Goal: Task Accomplishment & Management: Complete application form

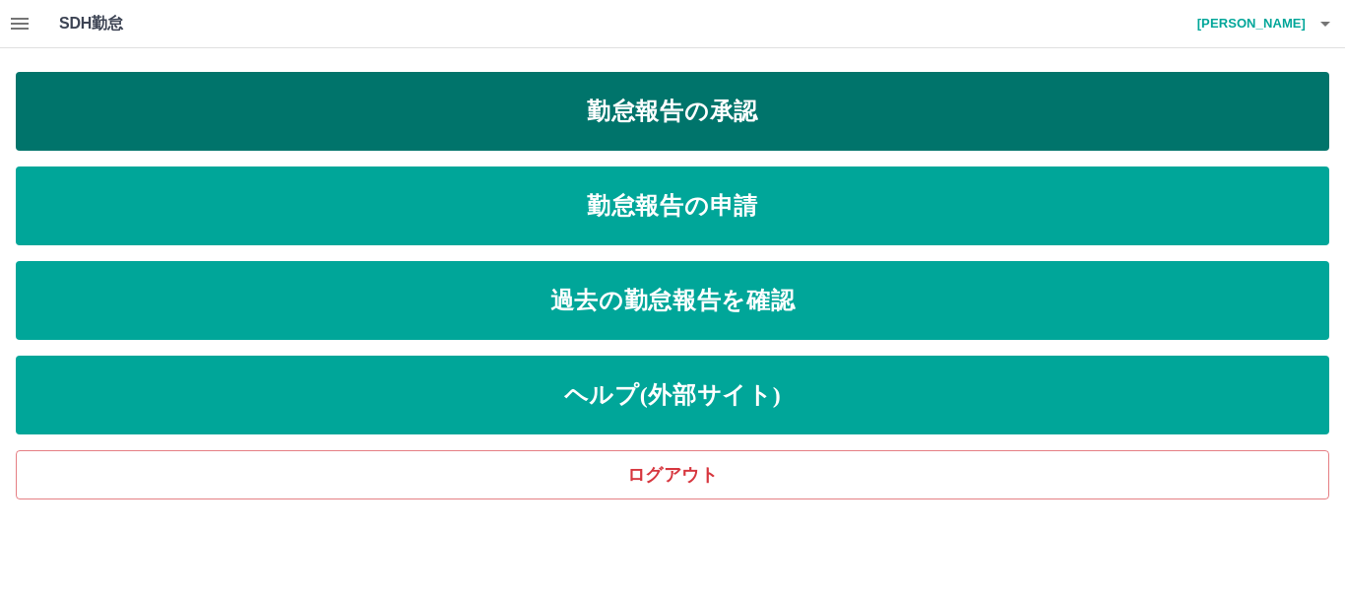
click at [654, 109] on link "勤怠報告の承認" at bounding box center [673, 111] width 1314 height 79
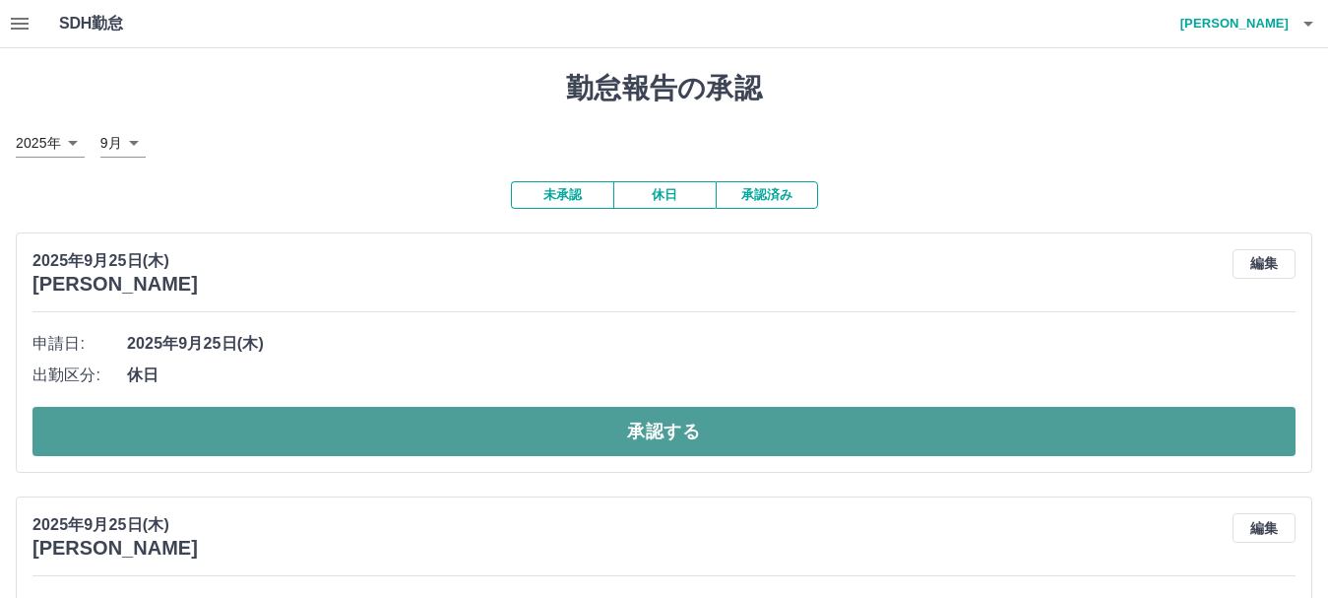
click at [611, 431] on button "承認する" at bounding box center [663, 431] width 1263 height 49
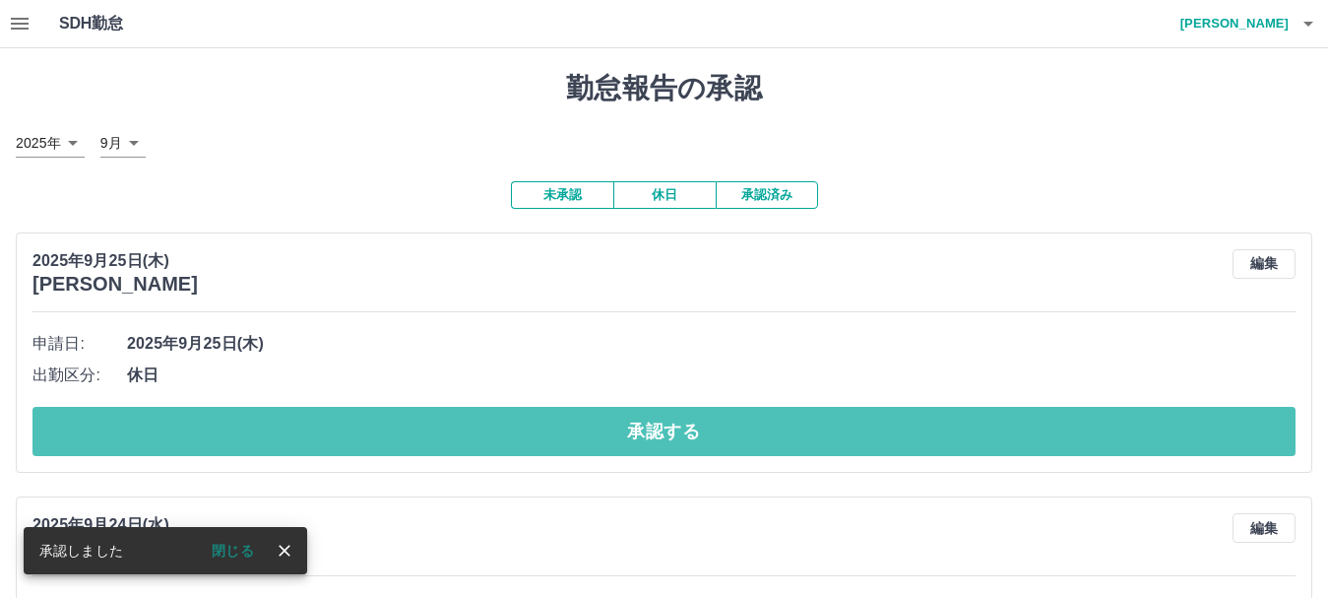
click at [618, 432] on button "承認する" at bounding box center [663, 431] width 1263 height 49
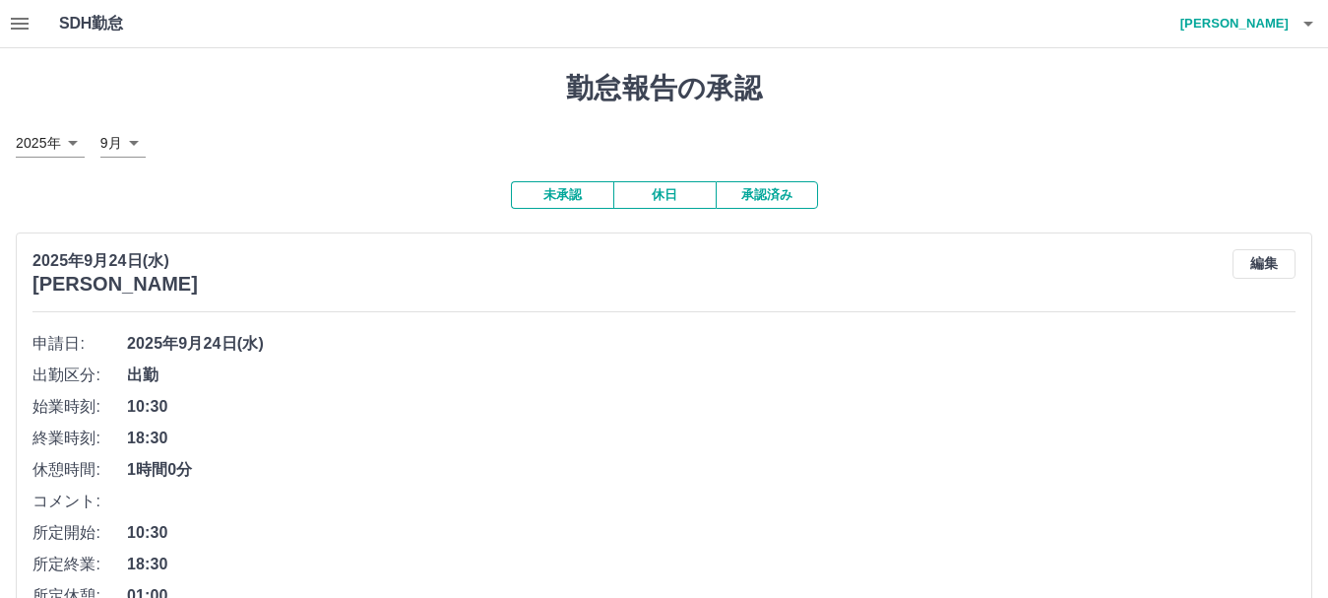
drag, startPoint x: 1273, startPoint y: 263, endPoint x: 1250, endPoint y: 272, distance: 25.2
click at [1272, 262] on button "編集" at bounding box center [1264, 264] width 63 height 30
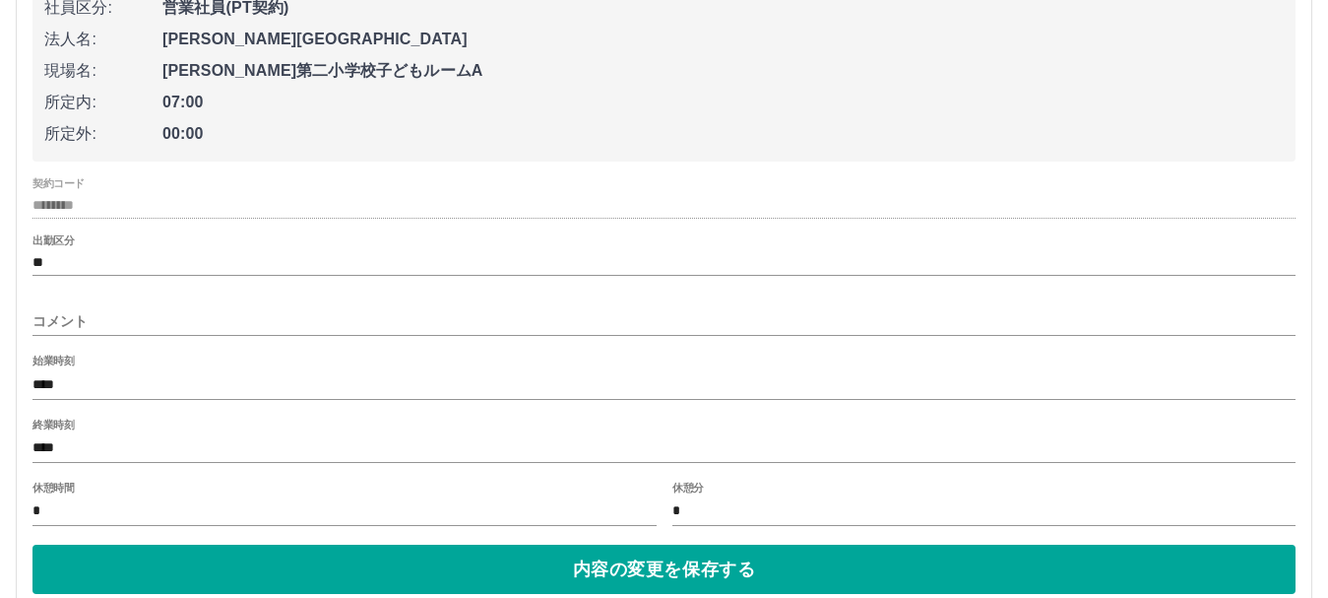
scroll to position [492, 0]
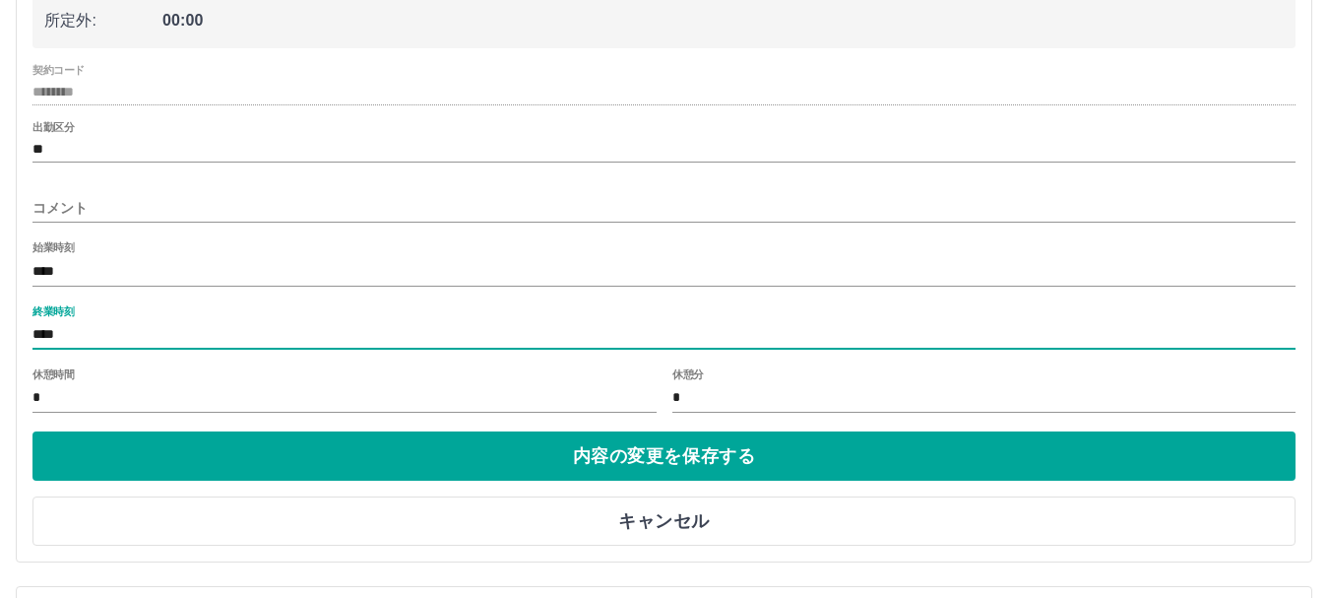
click at [64, 338] on input "****" at bounding box center [663, 335] width 1263 height 29
drag, startPoint x: 34, startPoint y: 336, endPoint x: 104, endPoint y: 351, distance: 71.5
click at [104, 350] on input "****" at bounding box center [663, 335] width 1263 height 29
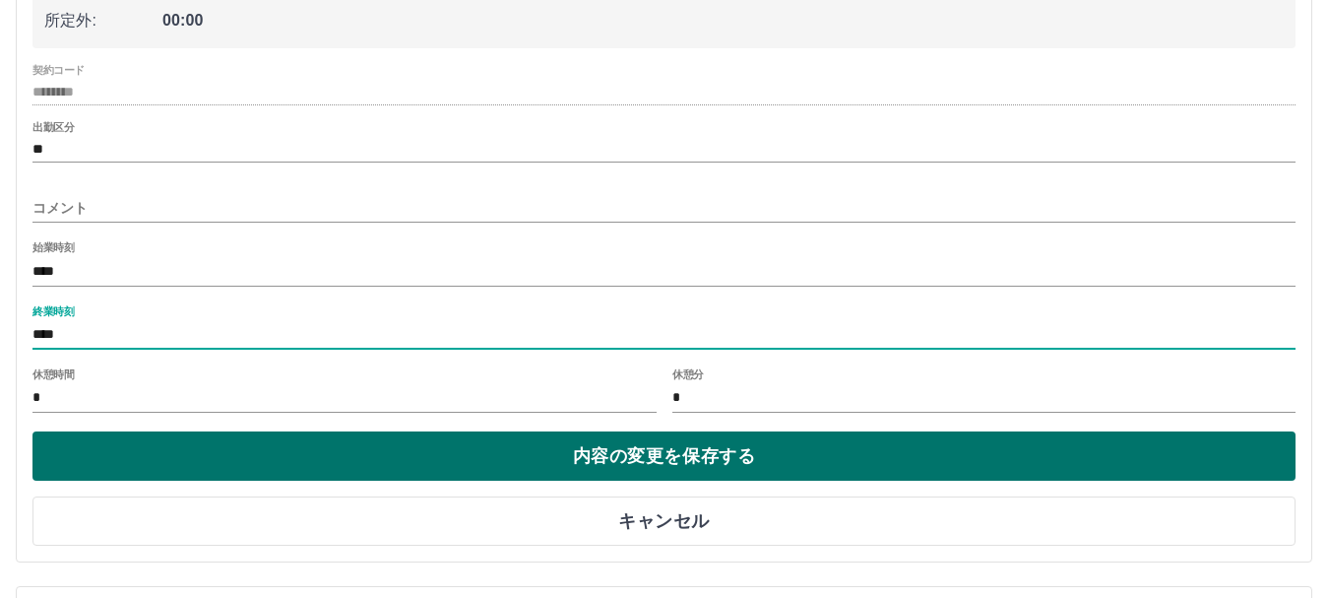
type input "****"
click at [467, 451] on button "内容の変更を保存する" at bounding box center [663, 455] width 1263 height 49
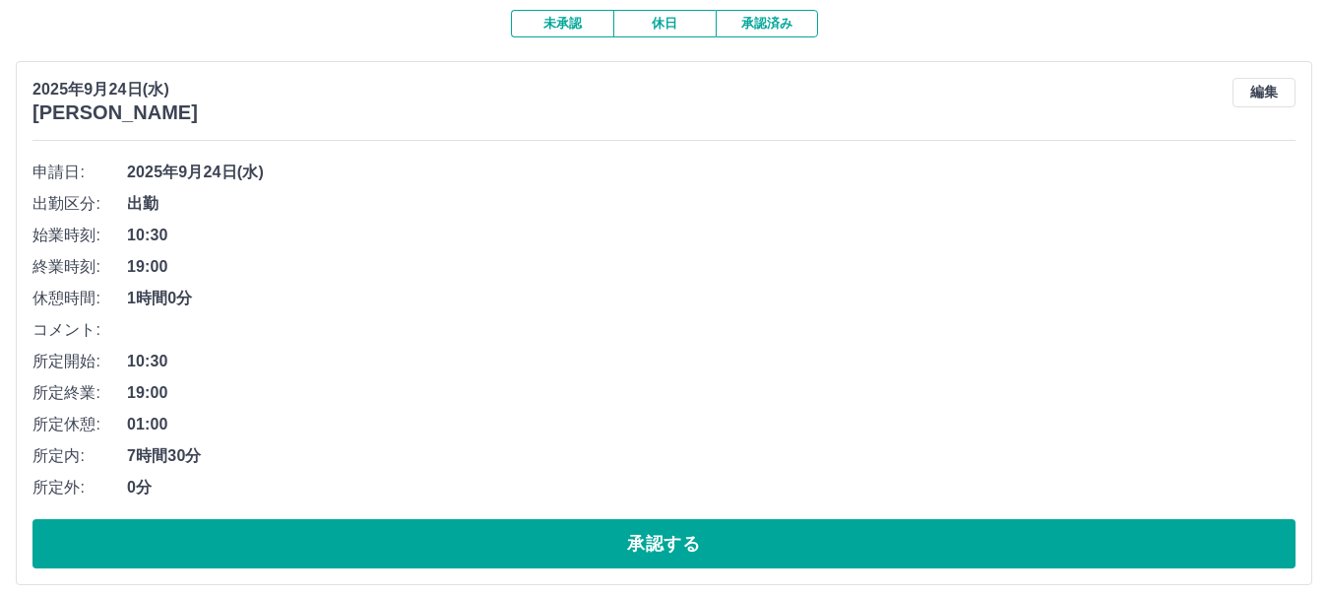
scroll to position [197, 0]
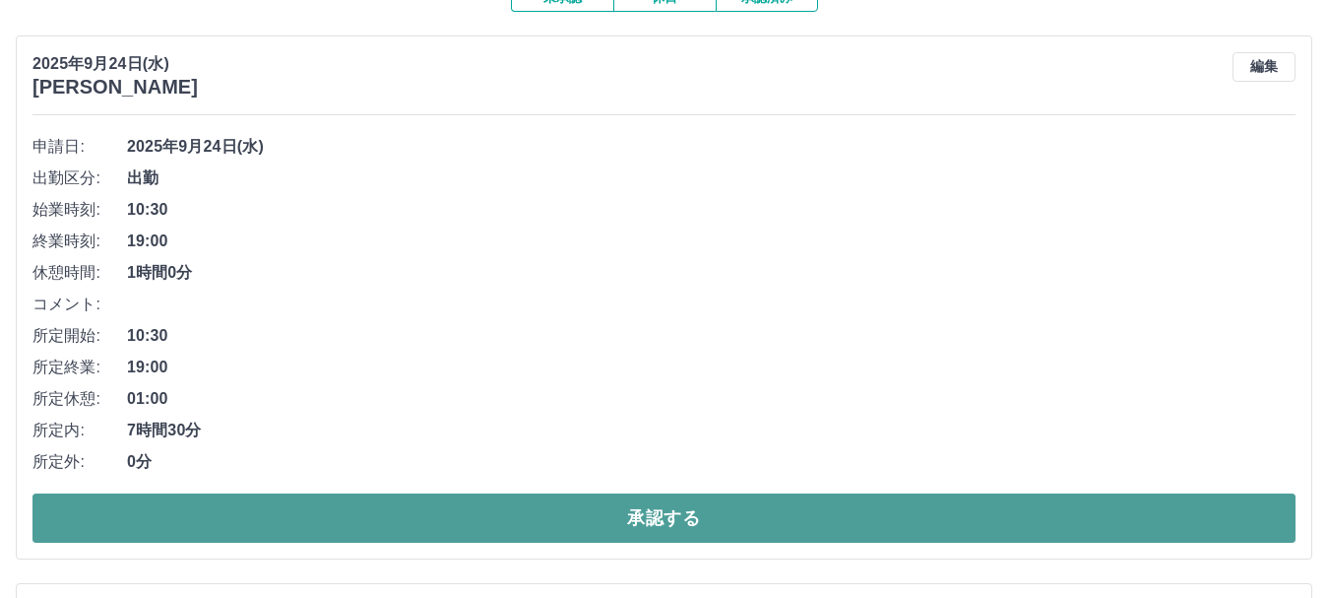
click at [685, 522] on button "承認する" at bounding box center [663, 517] width 1263 height 49
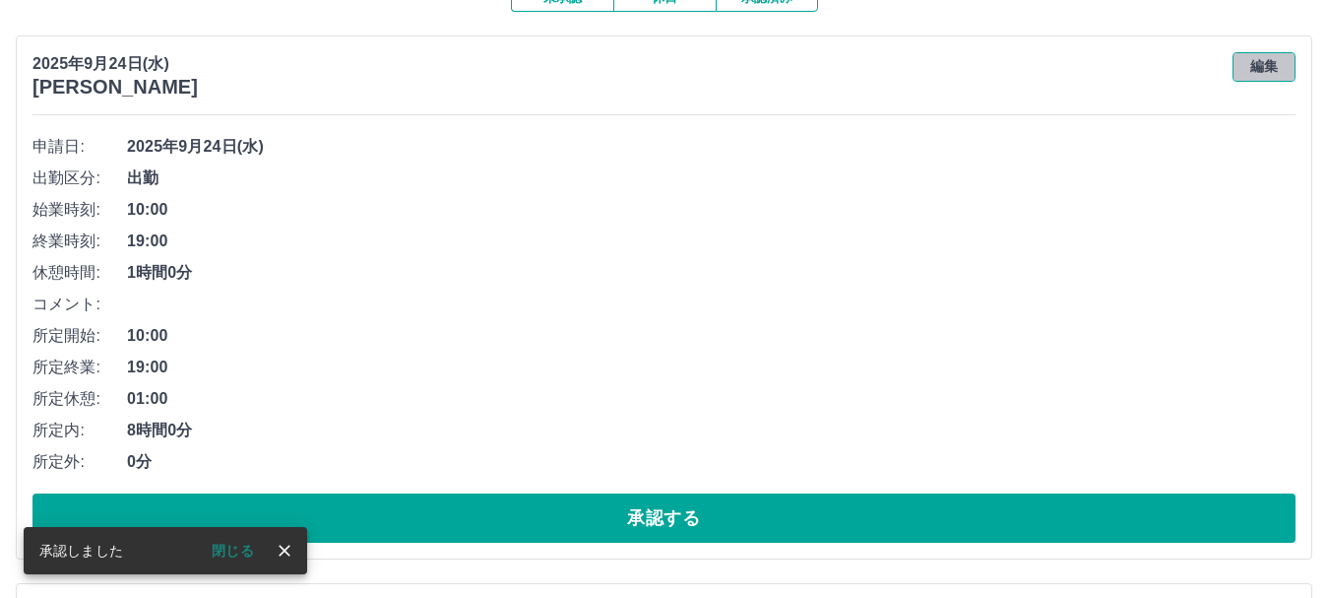
click at [1263, 64] on button "編集" at bounding box center [1264, 67] width 63 height 30
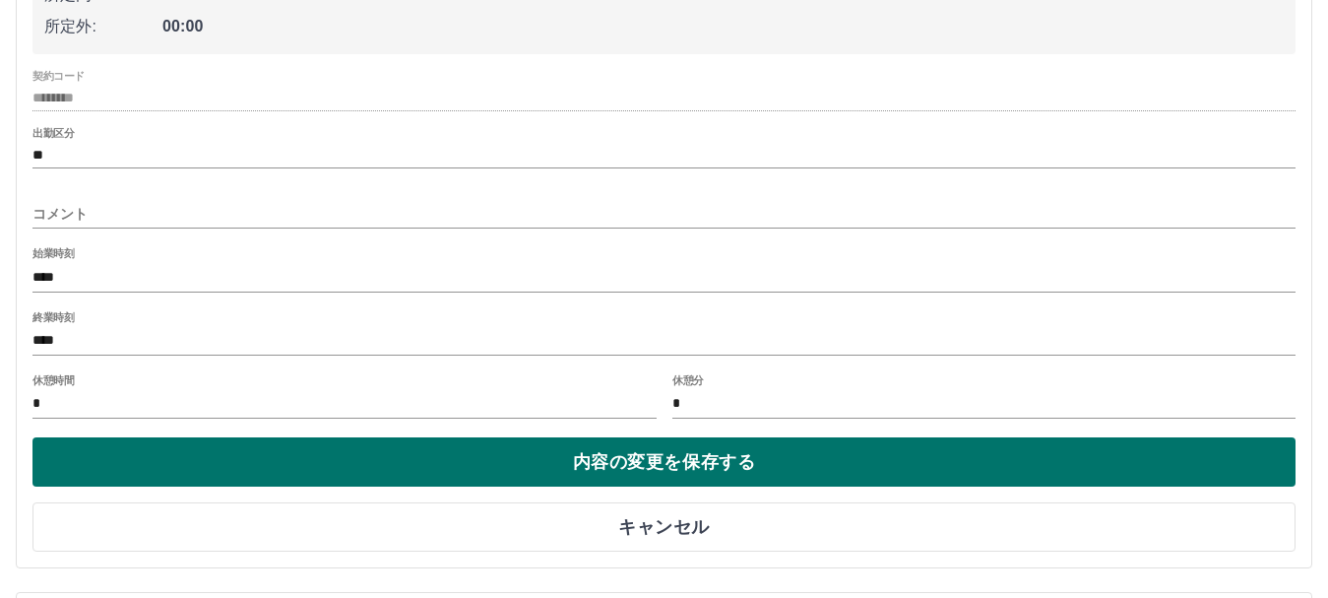
scroll to position [492, 0]
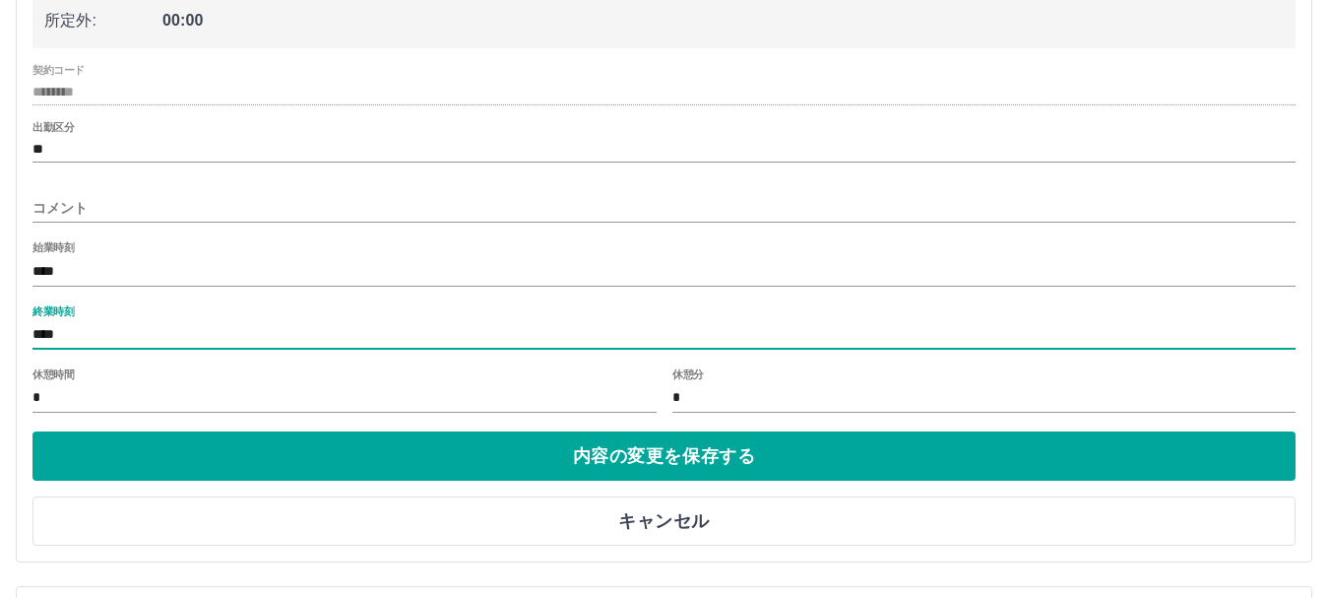
drag, startPoint x: 50, startPoint y: 334, endPoint x: 93, endPoint y: 341, distance: 42.9
click at [93, 341] on input "****" at bounding box center [663, 335] width 1263 height 29
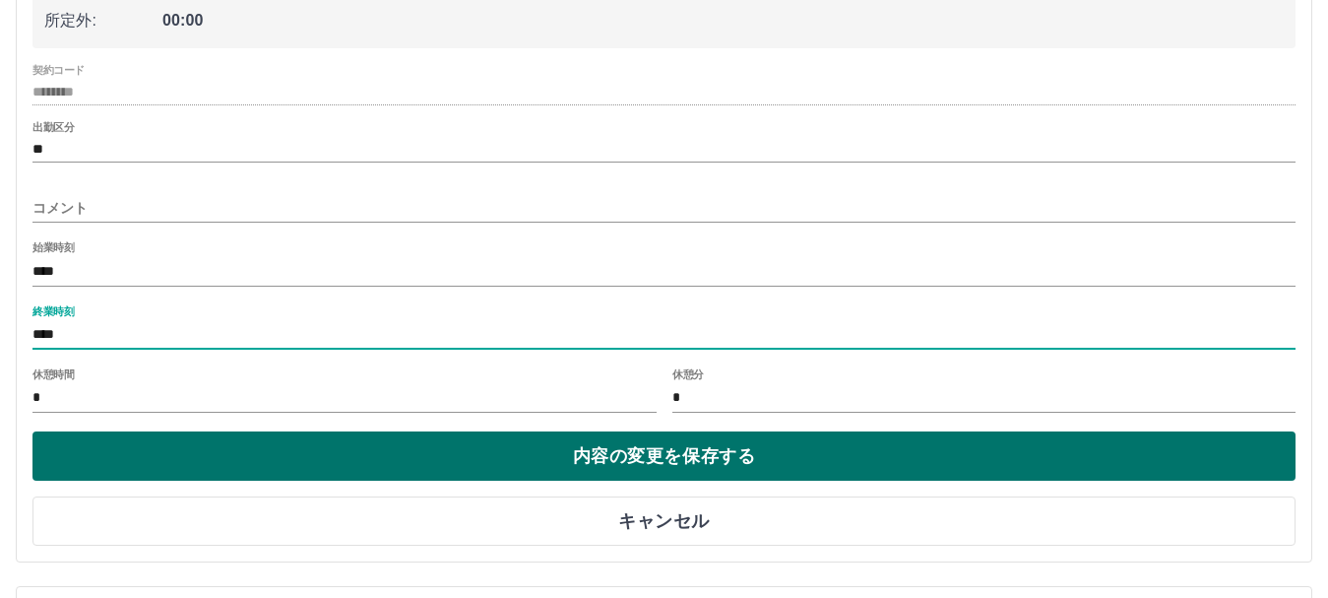
type input "****"
click at [278, 452] on button "内容の変更を保存する" at bounding box center [663, 455] width 1263 height 49
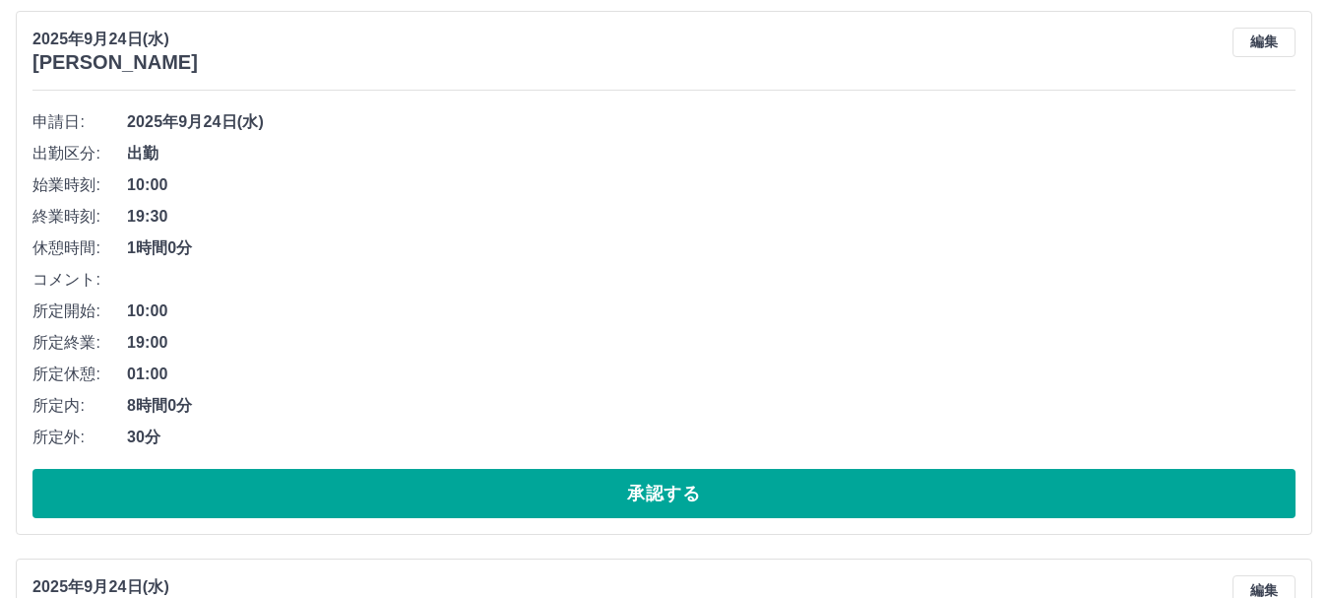
scroll to position [394, 0]
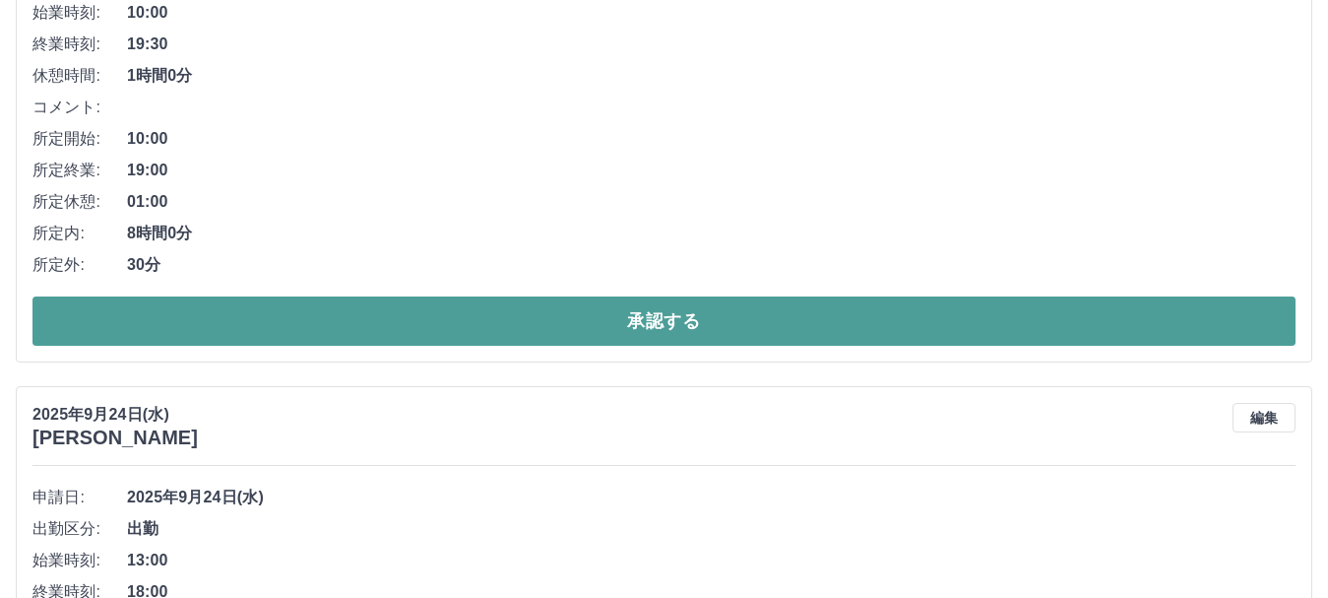
click at [453, 306] on button "承認する" at bounding box center [663, 320] width 1263 height 49
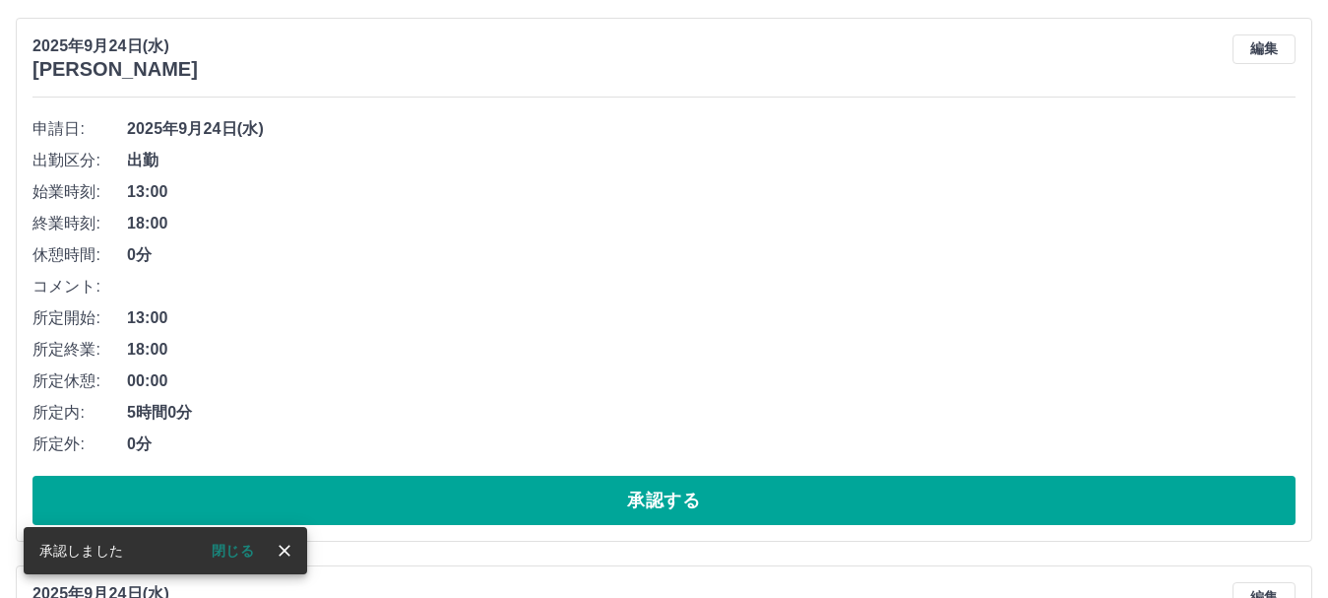
scroll to position [295, 0]
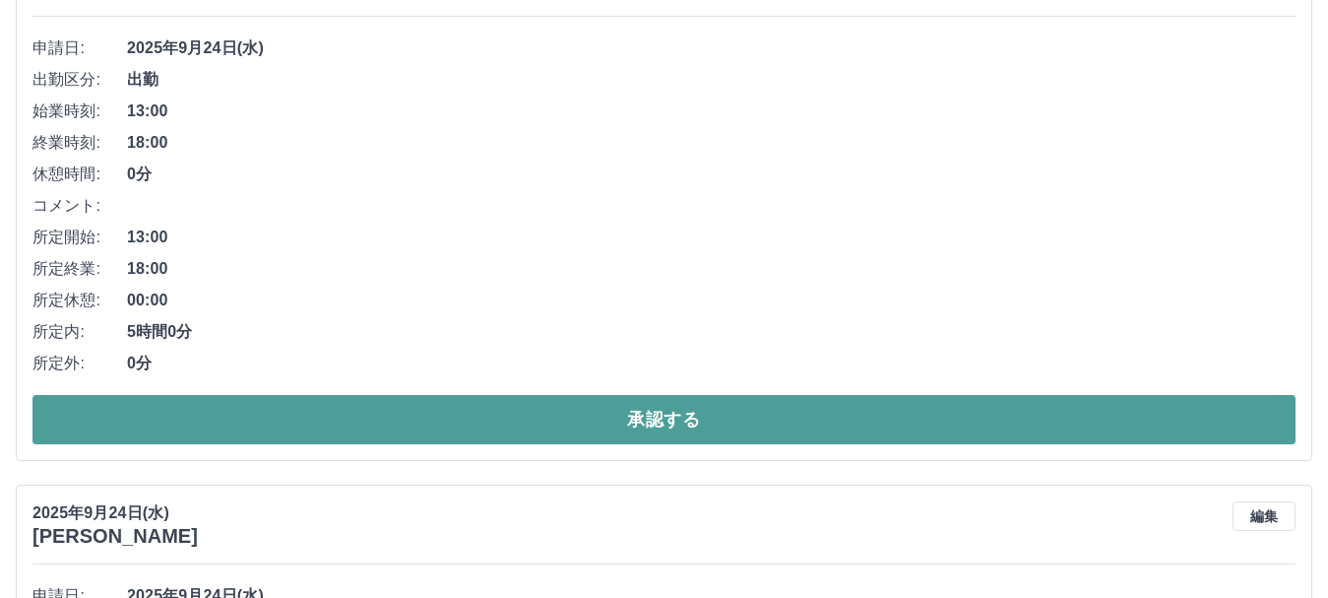
click at [427, 422] on button "承認する" at bounding box center [663, 419] width 1263 height 49
click at [439, 421] on button "承認する" at bounding box center [663, 419] width 1263 height 49
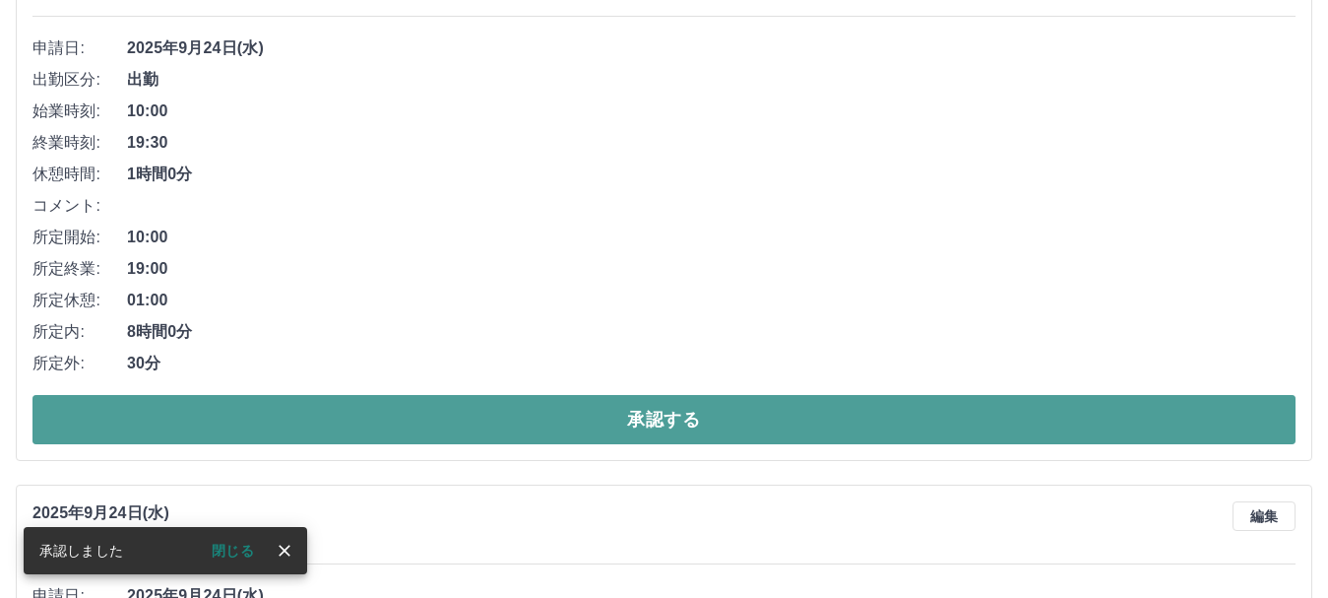
click at [451, 422] on button "承認する" at bounding box center [663, 419] width 1263 height 49
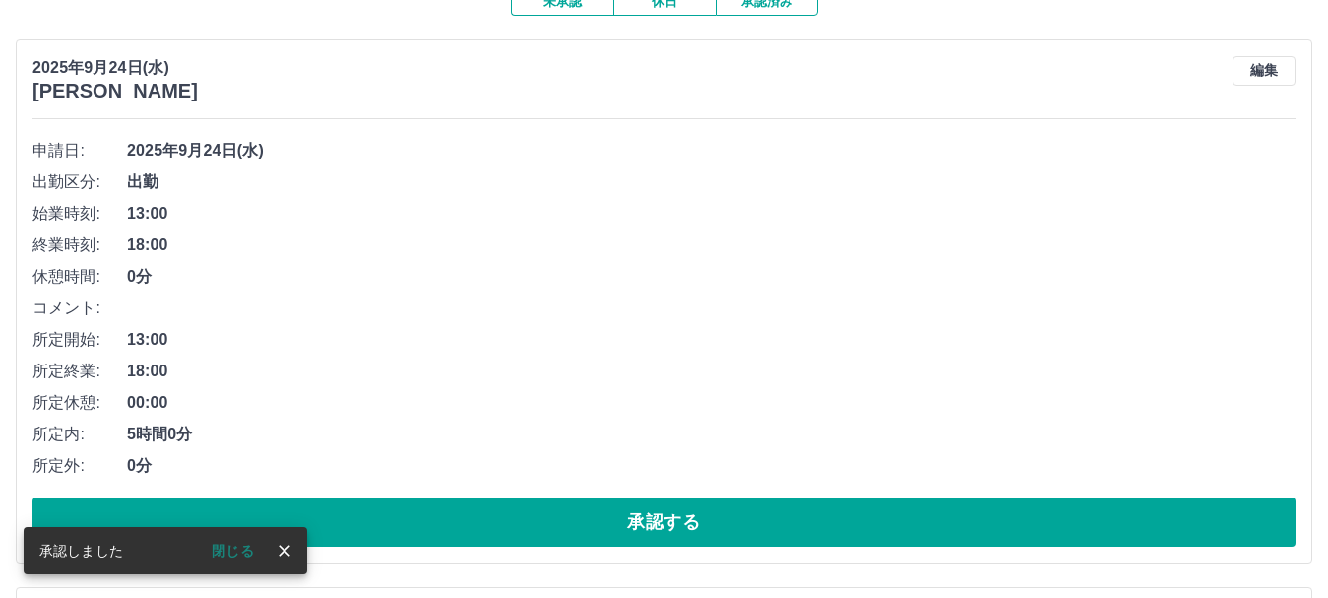
scroll to position [197, 0]
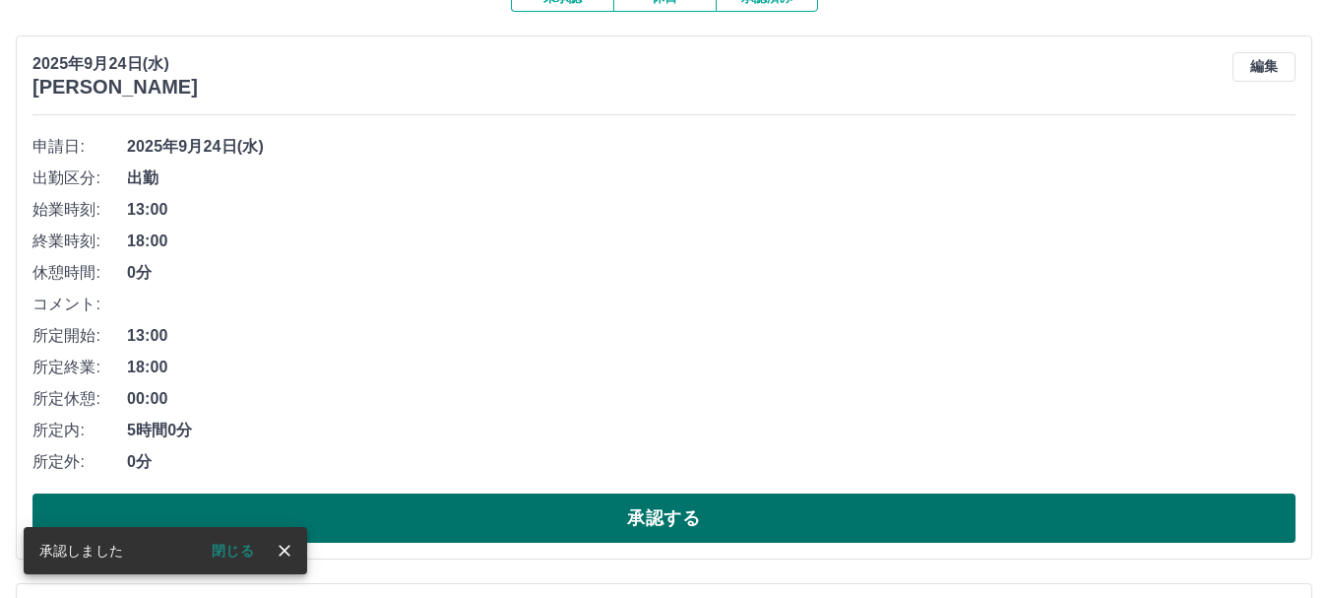
click at [510, 529] on button "承認する" at bounding box center [663, 517] width 1263 height 49
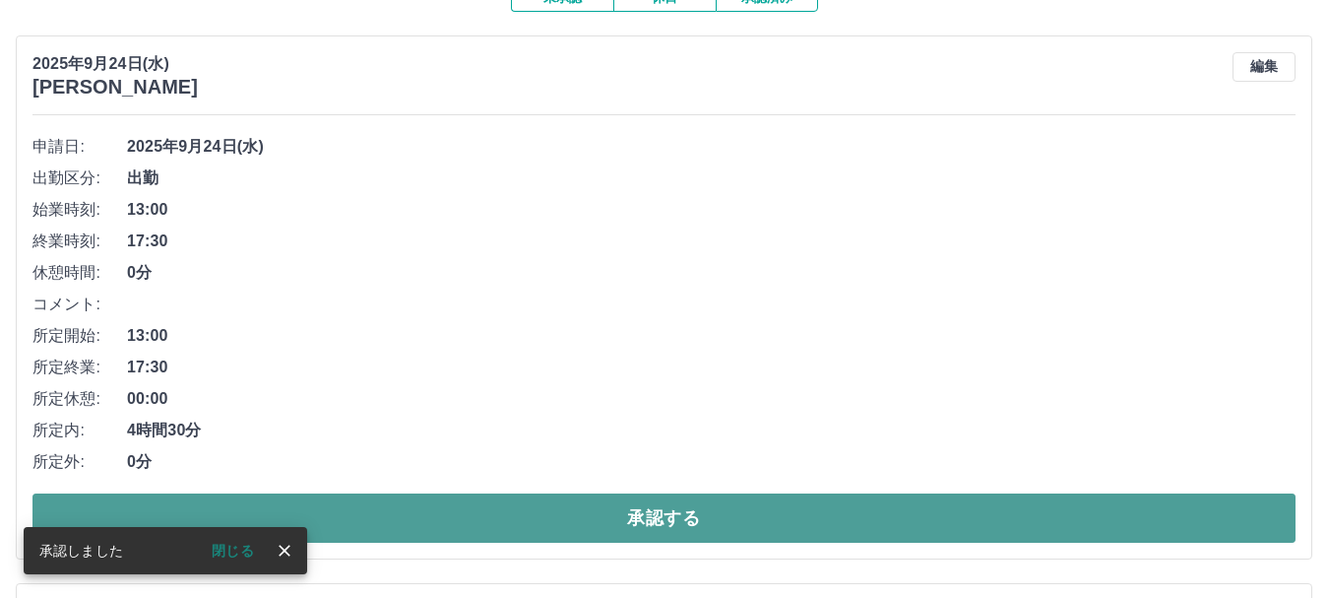
click at [509, 529] on button "承認する" at bounding box center [663, 517] width 1263 height 49
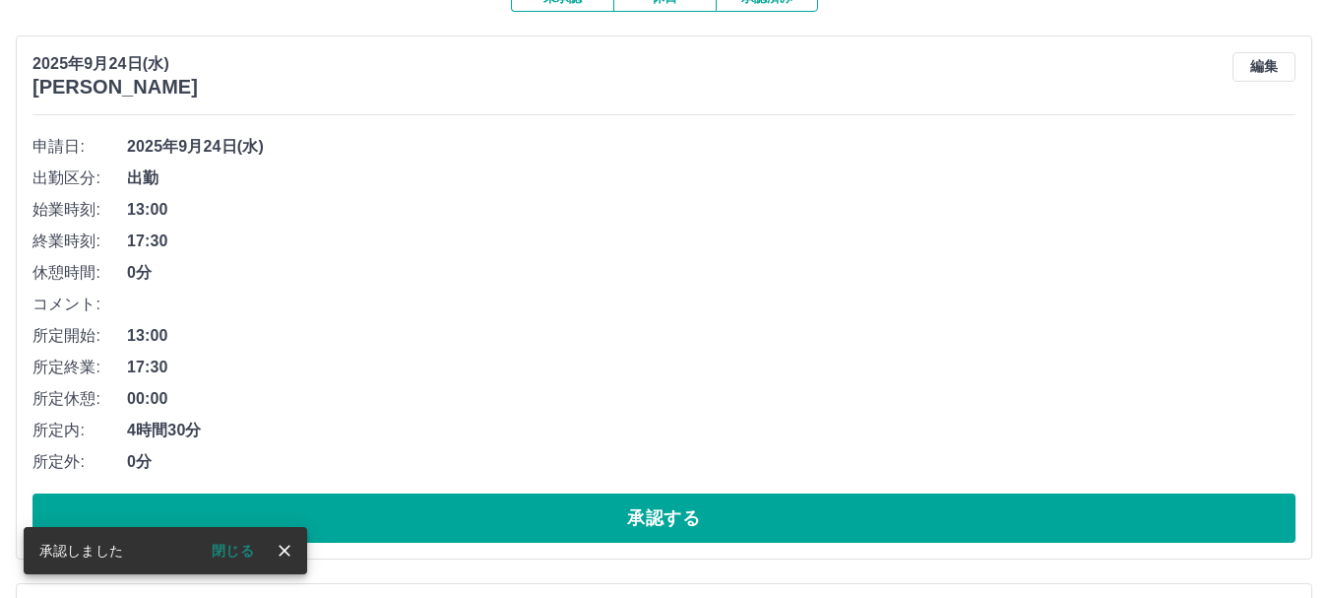
click at [509, 529] on button "承認する" at bounding box center [663, 517] width 1263 height 49
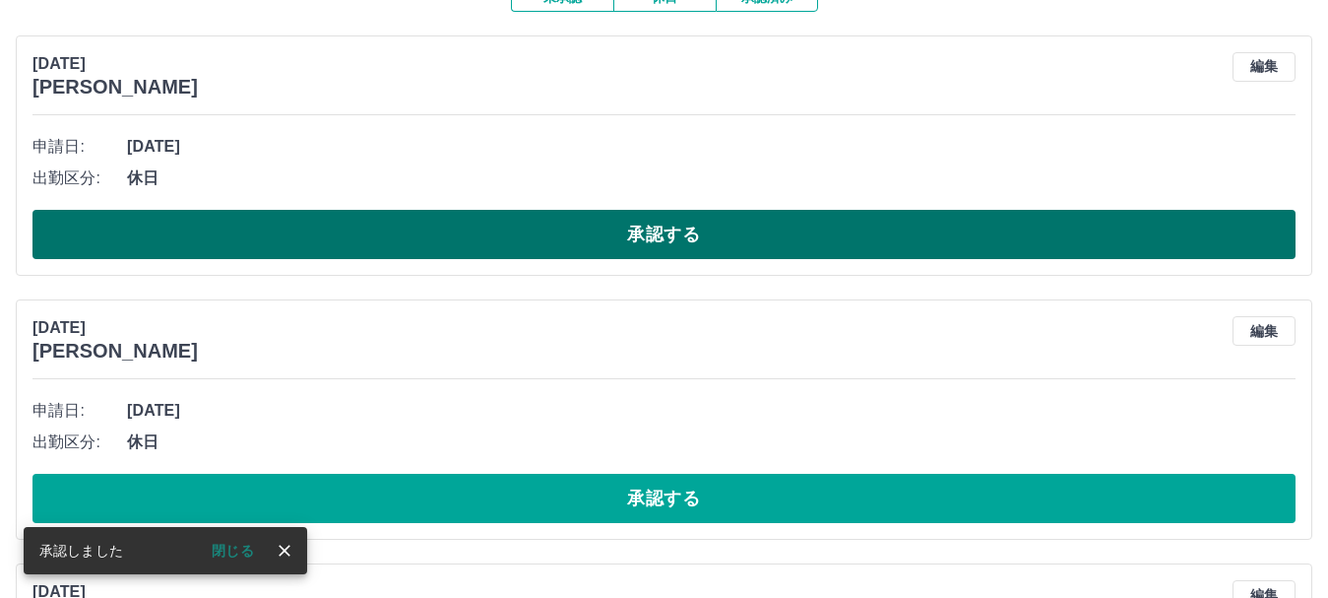
click at [416, 226] on button "承認する" at bounding box center [663, 234] width 1263 height 49
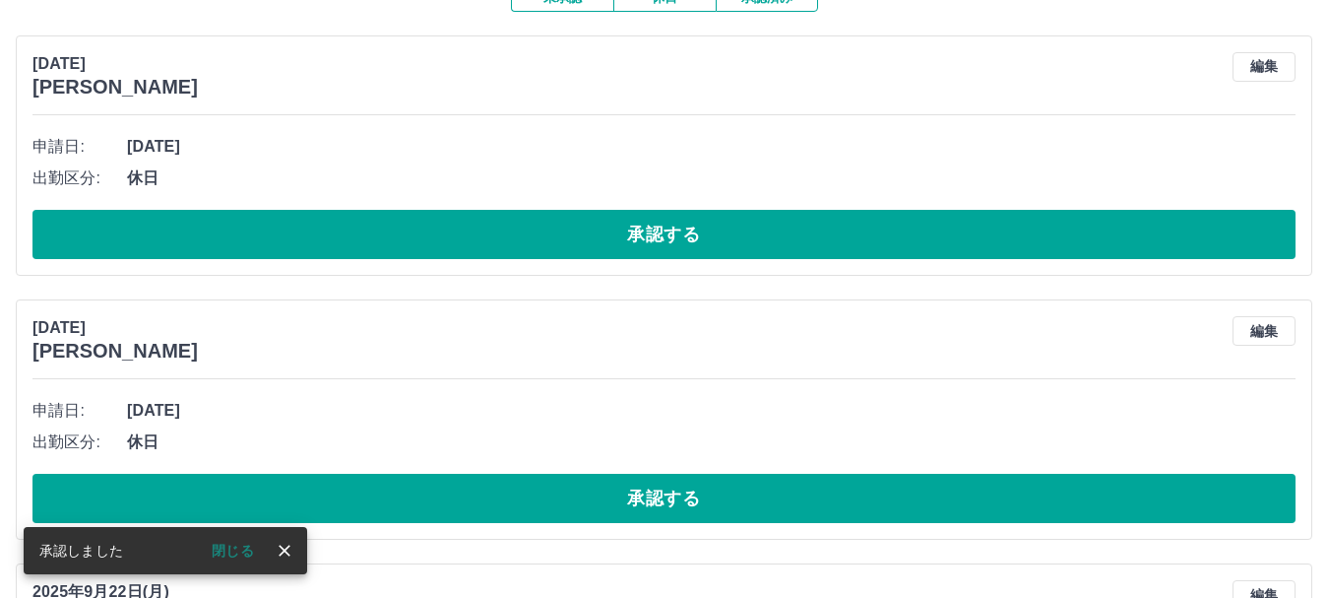
click at [416, 226] on button "承認する" at bounding box center [663, 234] width 1263 height 49
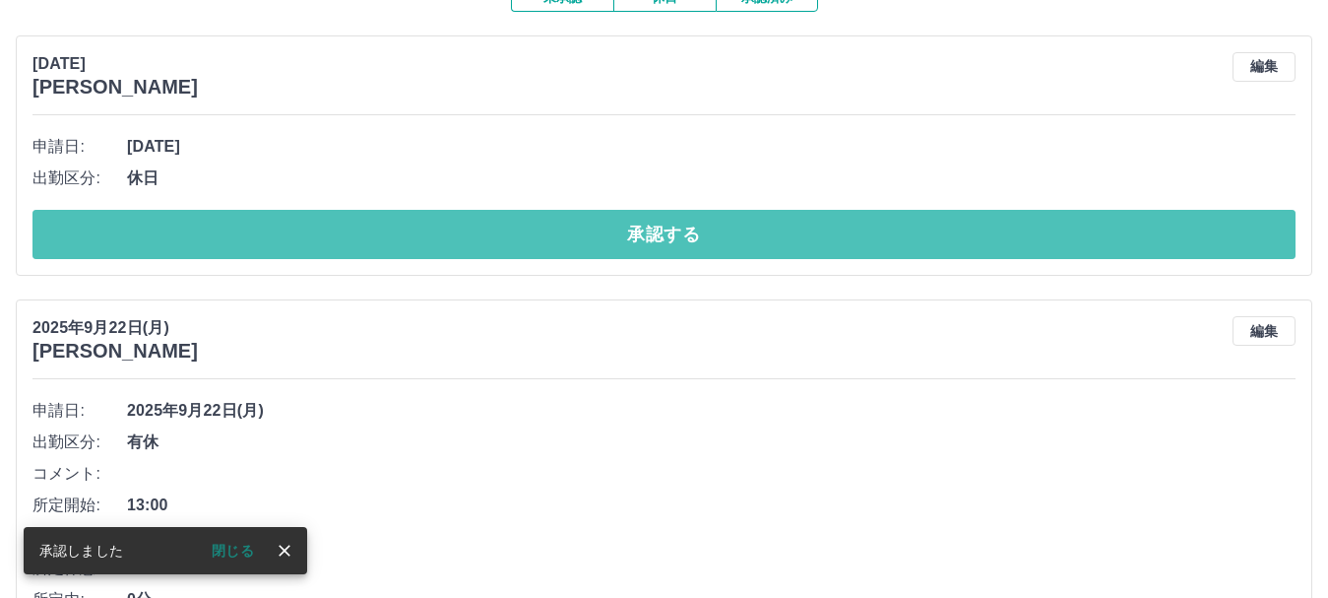
click at [416, 226] on button "承認する" at bounding box center [663, 234] width 1263 height 49
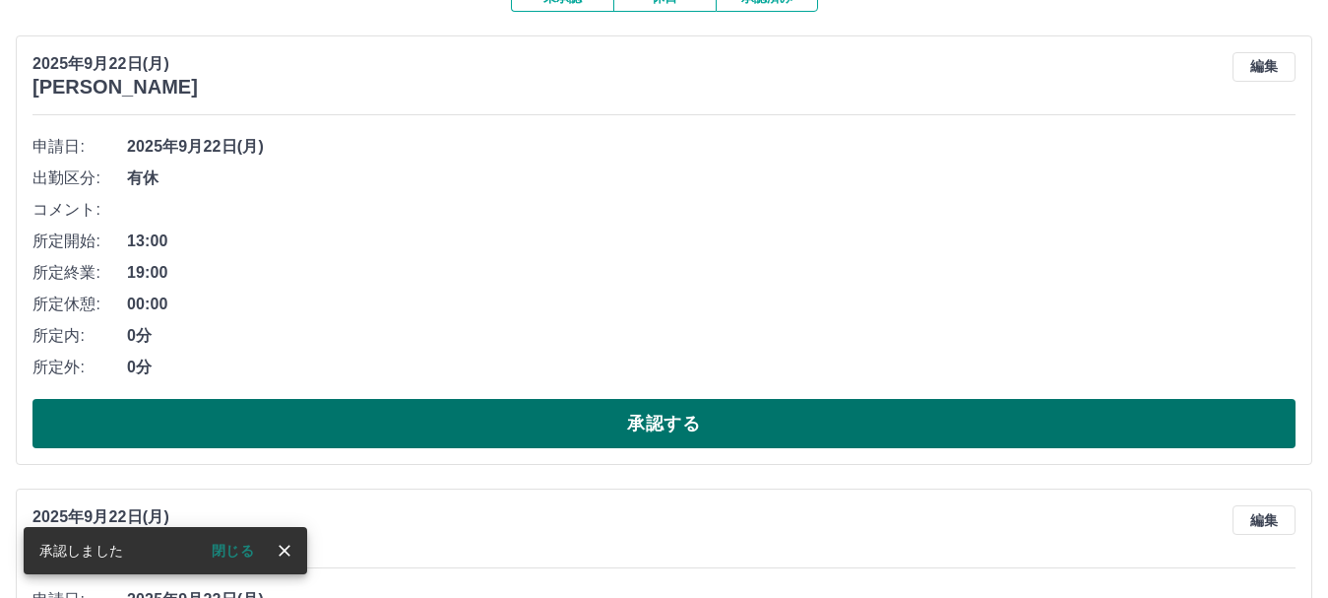
click at [450, 417] on button "承認する" at bounding box center [663, 423] width 1263 height 49
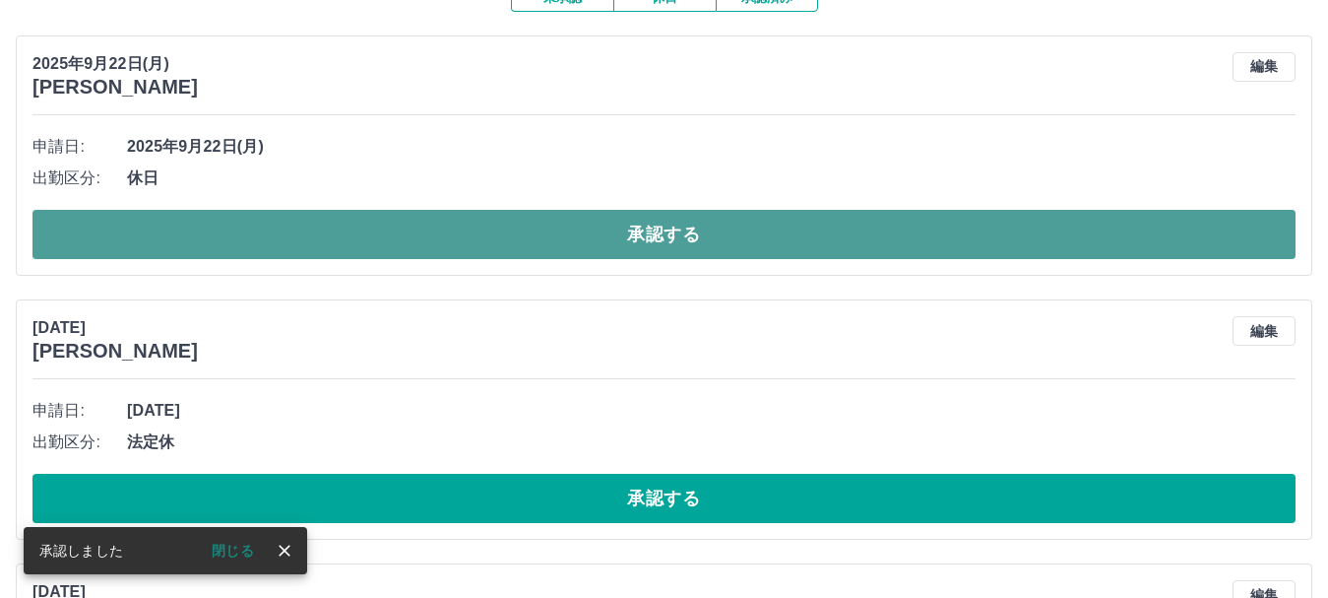
click at [447, 242] on button "承認する" at bounding box center [663, 234] width 1263 height 49
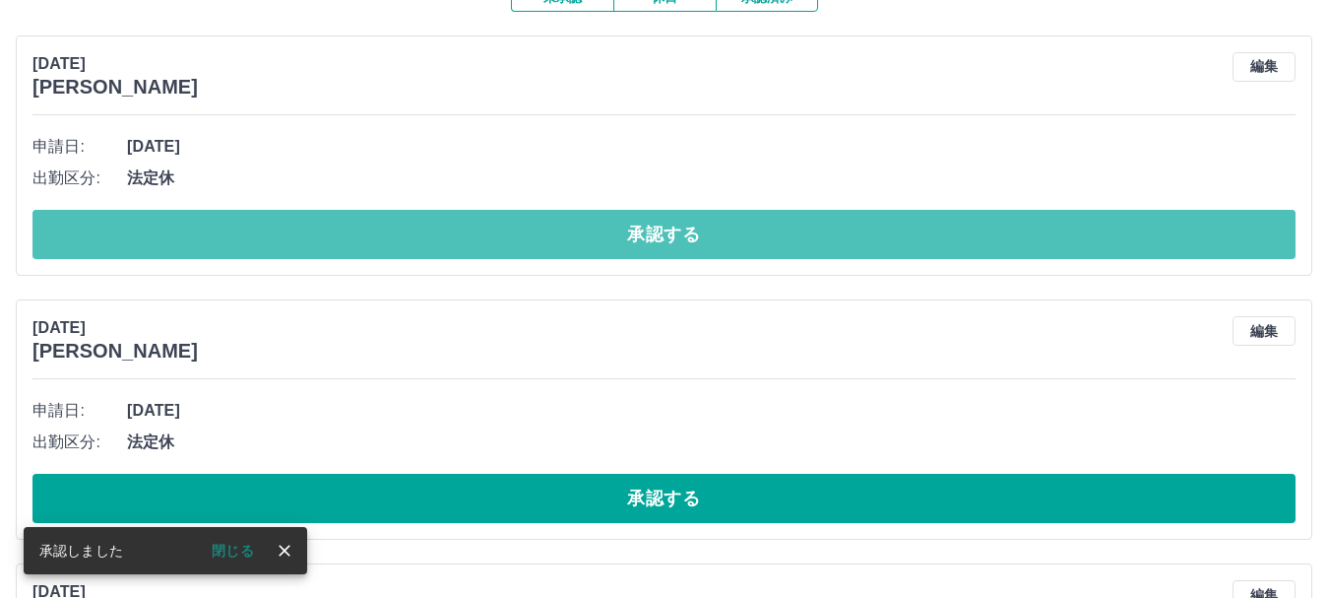
click at [480, 251] on button "承認する" at bounding box center [663, 234] width 1263 height 49
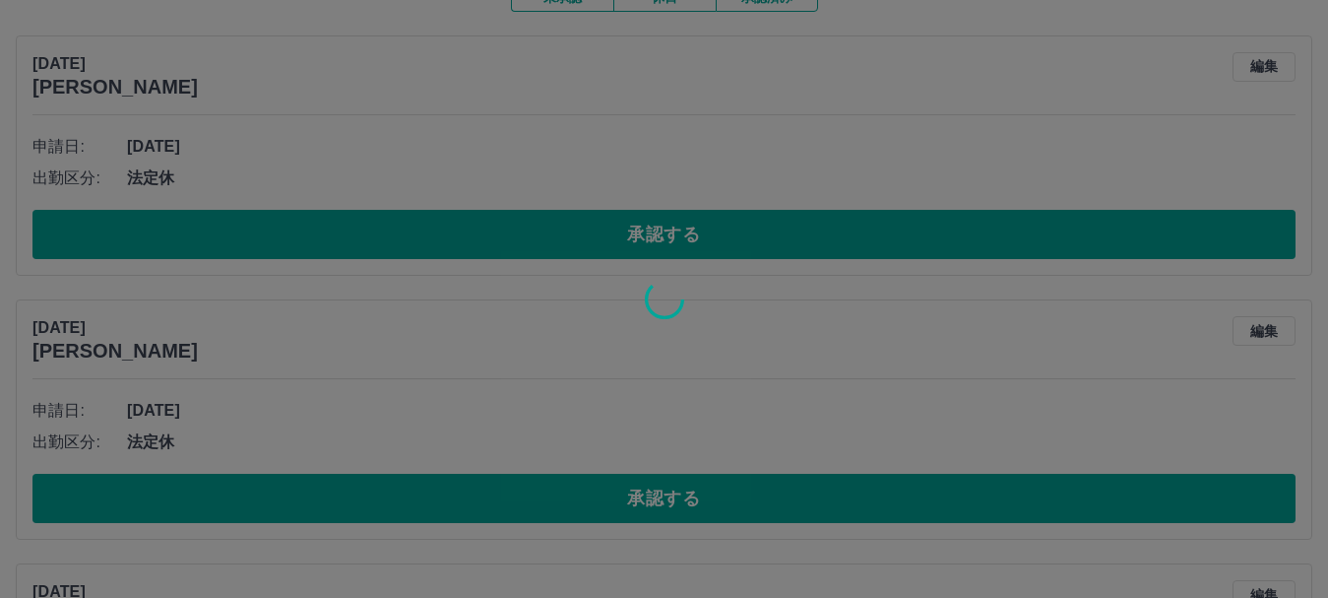
scroll to position [164, 0]
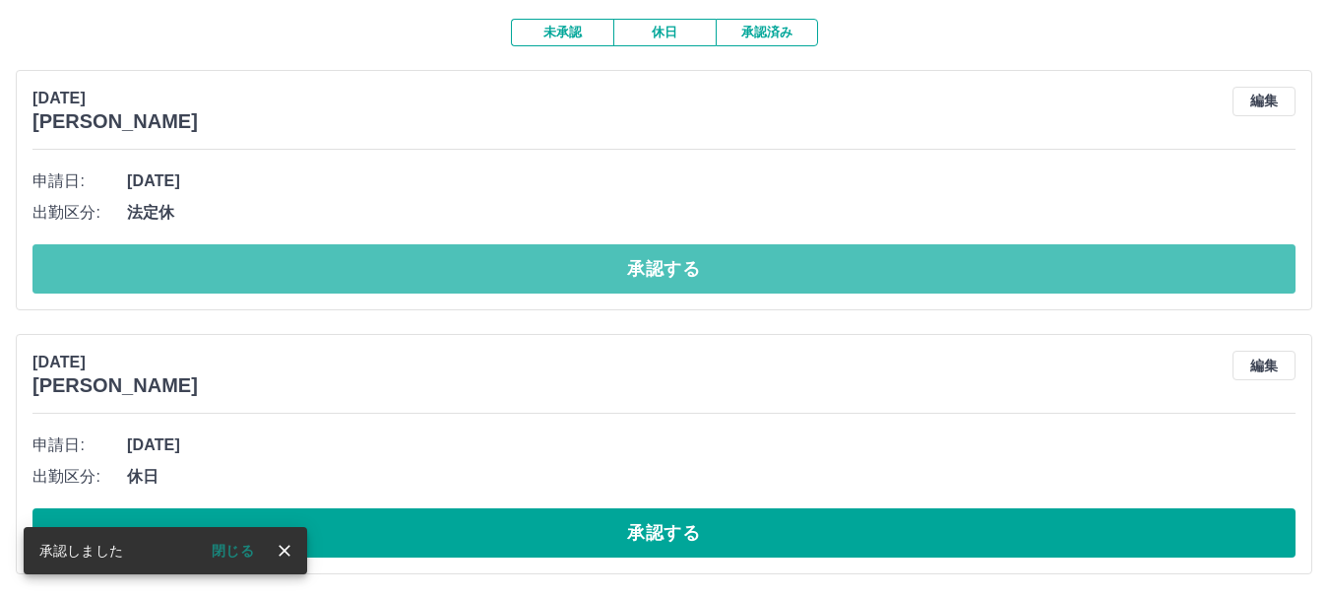
click at [480, 251] on button "承認する" at bounding box center [663, 268] width 1263 height 49
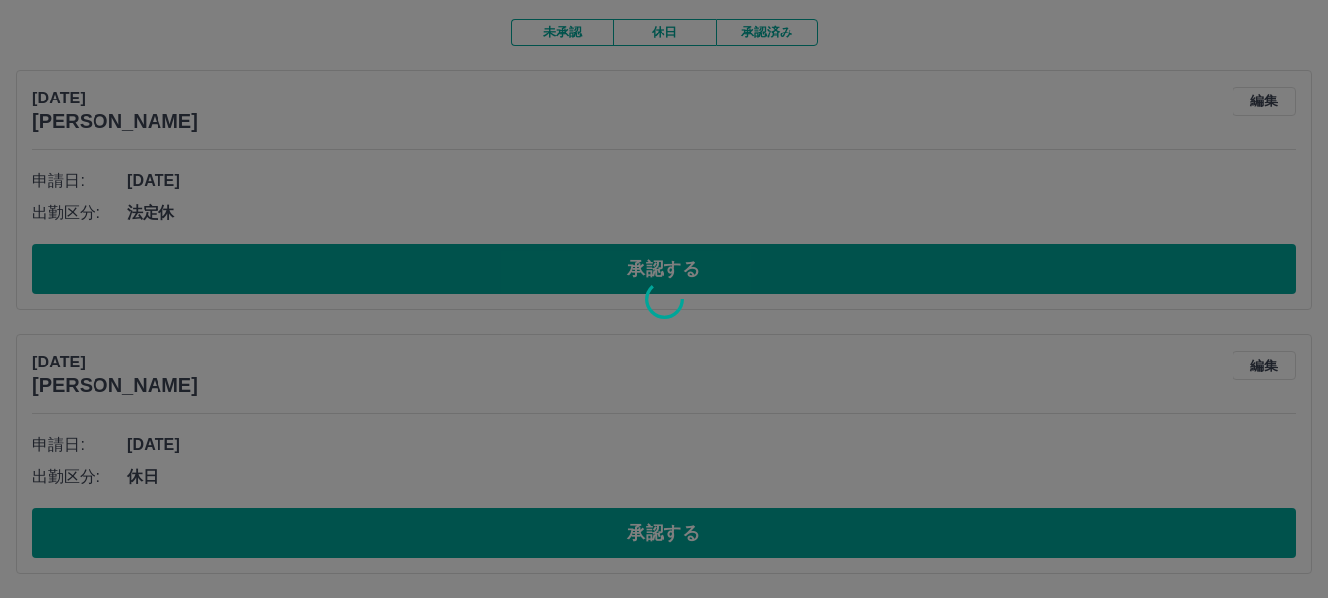
scroll to position [0, 0]
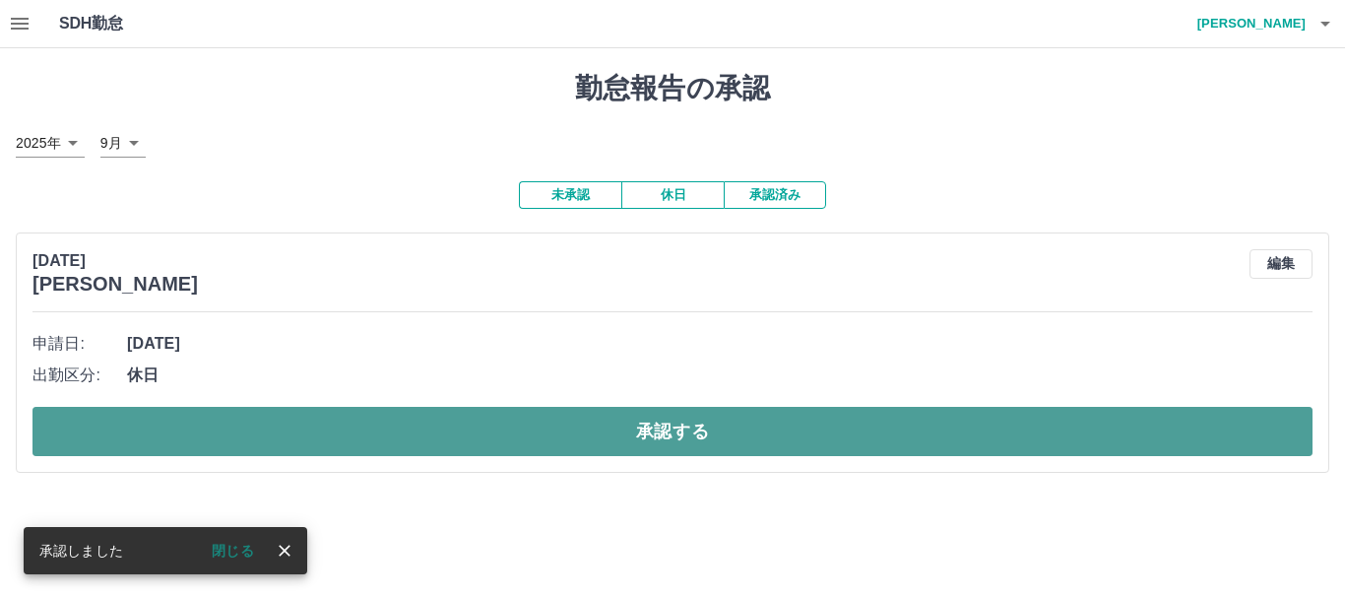
click at [445, 431] on button "承認する" at bounding box center [672, 431] width 1280 height 49
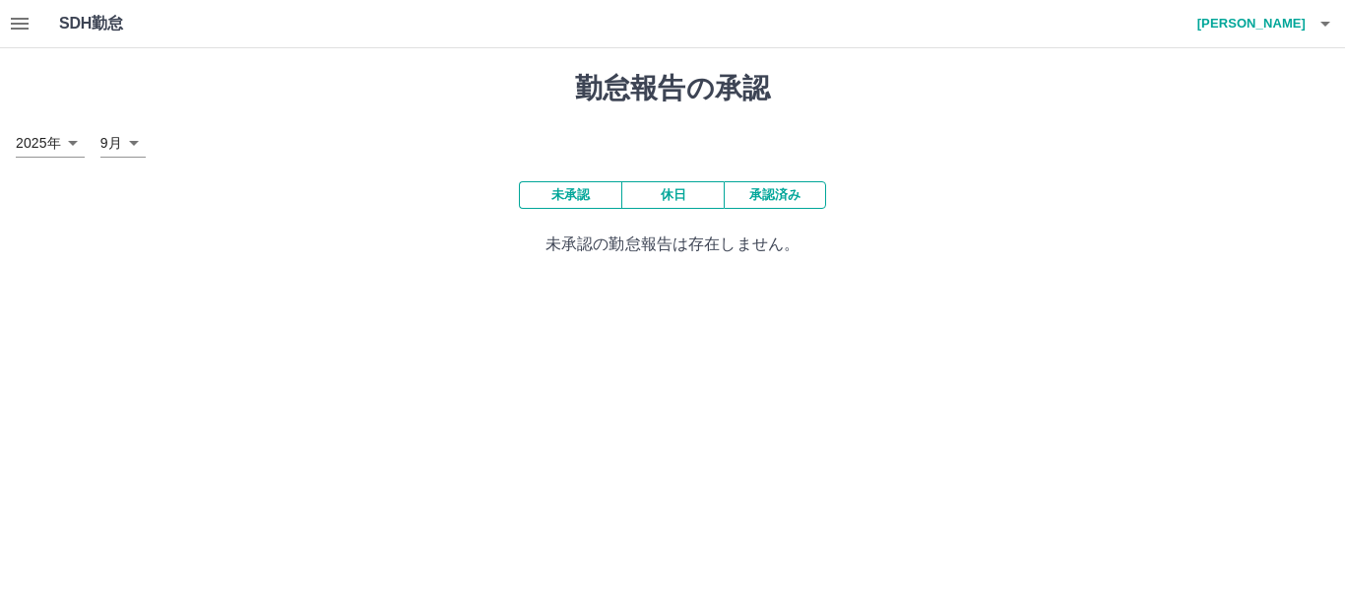
click at [789, 184] on button "承認済み" at bounding box center [775, 195] width 102 height 28
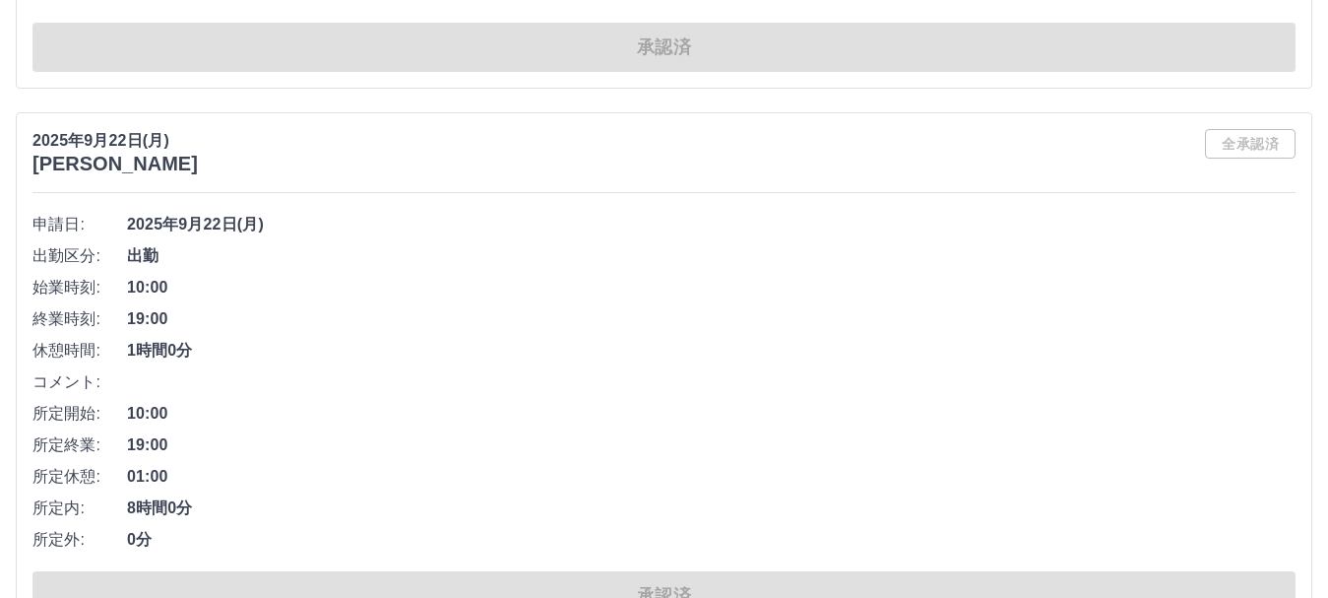
scroll to position [7681, 0]
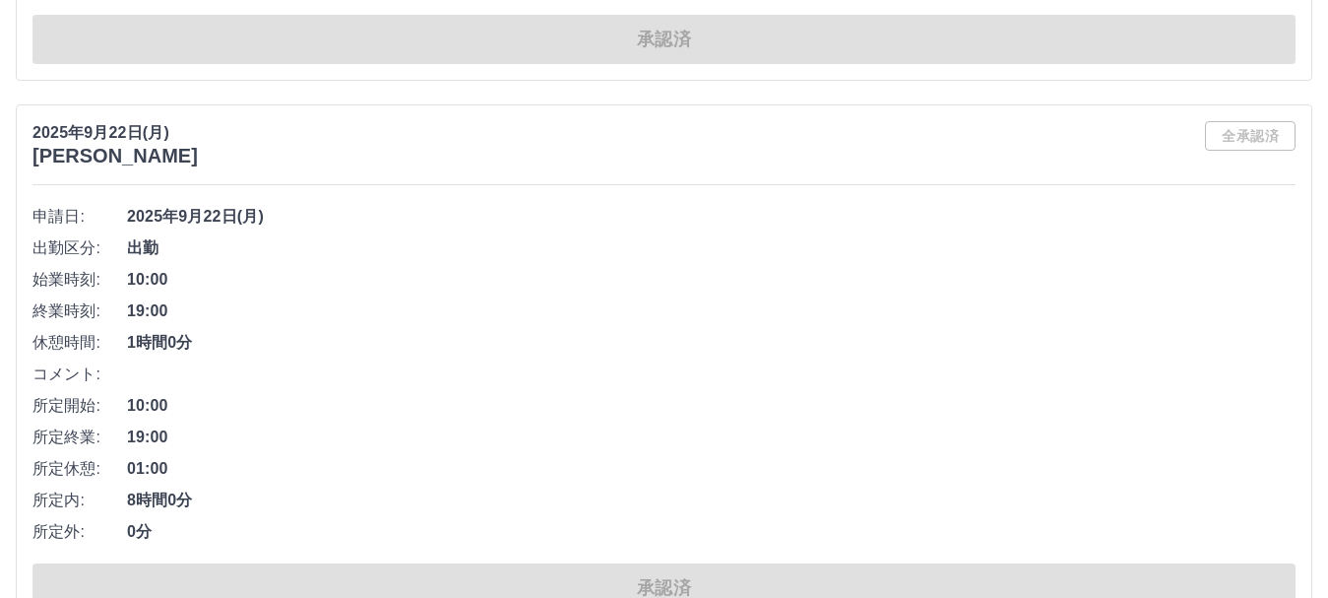
drag, startPoint x: 785, startPoint y: 189, endPoint x: 506, endPoint y: 507, distance: 422.9
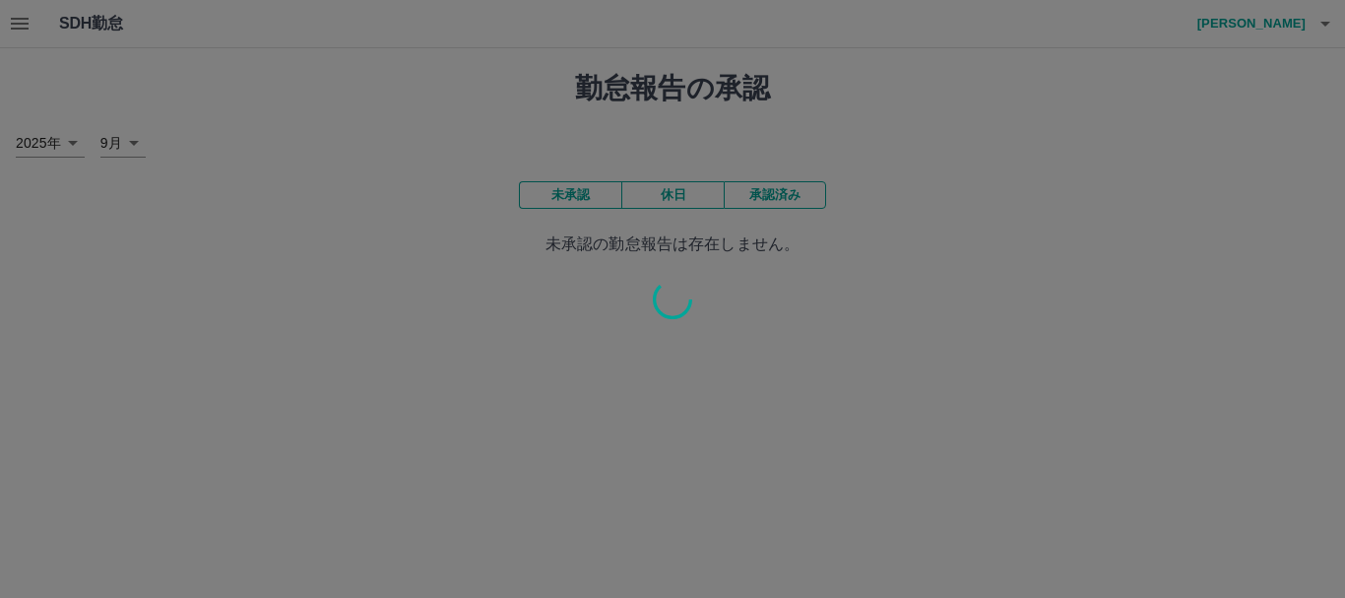
click at [564, 192] on div at bounding box center [672, 299] width 1345 height 598
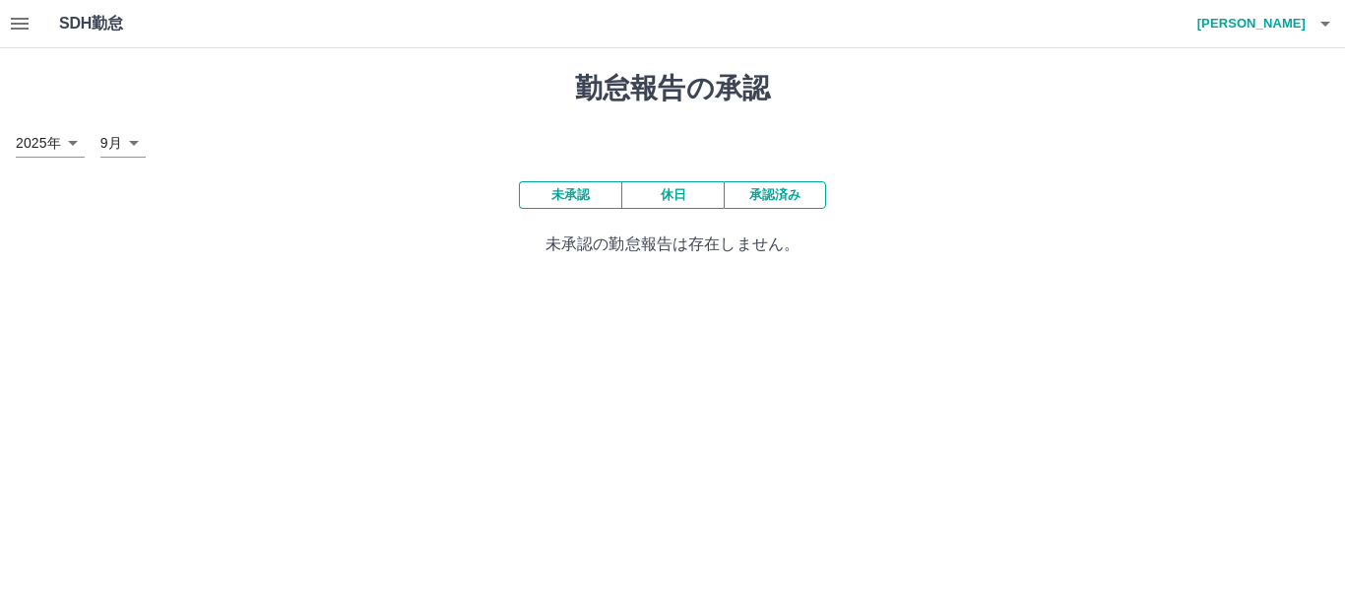
click at [565, 191] on button "未承認" at bounding box center [570, 195] width 102 height 28
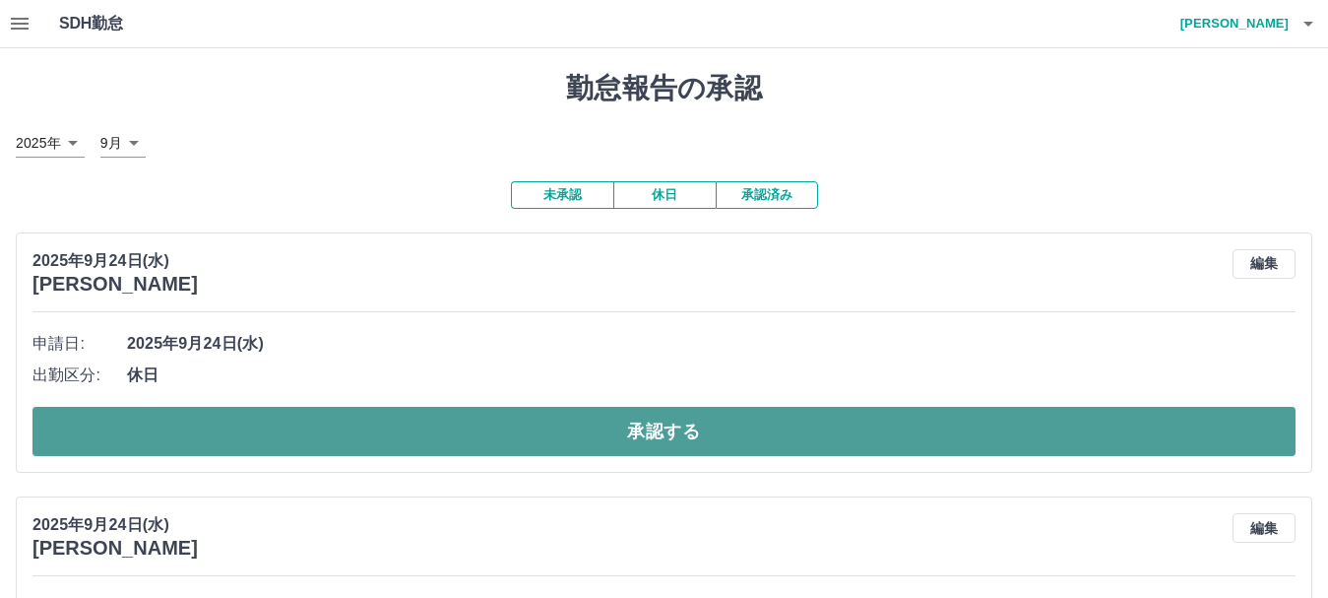
click at [497, 416] on button "承認する" at bounding box center [663, 431] width 1263 height 49
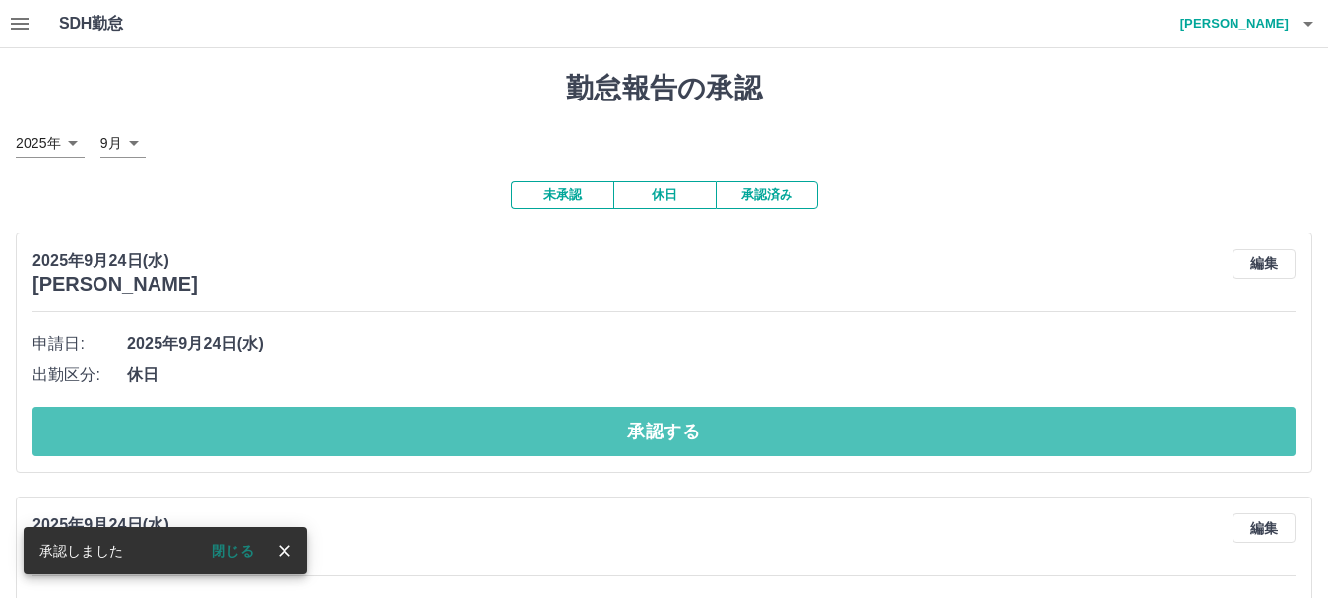
click at [497, 416] on button "承認する" at bounding box center [663, 431] width 1263 height 49
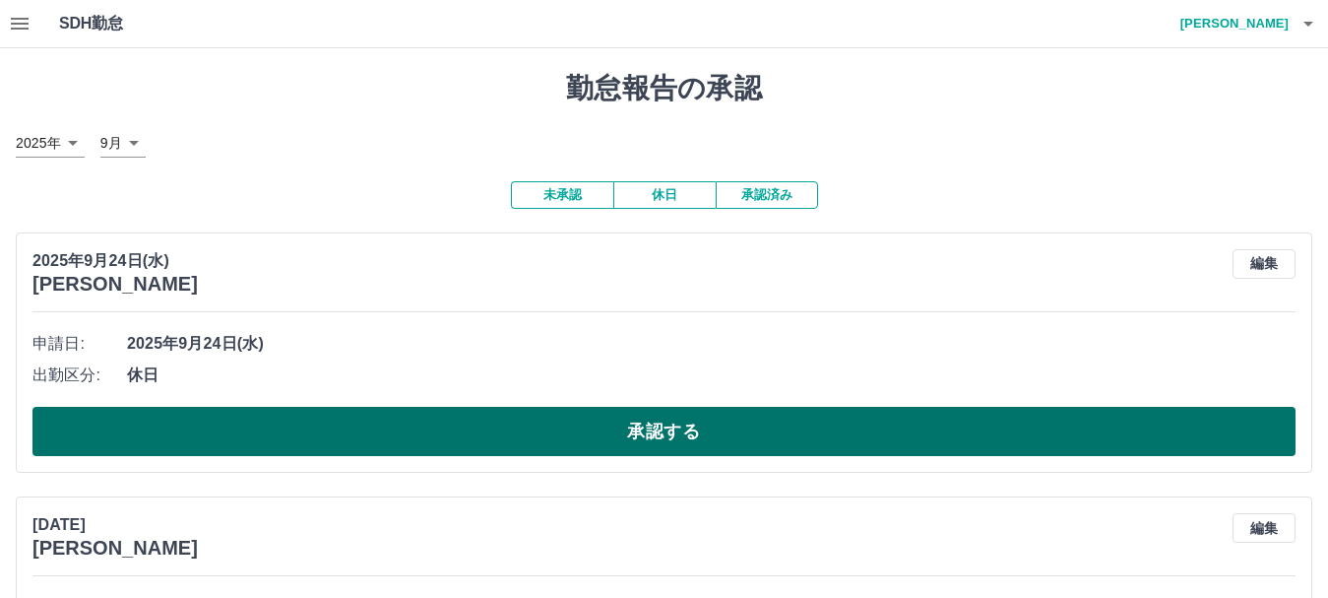
click at [554, 432] on button "承認する" at bounding box center [663, 431] width 1263 height 49
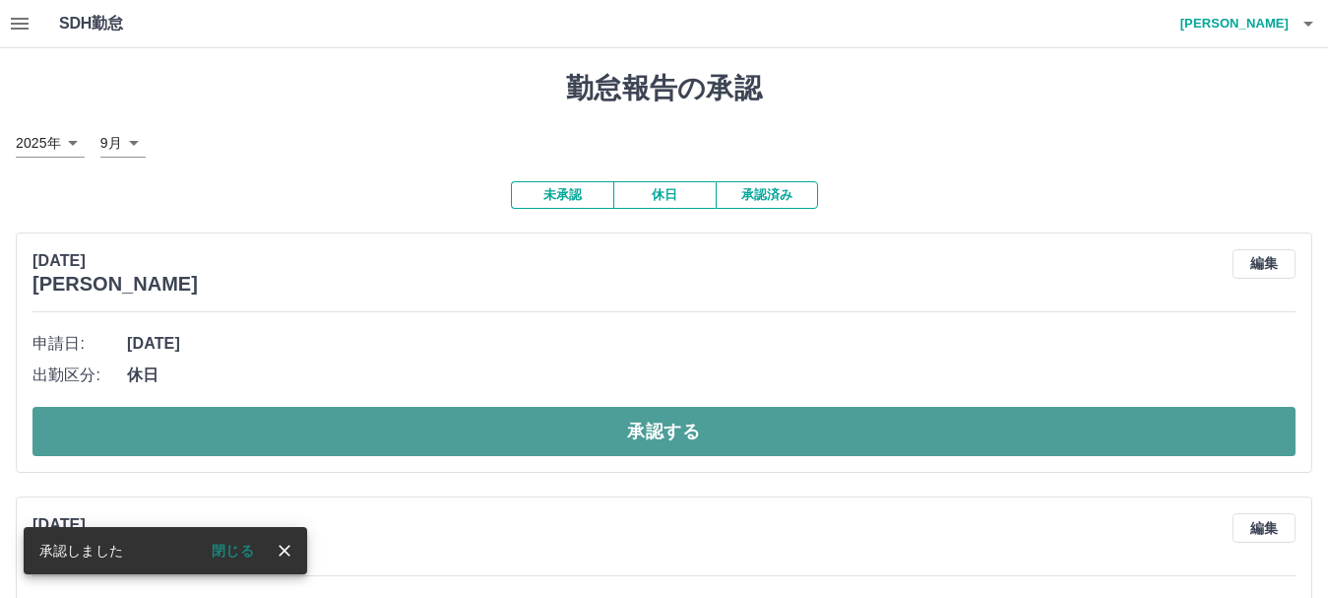
click at [467, 429] on button "承認する" at bounding box center [663, 431] width 1263 height 49
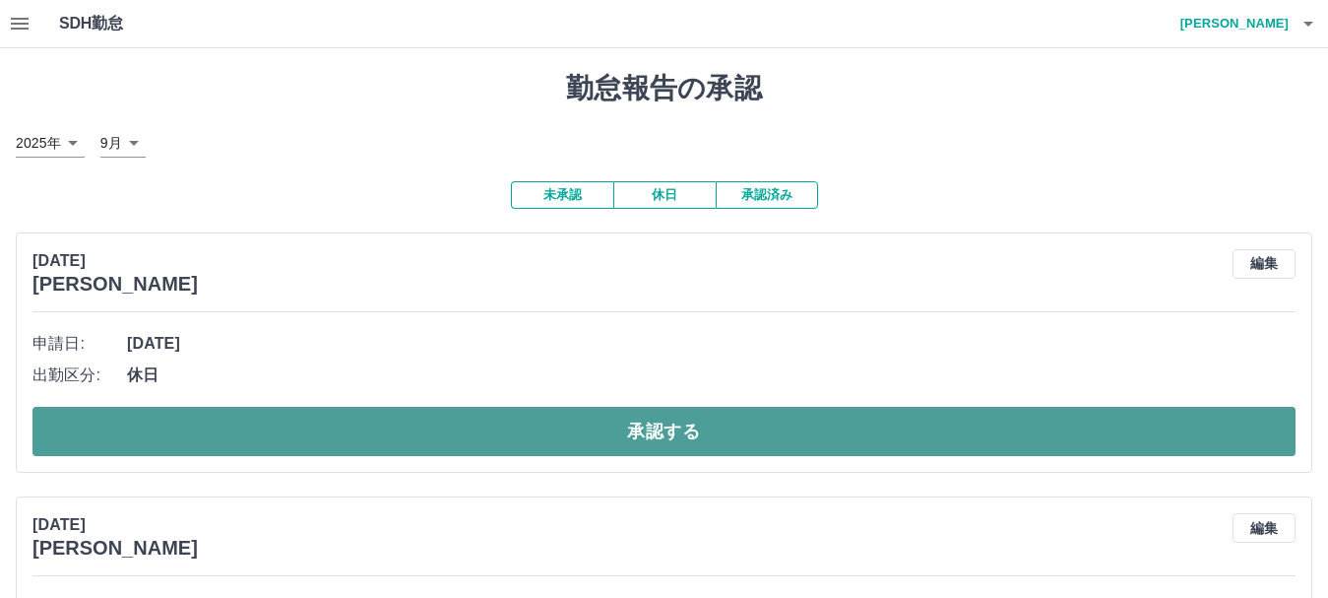
click at [574, 433] on button "承認する" at bounding box center [663, 431] width 1263 height 49
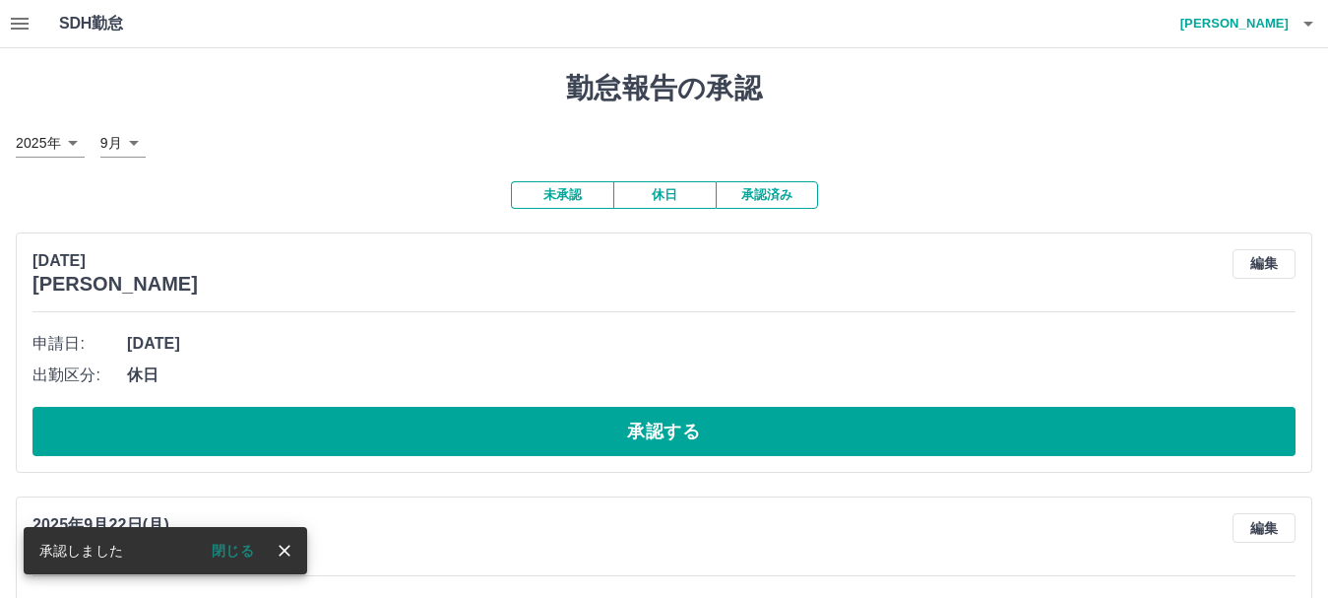
click at [571, 433] on button "承認する" at bounding box center [663, 431] width 1263 height 49
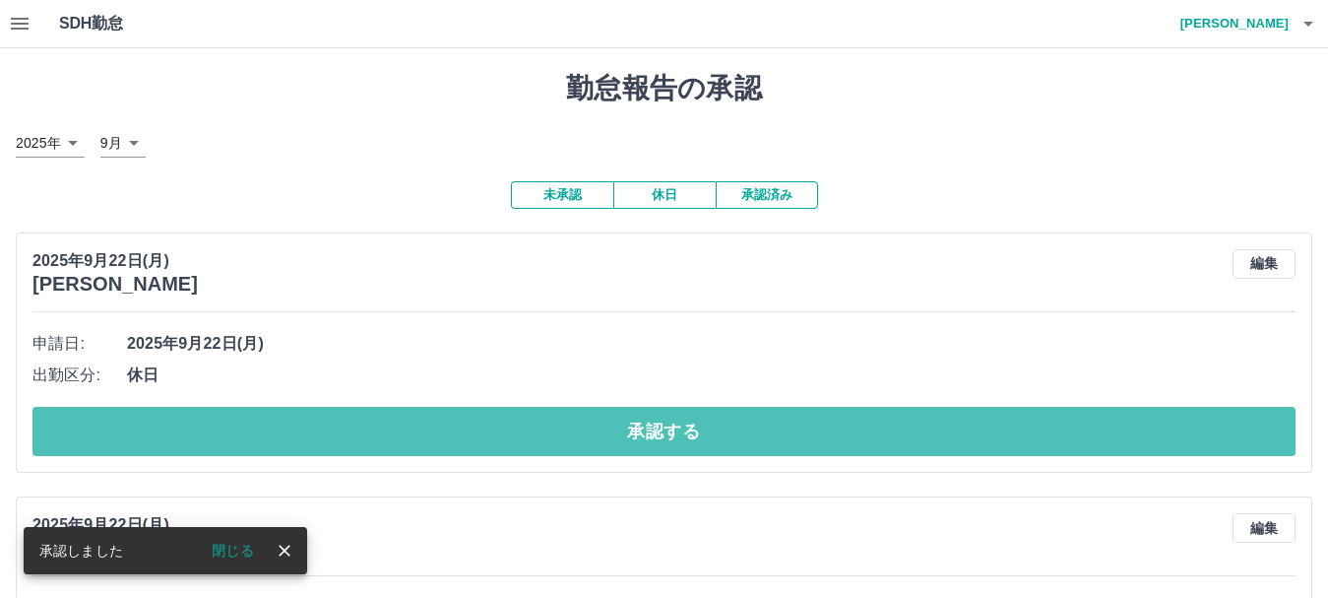
click at [575, 433] on button "承認する" at bounding box center [663, 431] width 1263 height 49
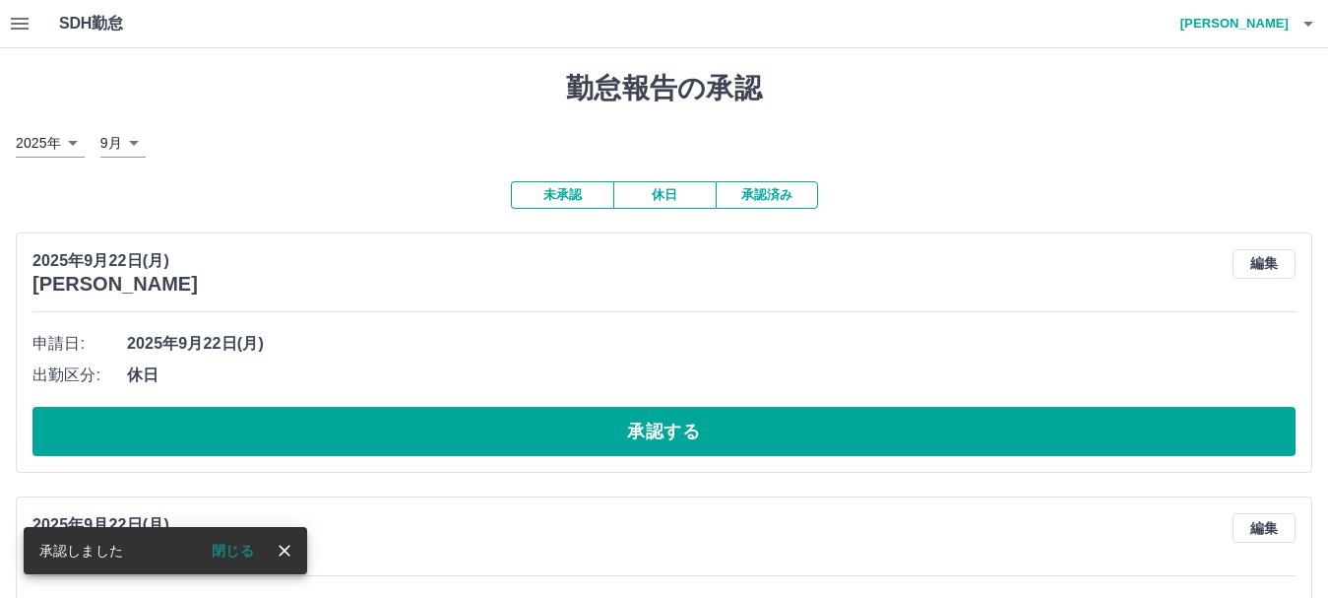
click at [575, 435] on button "承認する" at bounding box center [663, 431] width 1263 height 49
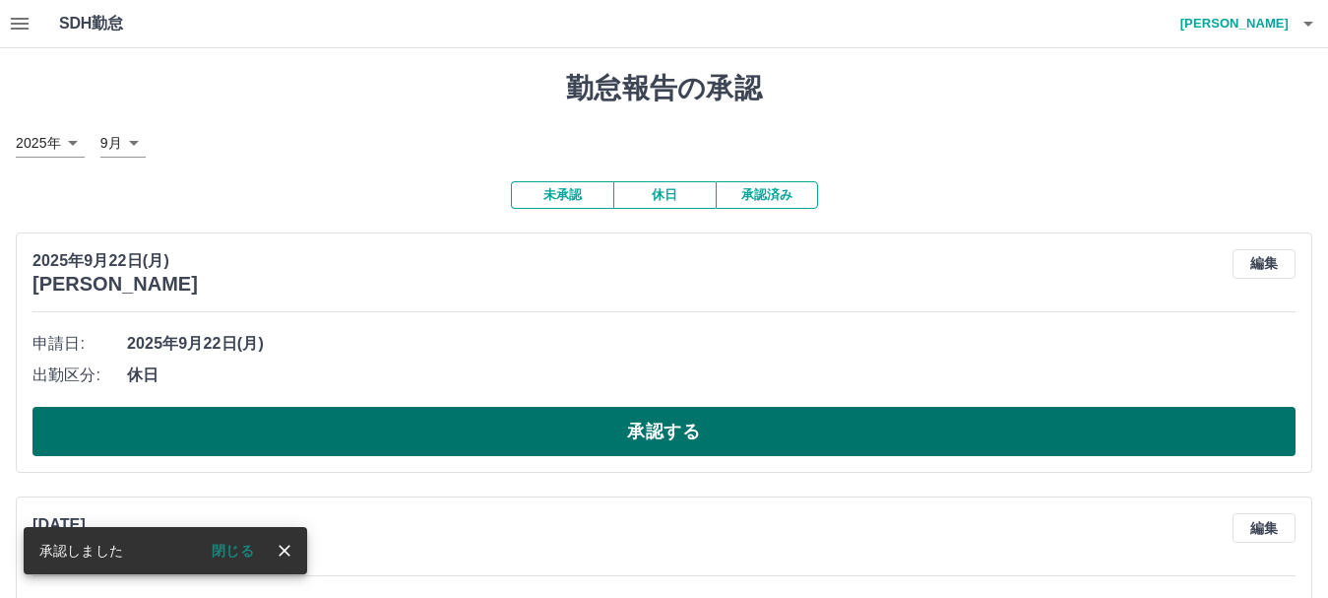
click at [572, 436] on button "承認する" at bounding box center [663, 431] width 1263 height 49
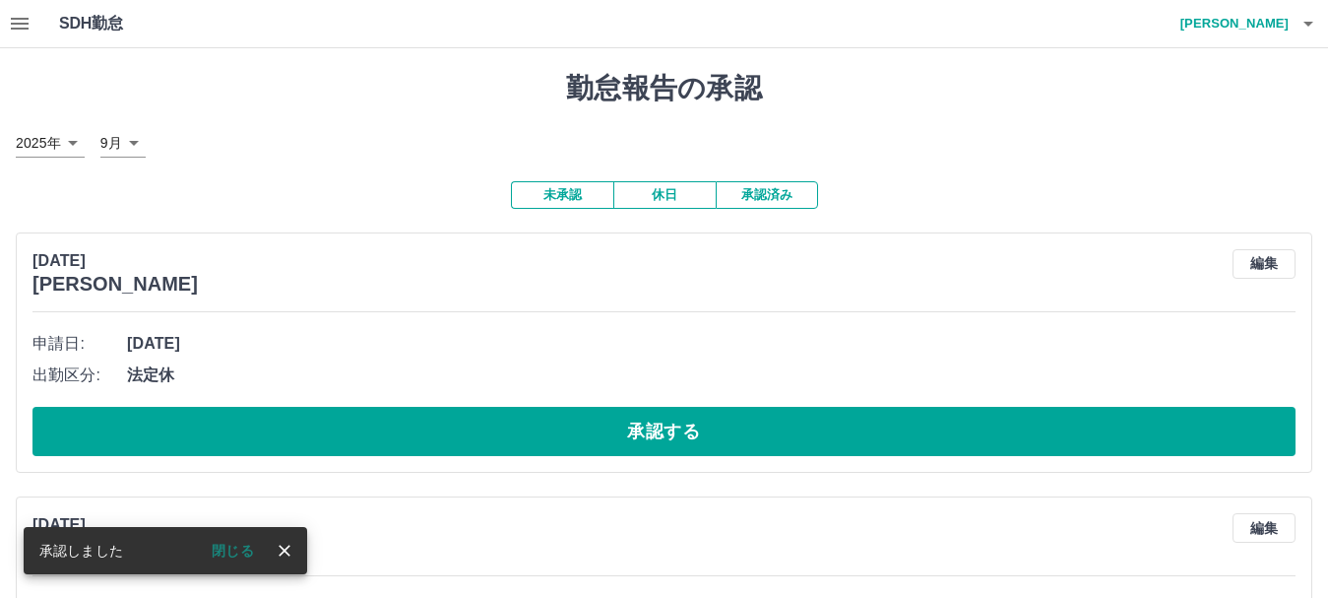
click at [567, 424] on button "承認する" at bounding box center [663, 431] width 1263 height 49
click at [566, 424] on button "承認する" at bounding box center [663, 431] width 1263 height 49
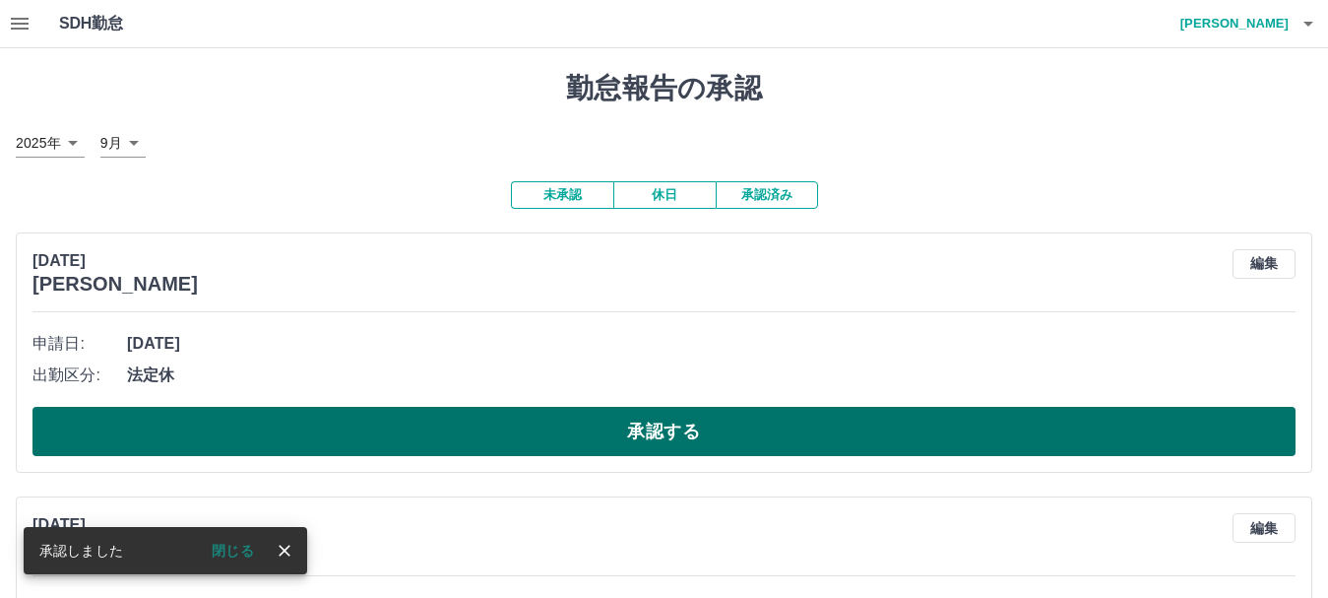
click at [563, 425] on button "承認する" at bounding box center [663, 431] width 1263 height 49
click at [554, 430] on button "承認する" at bounding box center [663, 431] width 1263 height 49
click at [551, 431] on button "承認する" at bounding box center [672, 431] width 1280 height 49
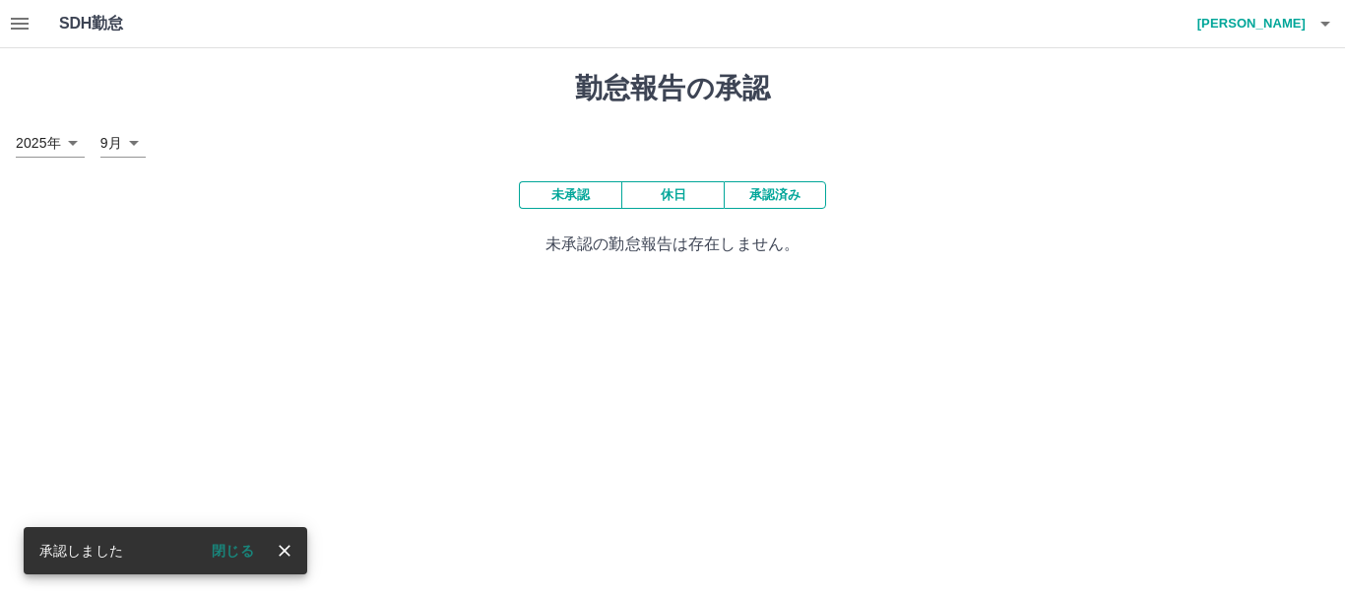
click at [778, 190] on button "承認済み" at bounding box center [775, 195] width 102 height 28
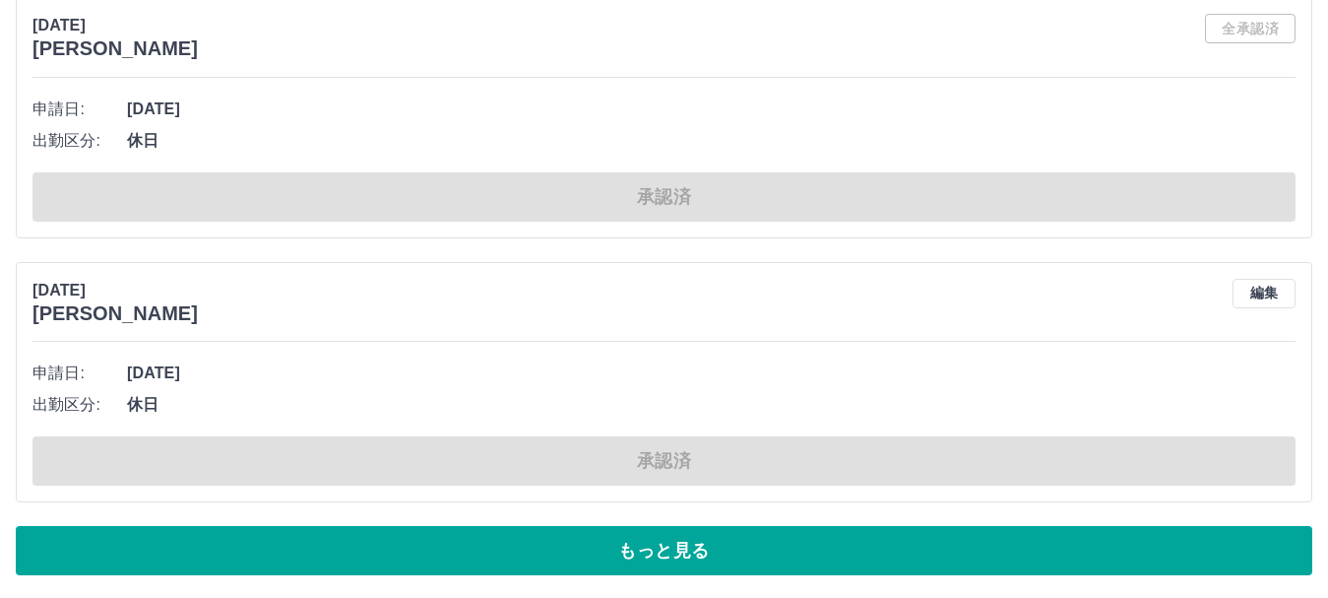
scroll to position [8584, 0]
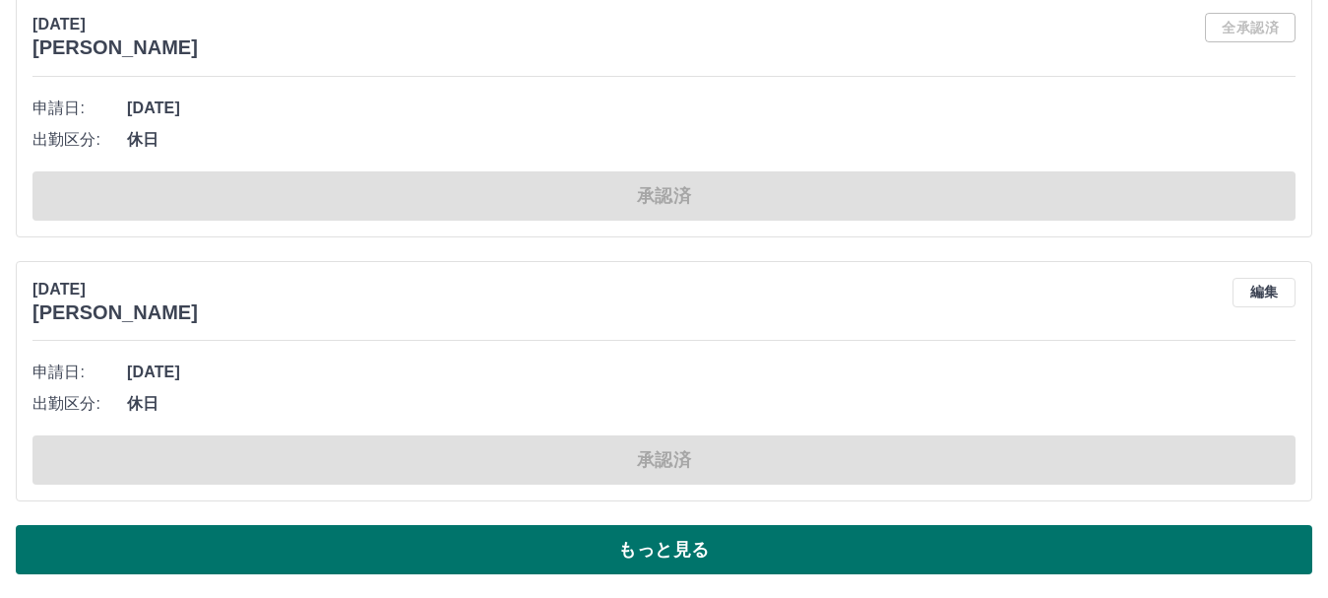
click at [586, 552] on button "もっと見る" at bounding box center [664, 549] width 1297 height 49
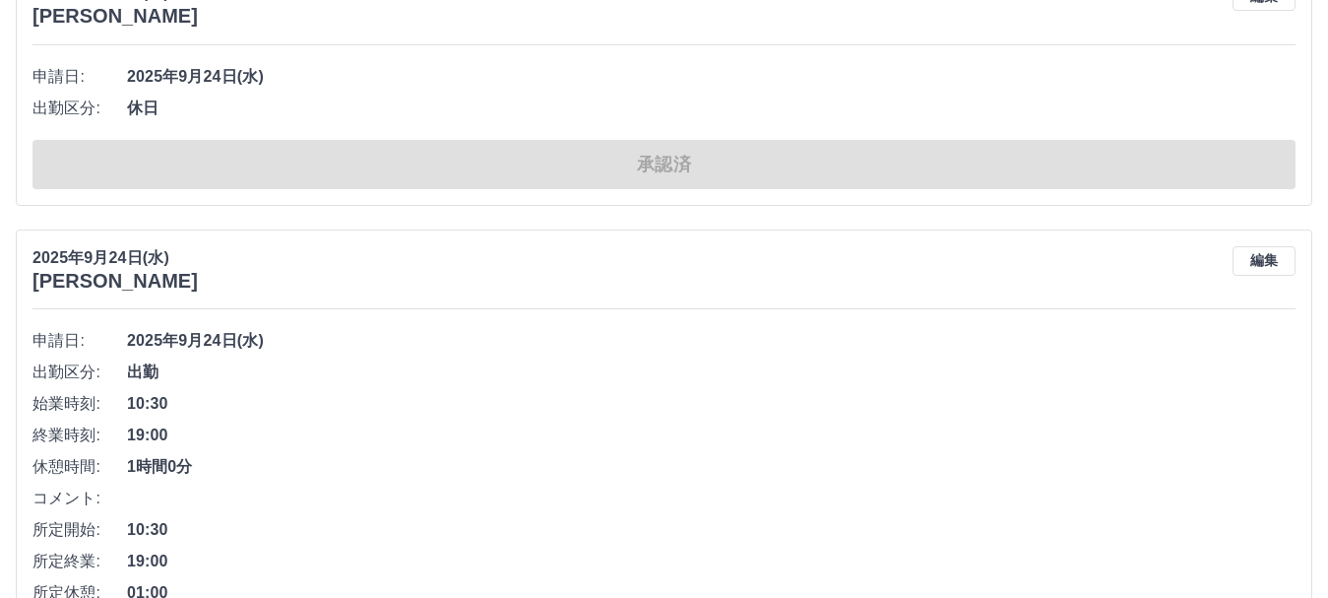
scroll to position [0, 0]
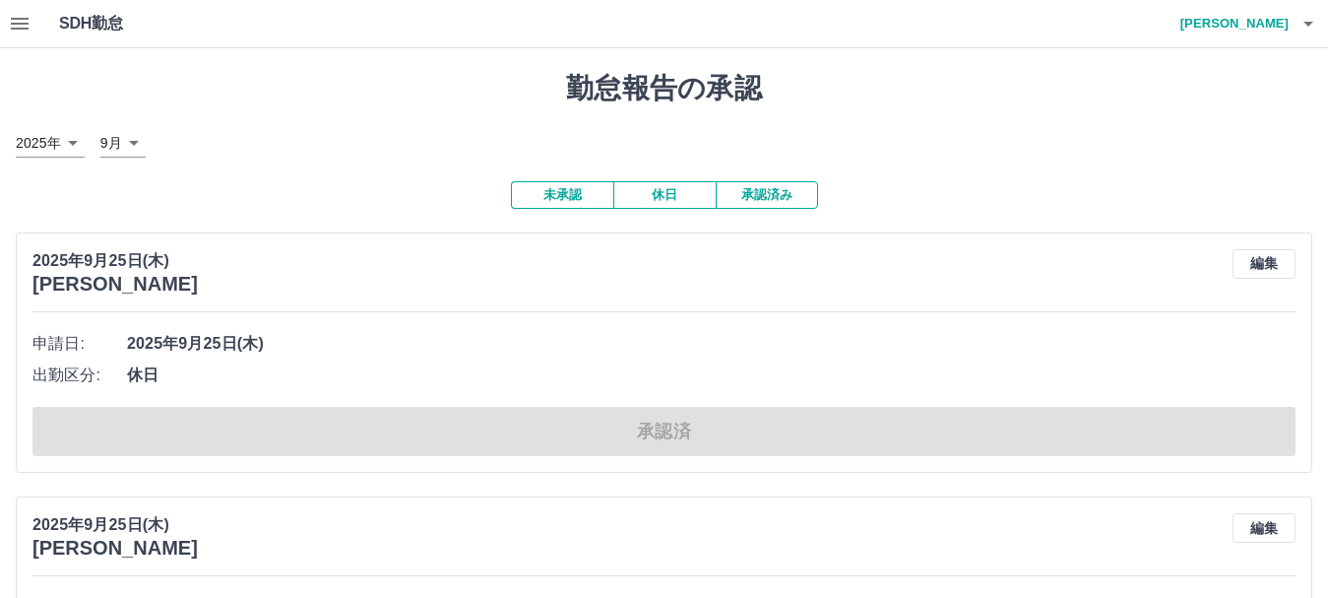
click at [586, 201] on button "未承認" at bounding box center [562, 195] width 102 height 28
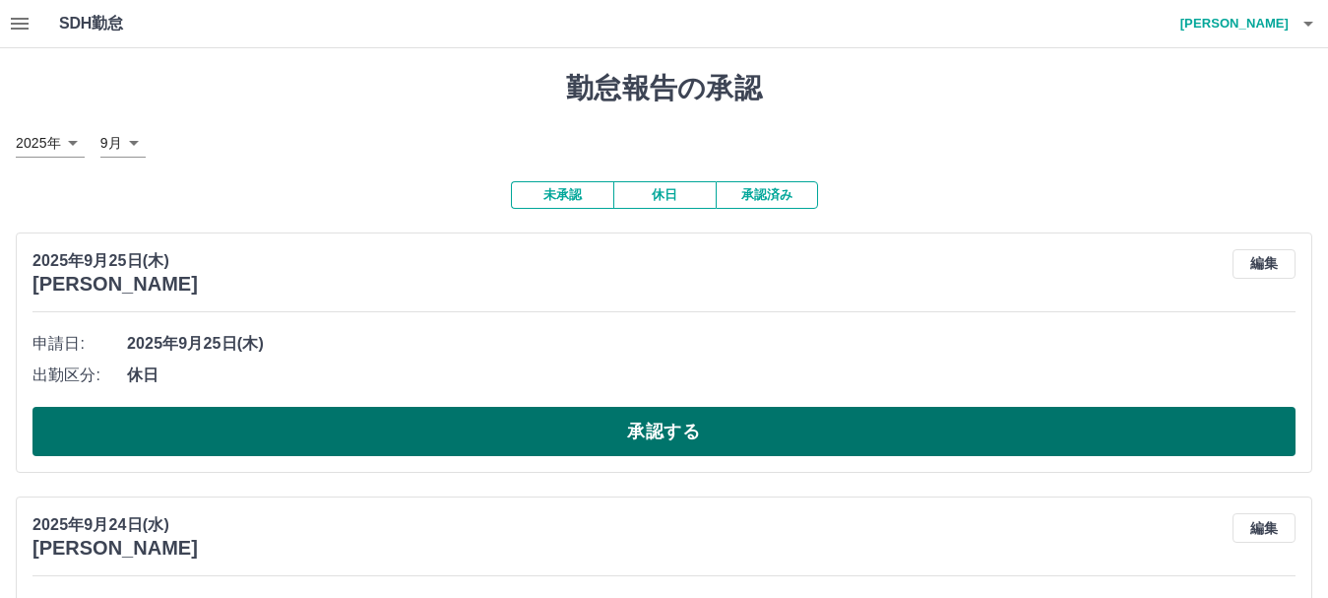
click at [374, 426] on button "承認する" at bounding box center [663, 431] width 1263 height 49
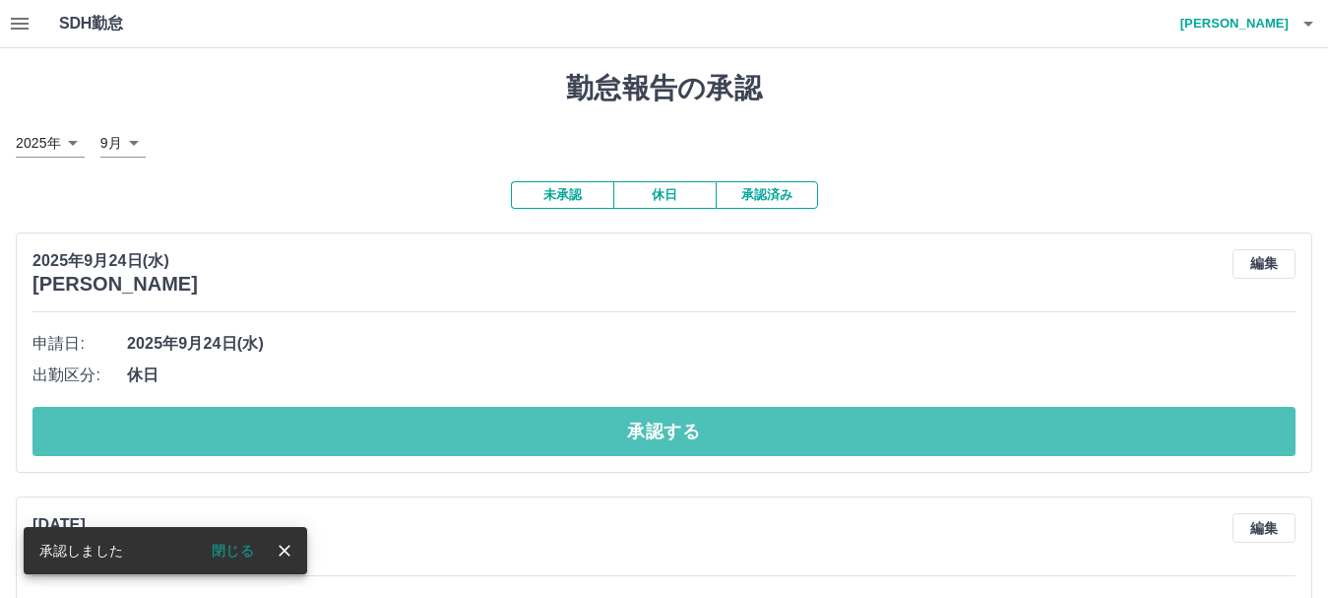
click at [377, 426] on button "承認する" at bounding box center [663, 431] width 1263 height 49
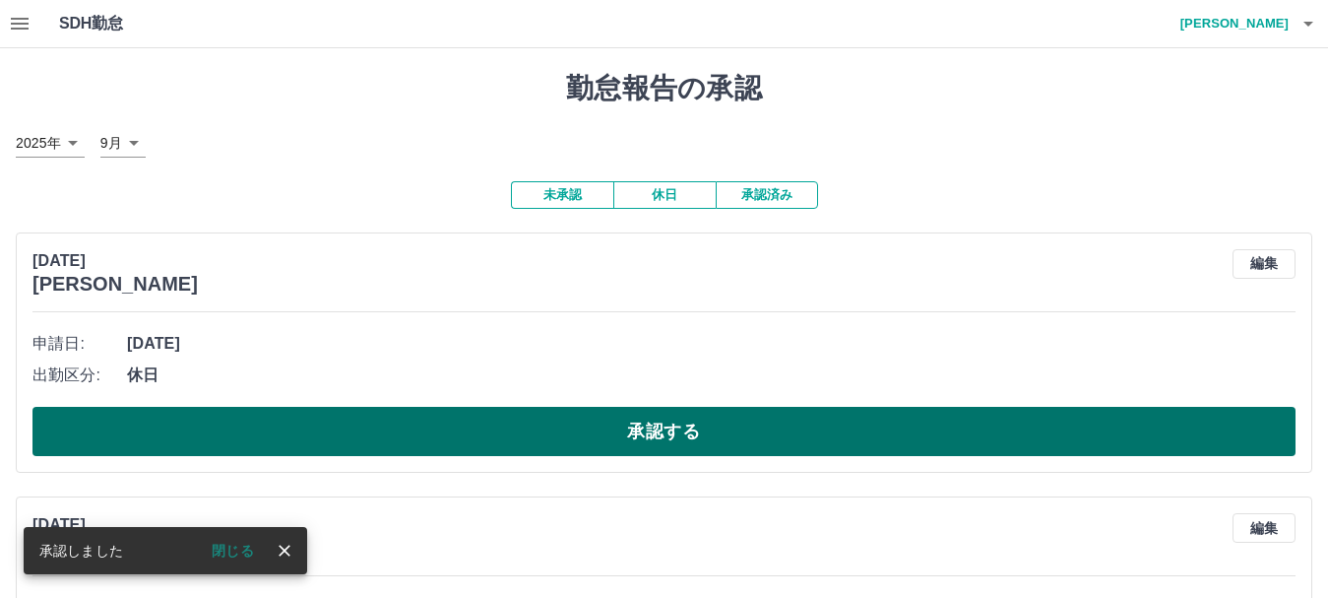
click at [391, 432] on button "承認する" at bounding box center [663, 431] width 1263 height 49
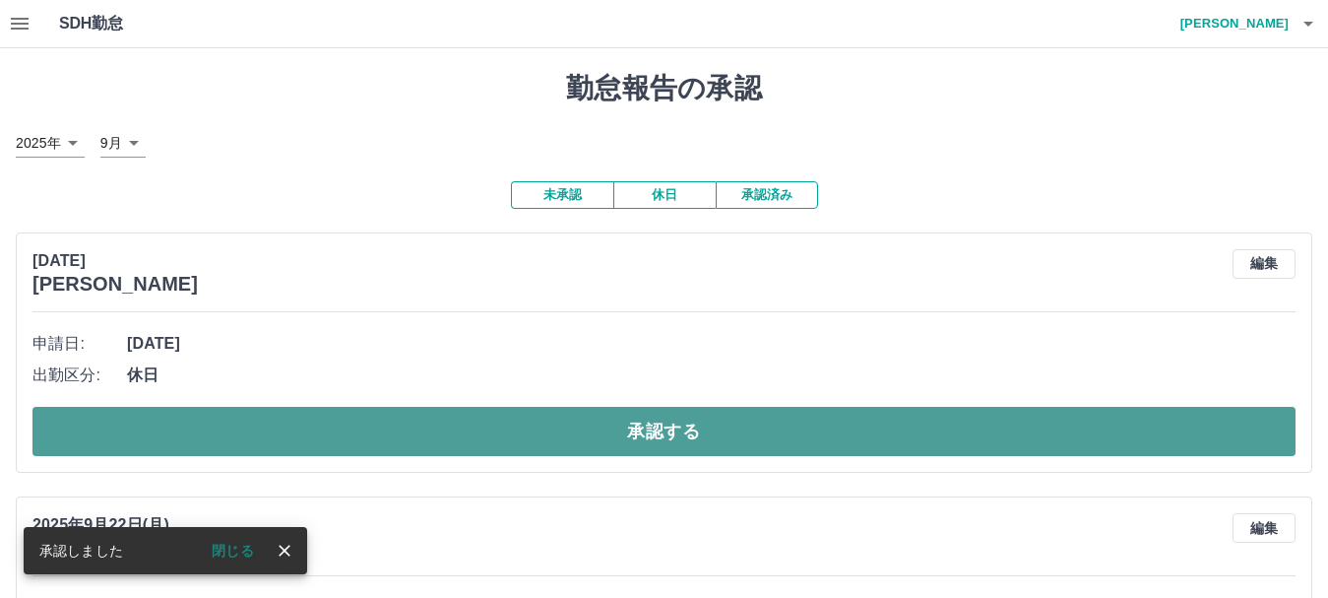
click at [370, 445] on button "承認する" at bounding box center [663, 431] width 1263 height 49
click at [366, 446] on button "承認する" at bounding box center [672, 431] width 1280 height 49
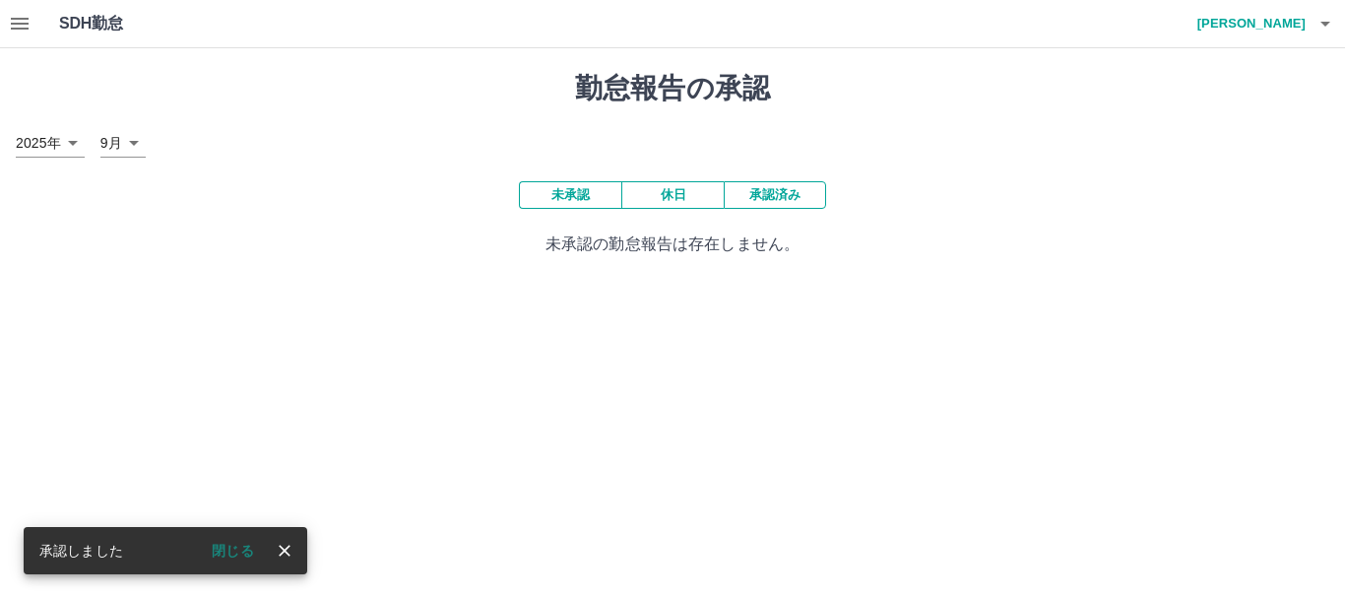
click at [758, 197] on button "承認済み" at bounding box center [775, 195] width 102 height 28
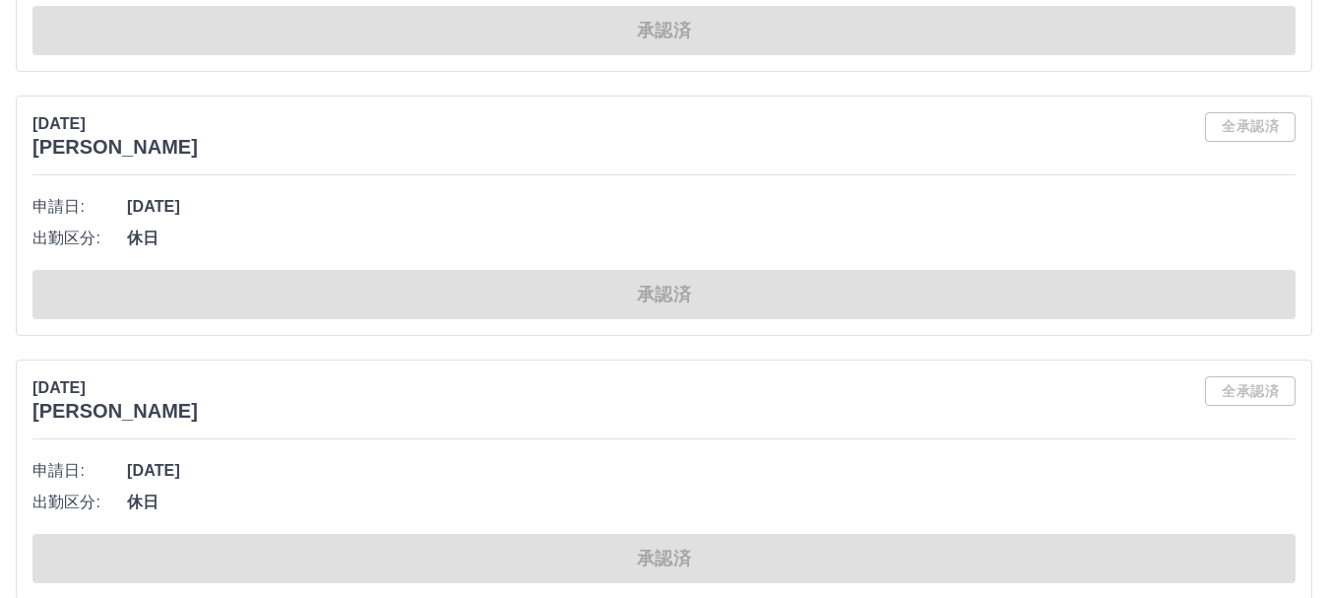
scroll to position [6401, 0]
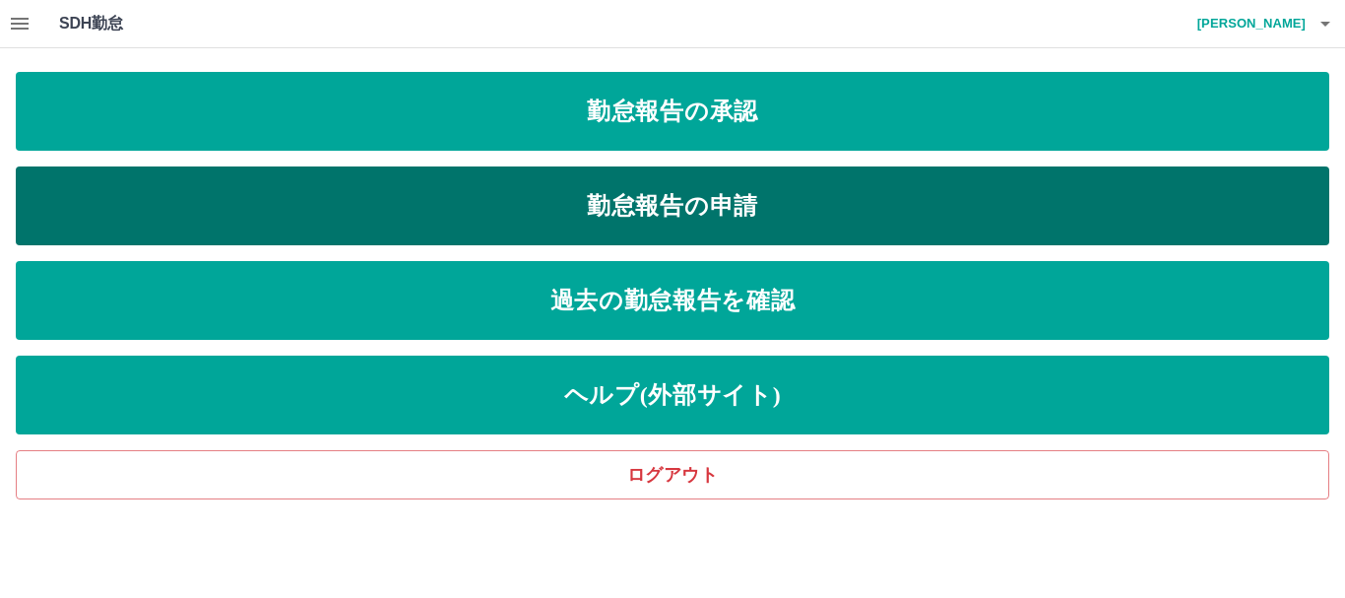
click at [625, 215] on link "勤怠報告の申請" at bounding box center [673, 205] width 1314 height 79
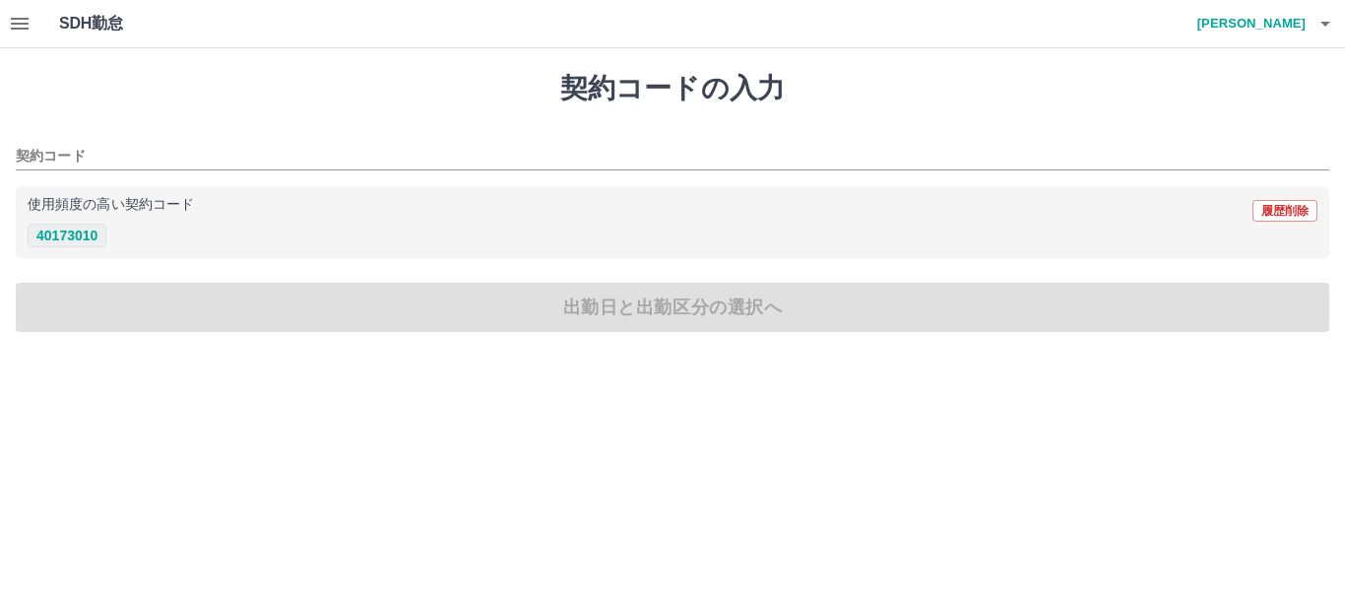
click at [89, 230] on button "40173010" at bounding box center [67, 236] width 79 height 24
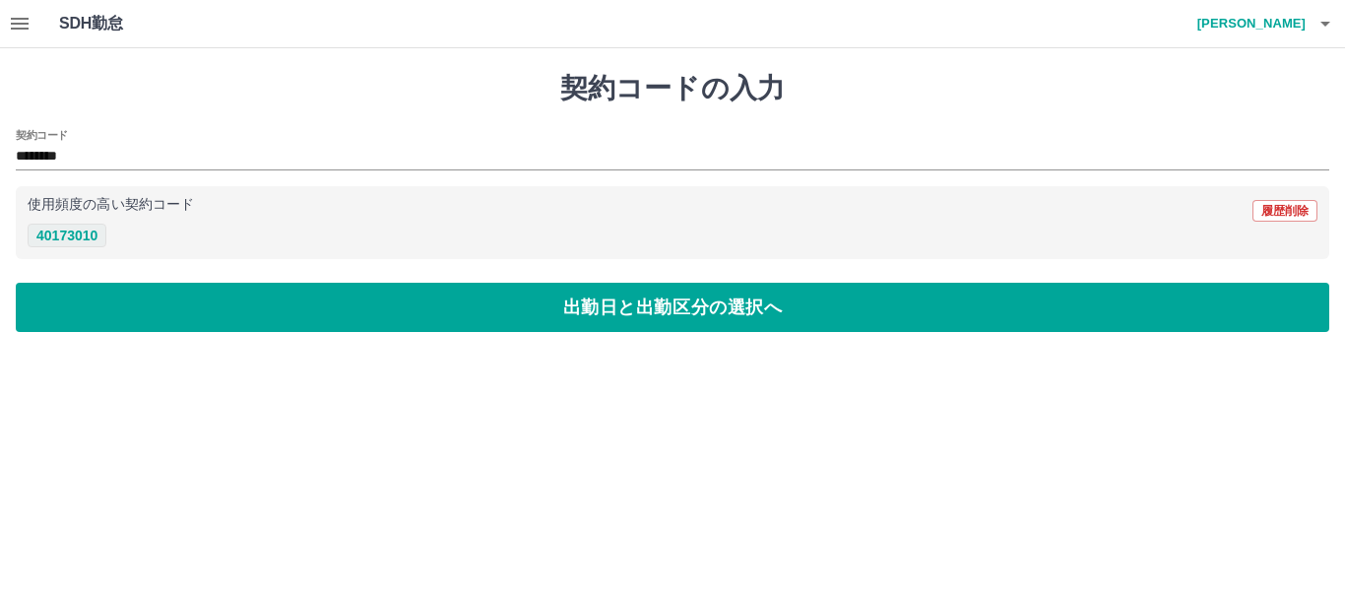
type input "********"
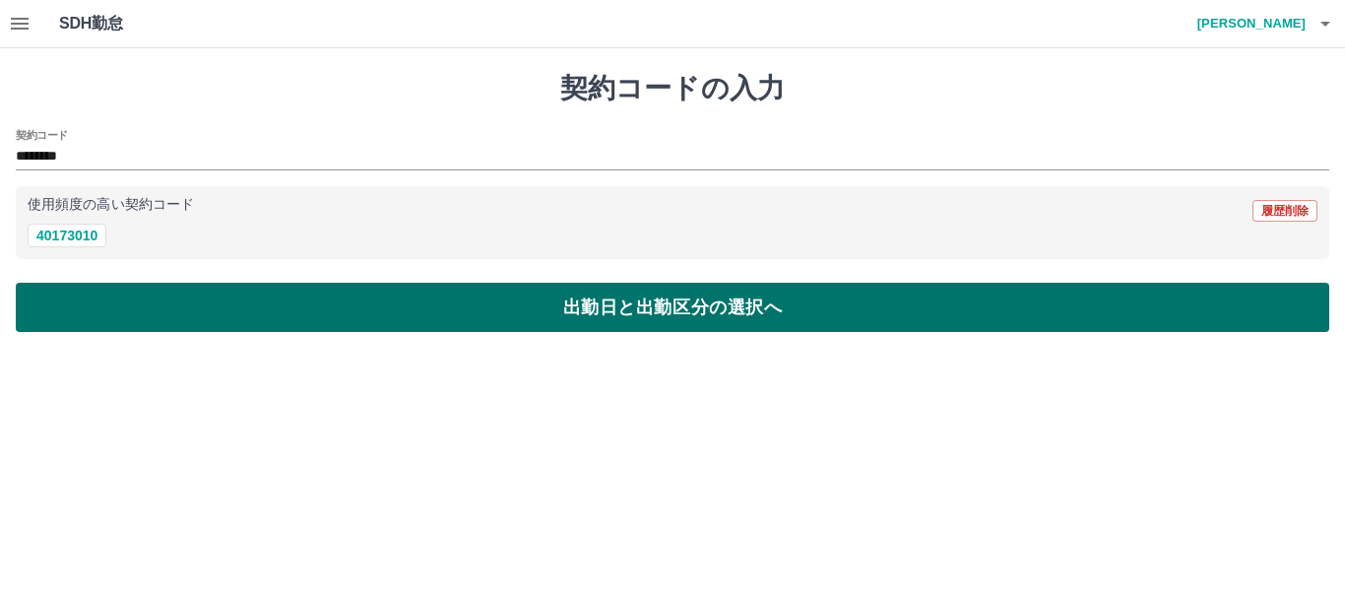
click at [99, 310] on button "出勤日と出勤区分の選択へ" at bounding box center [673, 307] width 1314 height 49
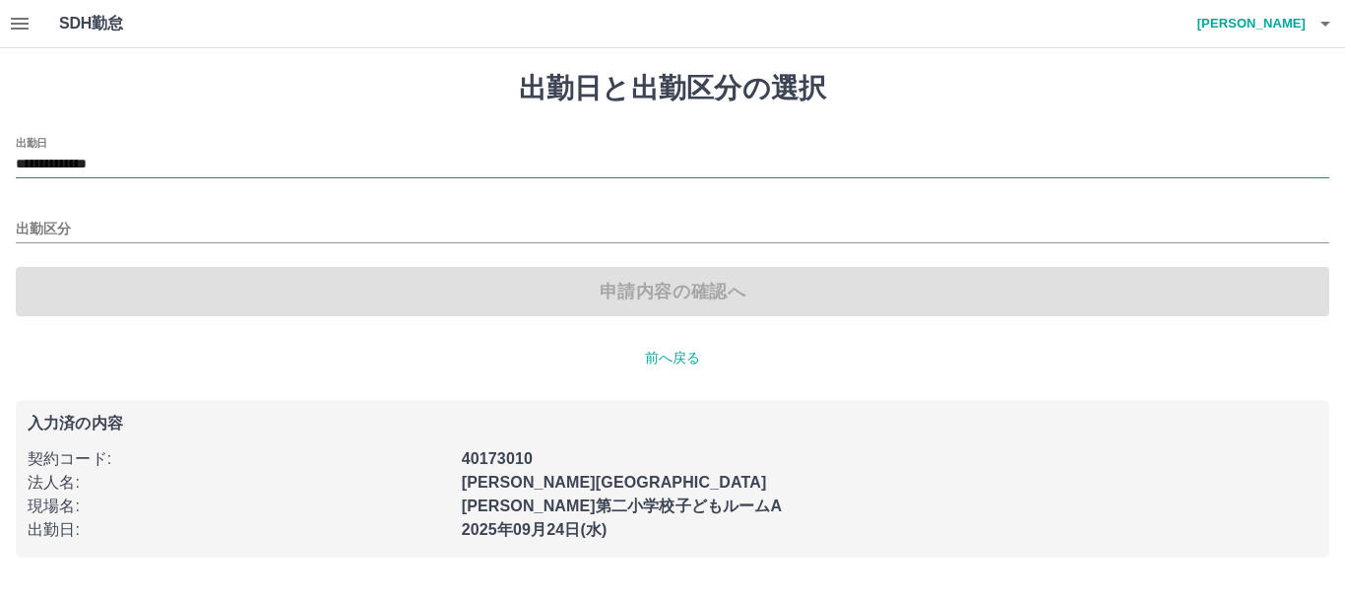
click at [162, 162] on input "**********" at bounding box center [673, 165] width 1314 height 25
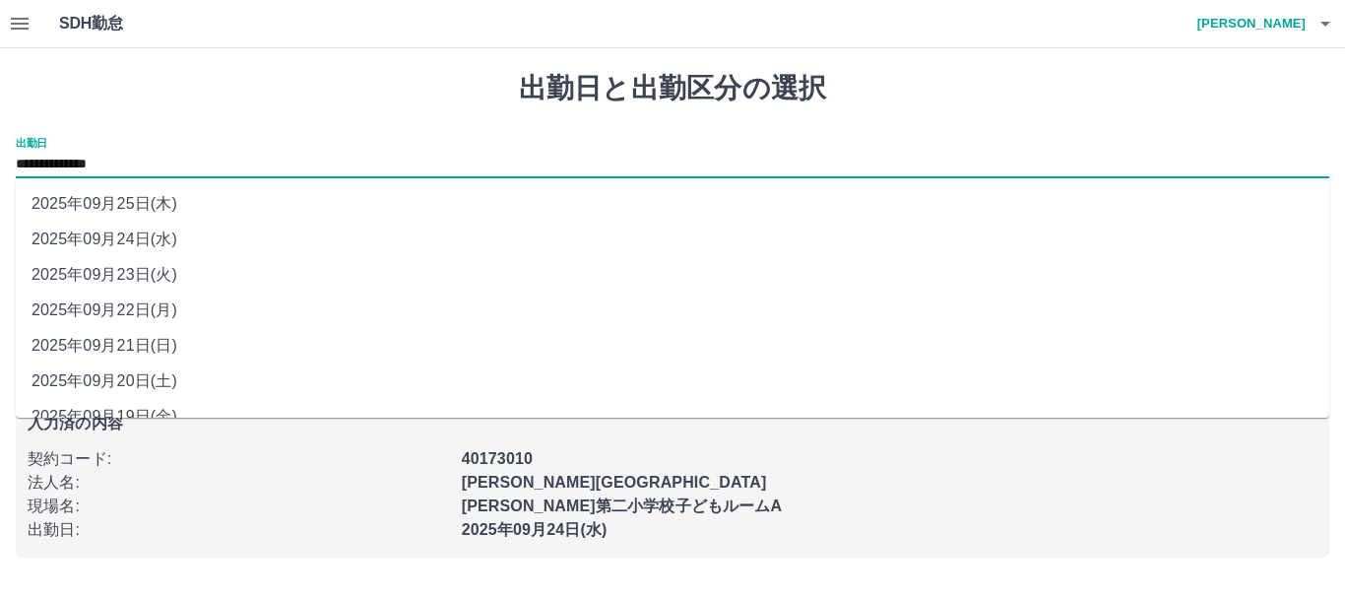
click at [143, 232] on li "2025年09月24日(水)" at bounding box center [673, 239] width 1314 height 35
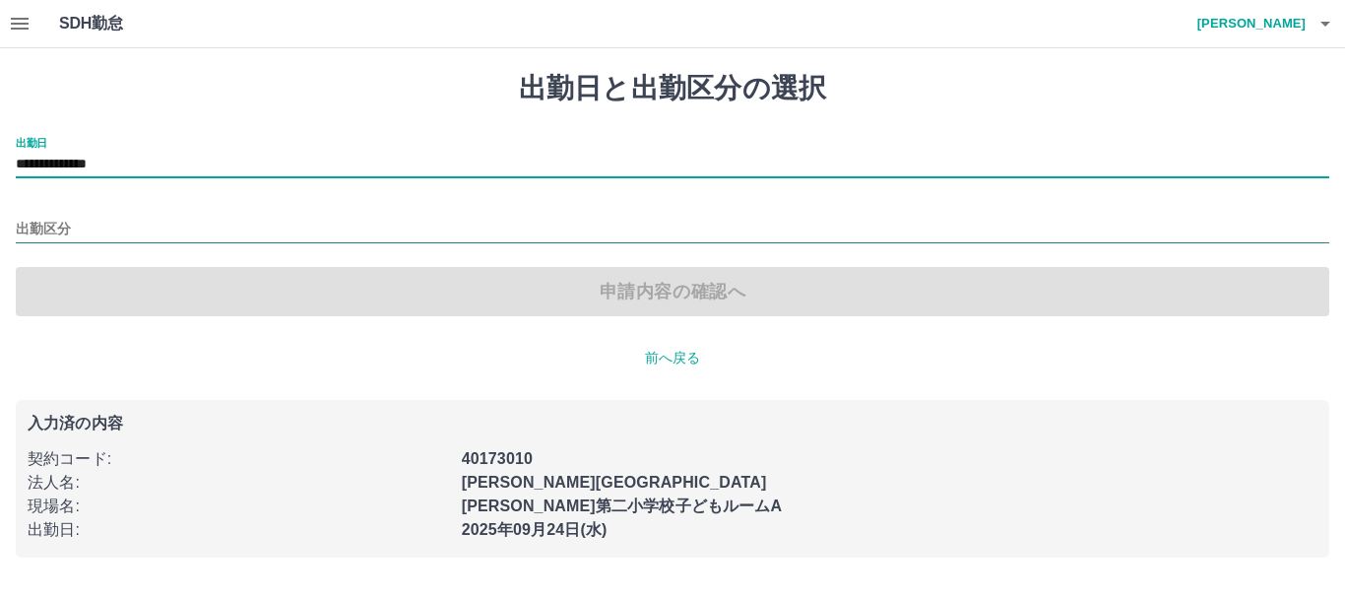
click at [44, 237] on input "出勤区分" at bounding box center [673, 230] width 1314 height 25
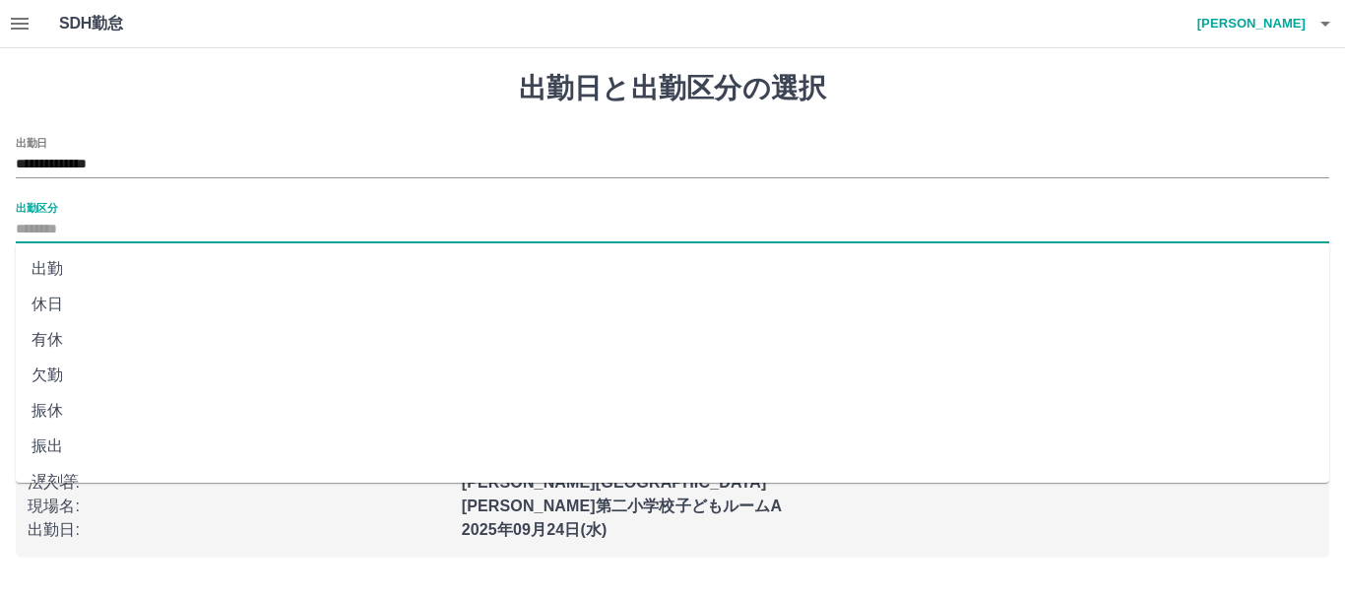
click at [50, 267] on li "出勤" at bounding box center [673, 268] width 1314 height 35
type input "**"
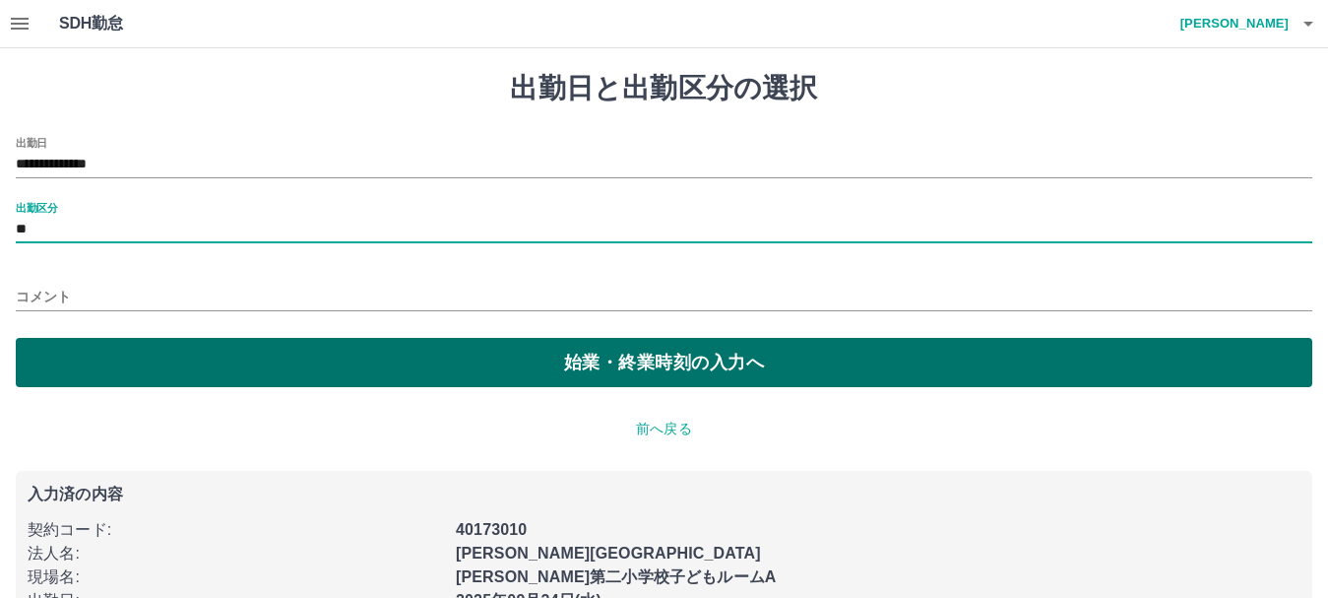
click at [63, 344] on button "始業・終業時刻の入力へ" at bounding box center [664, 362] width 1297 height 49
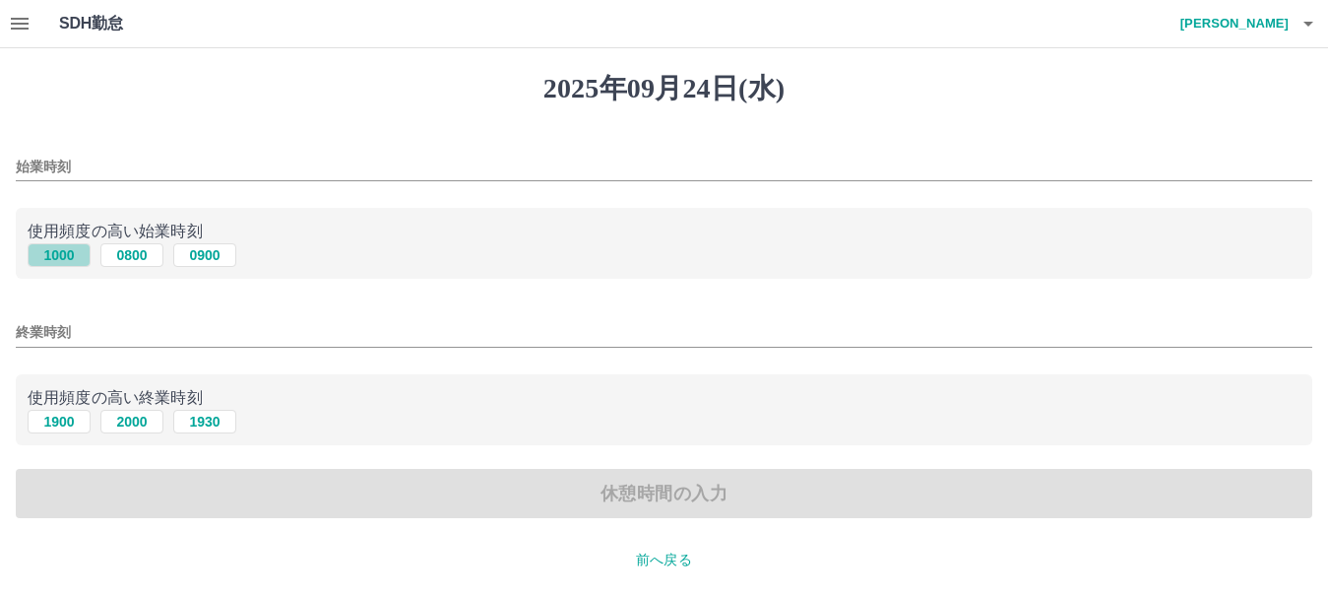
click at [59, 250] on button "1000" at bounding box center [59, 255] width 63 height 24
type input "****"
click at [192, 427] on button "1930" at bounding box center [204, 422] width 63 height 24
type input "****"
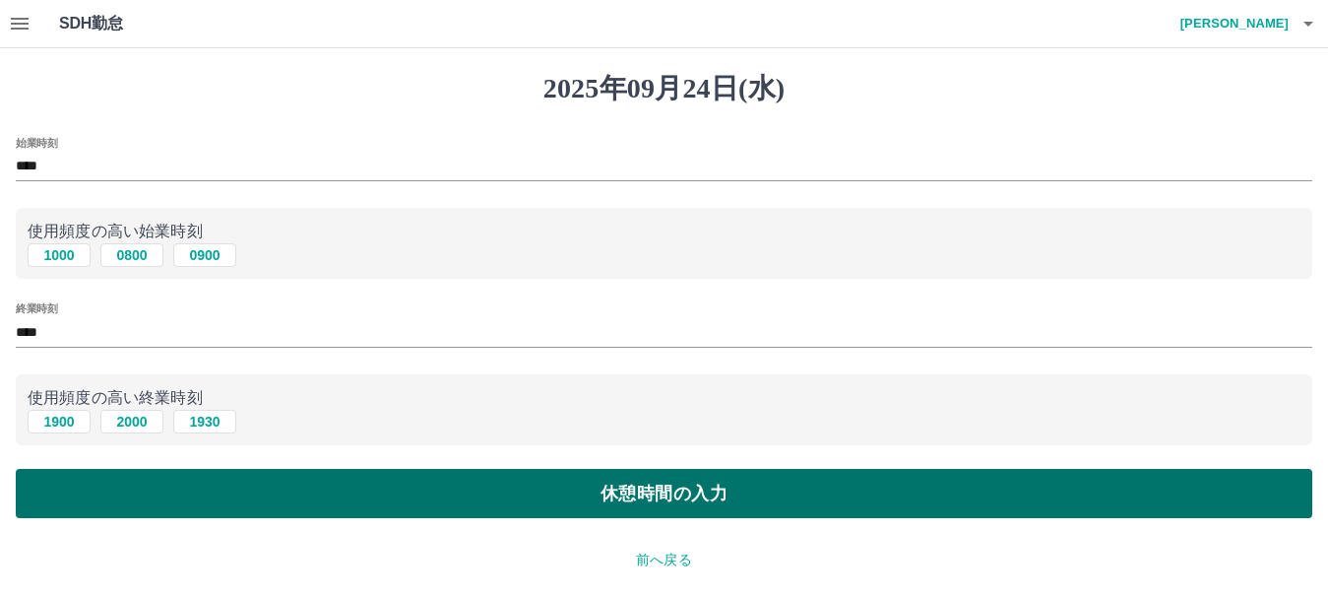
click at [187, 506] on button "休憩時間の入力" at bounding box center [664, 493] width 1297 height 49
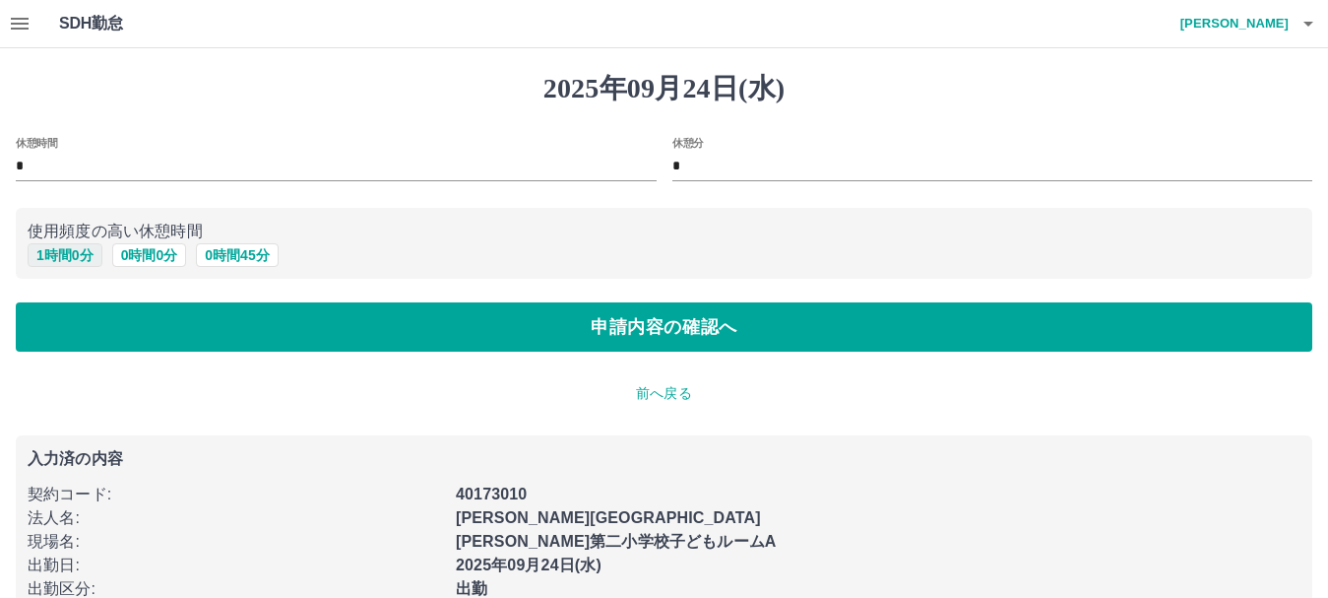
click at [77, 247] on button "1 時間 0 分" at bounding box center [65, 255] width 75 height 24
type input "*"
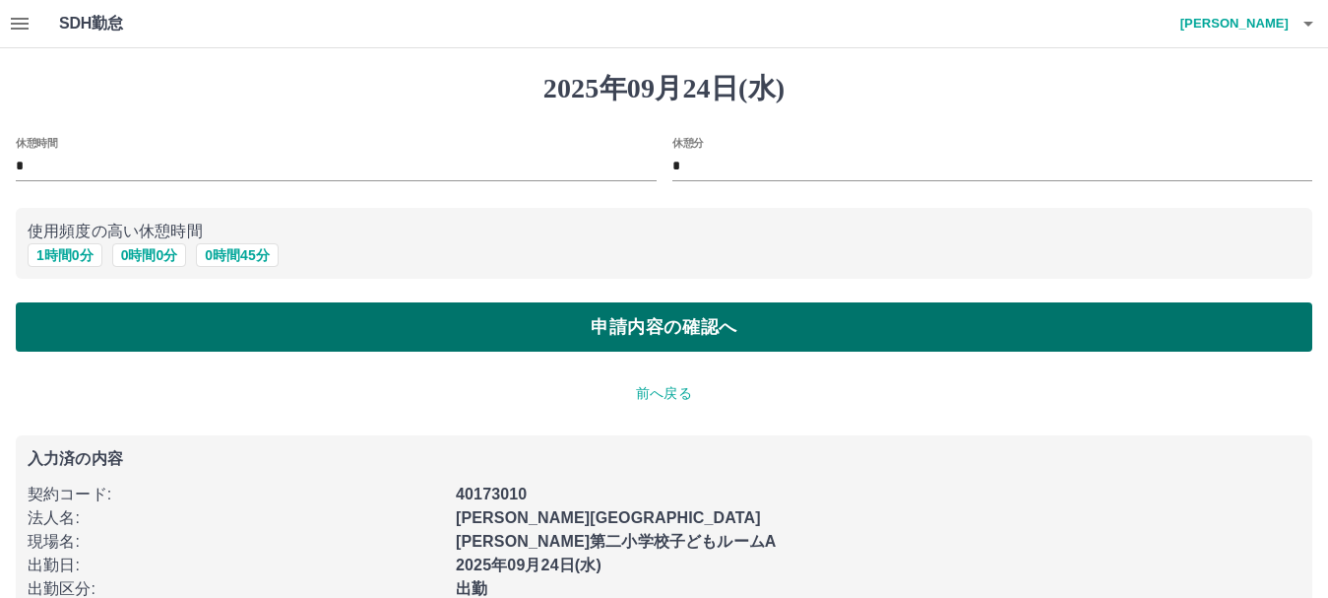
click at [113, 327] on button "申請内容の確認へ" at bounding box center [664, 326] width 1297 height 49
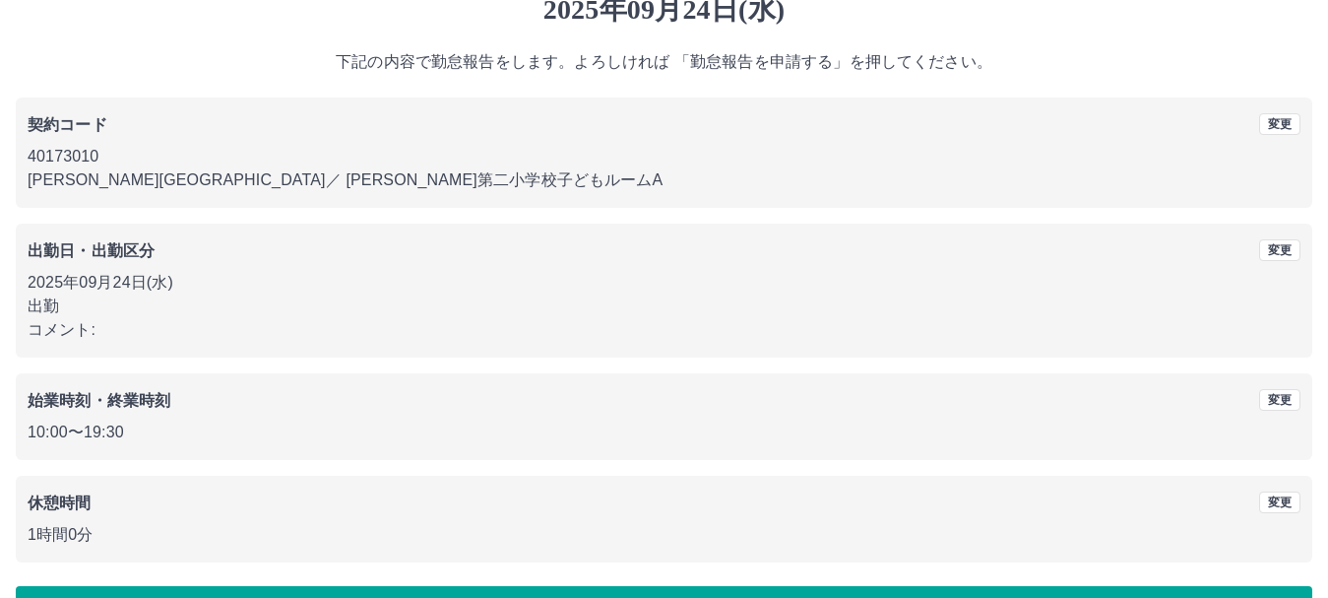
scroll to position [140, 0]
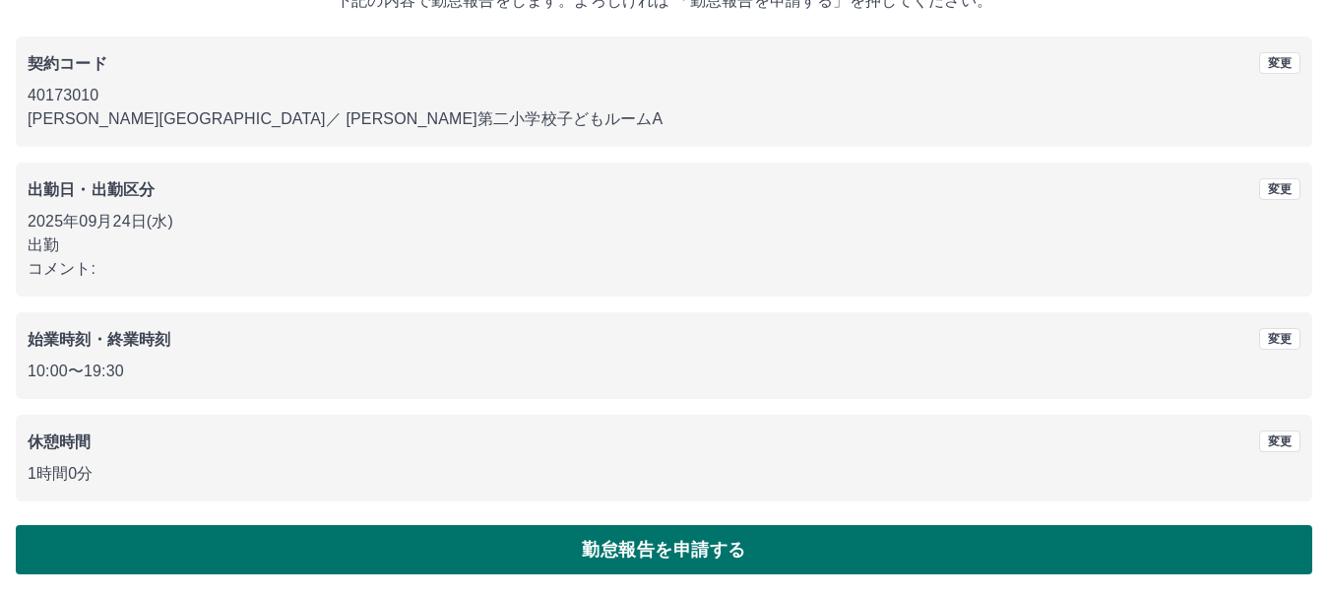
click at [320, 536] on button "勤怠報告を申請する" at bounding box center [664, 549] width 1297 height 49
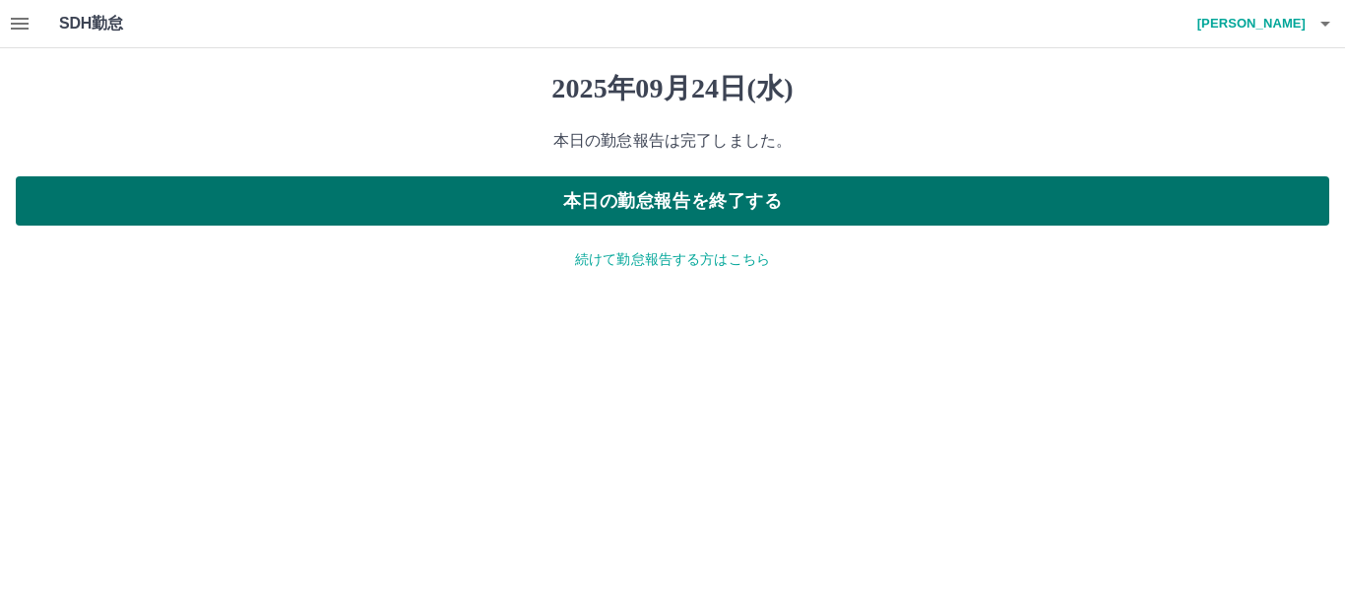
click at [655, 187] on button "本日の勤怠報告を終了する" at bounding box center [673, 200] width 1314 height 49
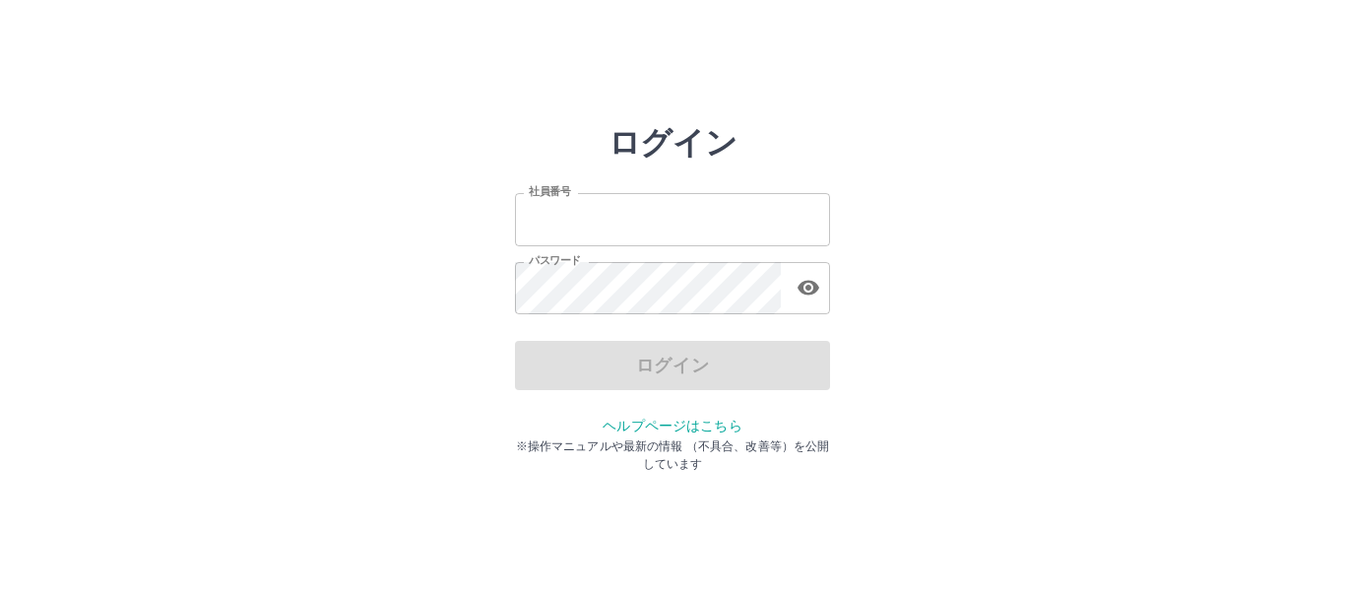
type input "*******"
click at [639, 362] on div "ログイン" at bounding box center [672, 365] width 315 height 49
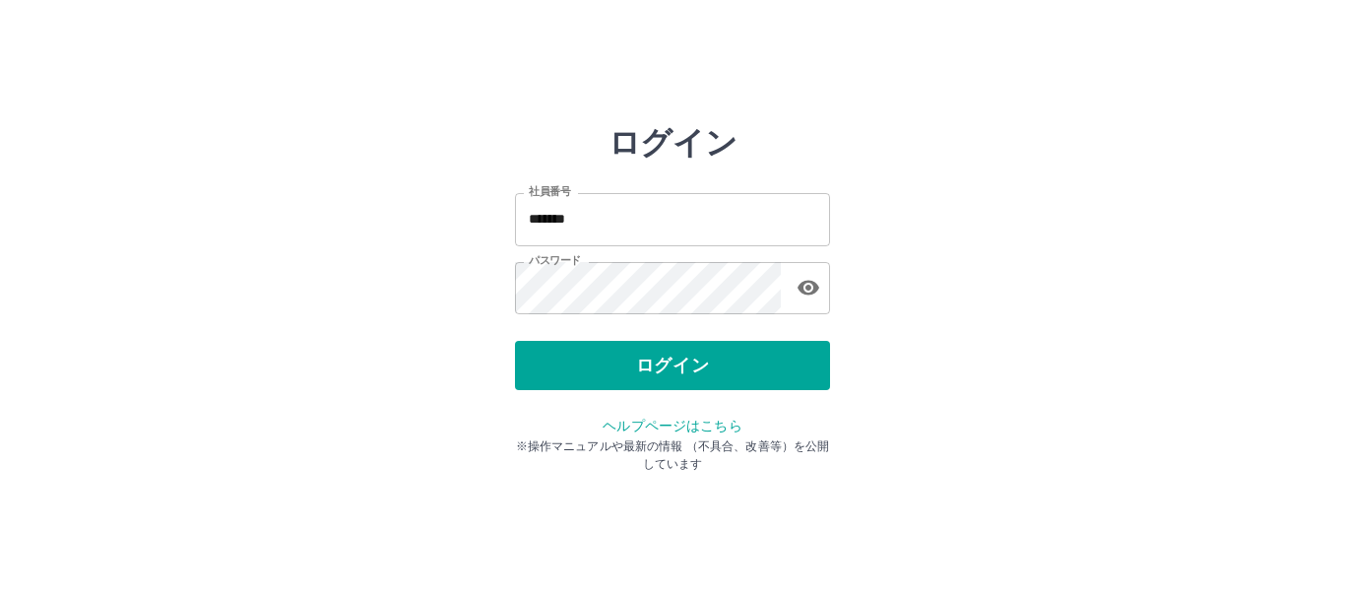
click at [639, 362] on button "ログイン" at bounding box center [672, 365] width 315 height 49
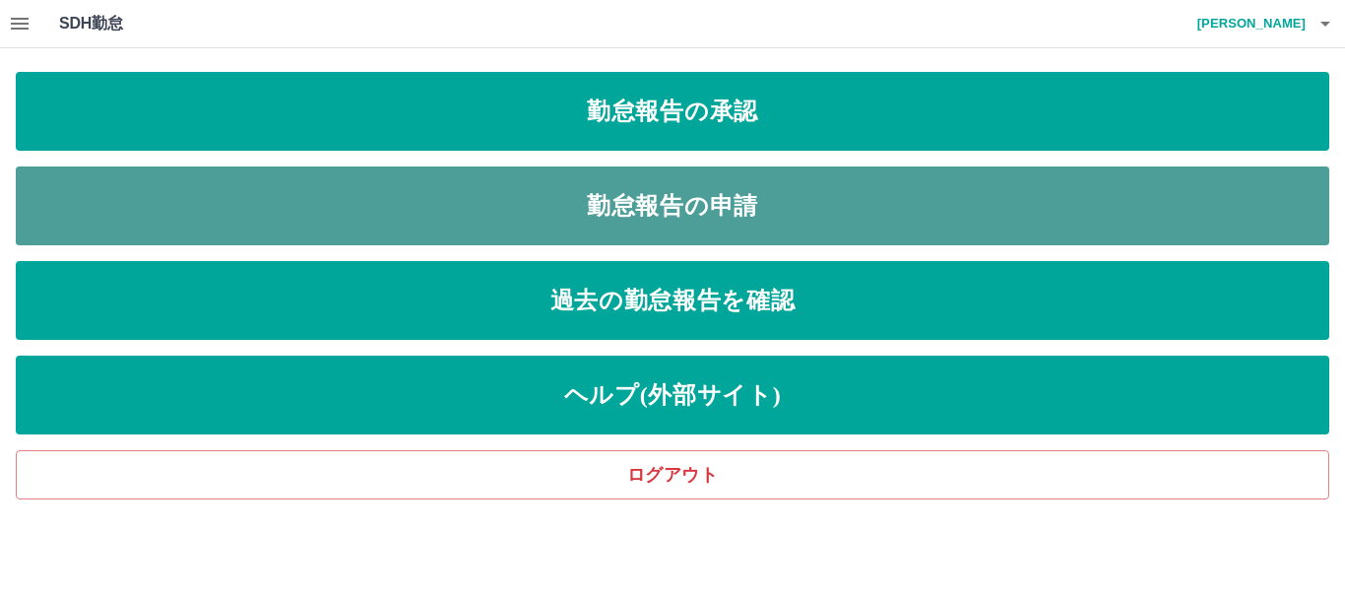
click at [582, 200] on link "勤怠報告の申請" at bounding box center [673, 205] width 1314 height 79
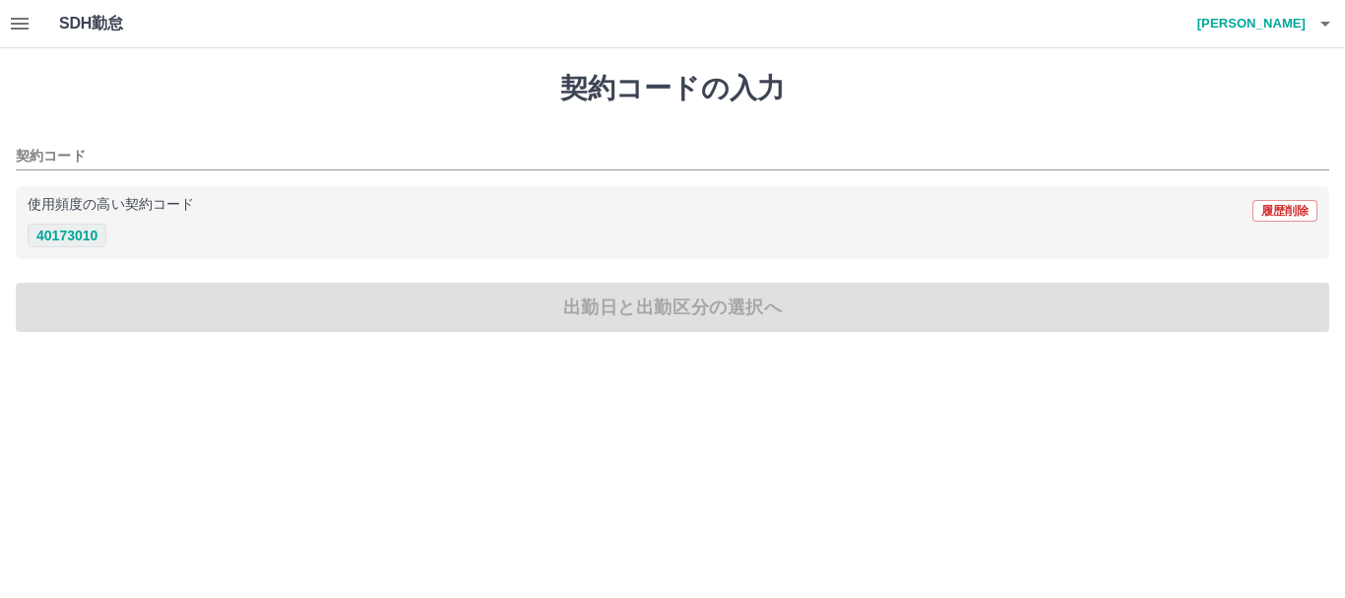
click at [87, 232] on button "40173010" at bounding box center [67, 236] width 79 height 24
type input "********"
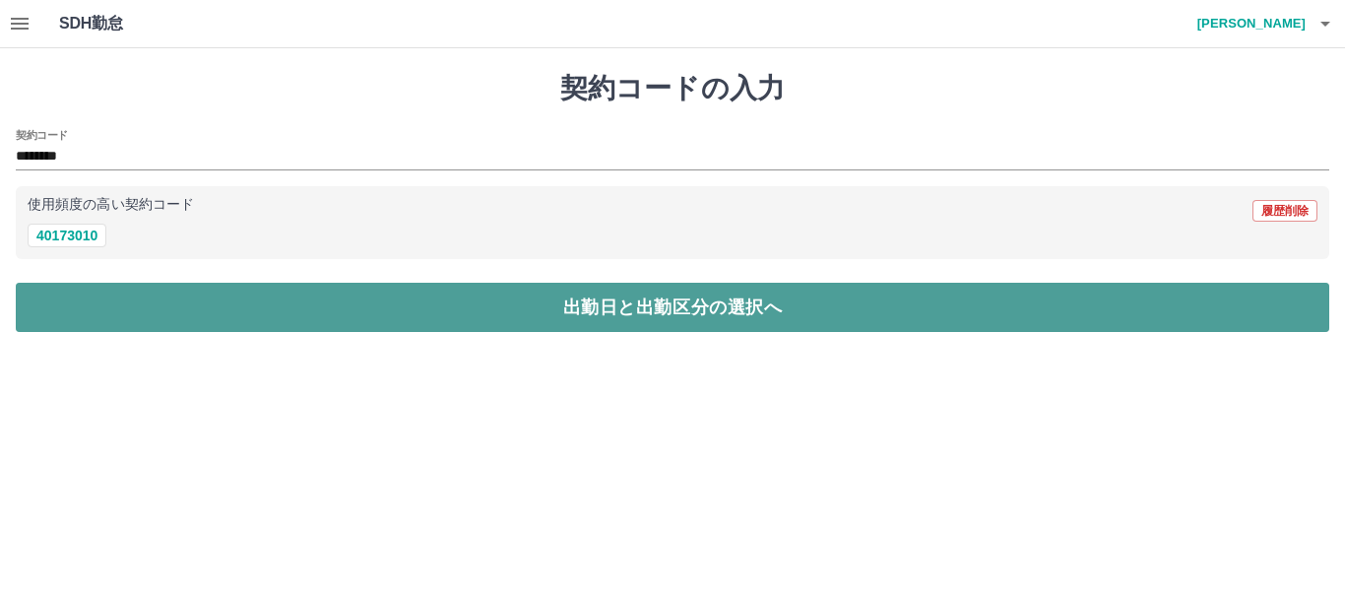
click at [84, 303] on button "出勤日と出勤区分の選択へ" at bounding box center [673, 307] width 1314 height 49
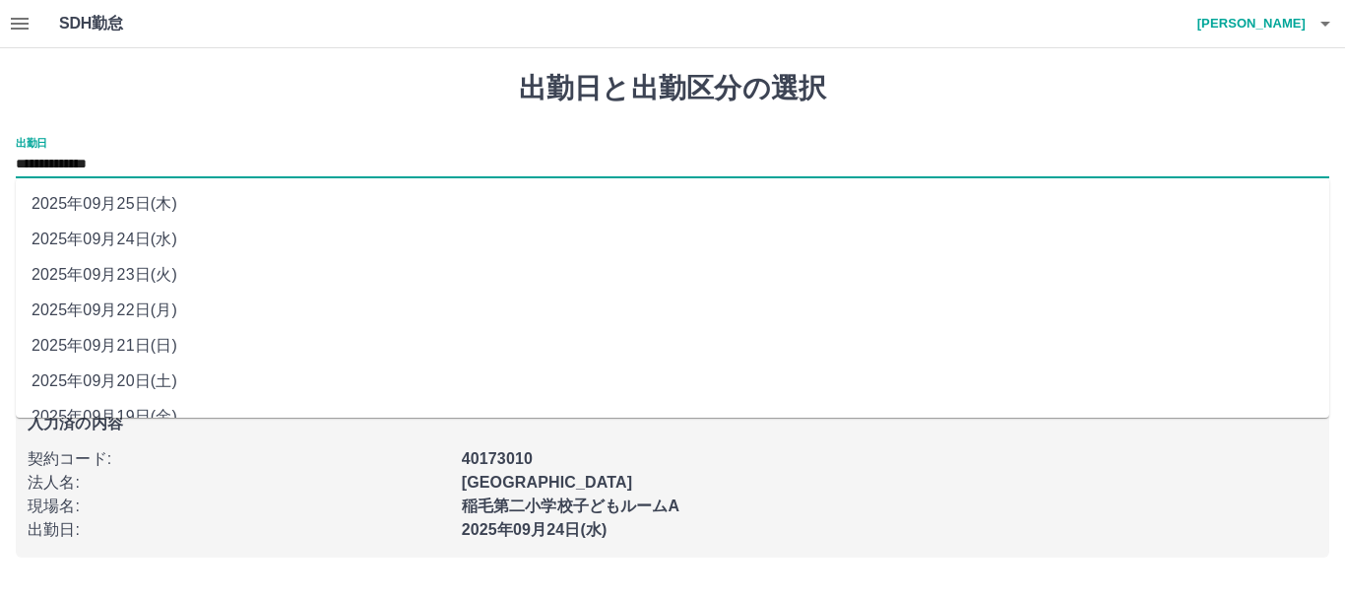
click at [164, 164] on input "**********" at bounding box center [673, 165] width 1314 height 25
click at [164, 207] on li "2025年09月25日(木)" at bounding box center [673, 203] width 1314 height 35
type input "**********"
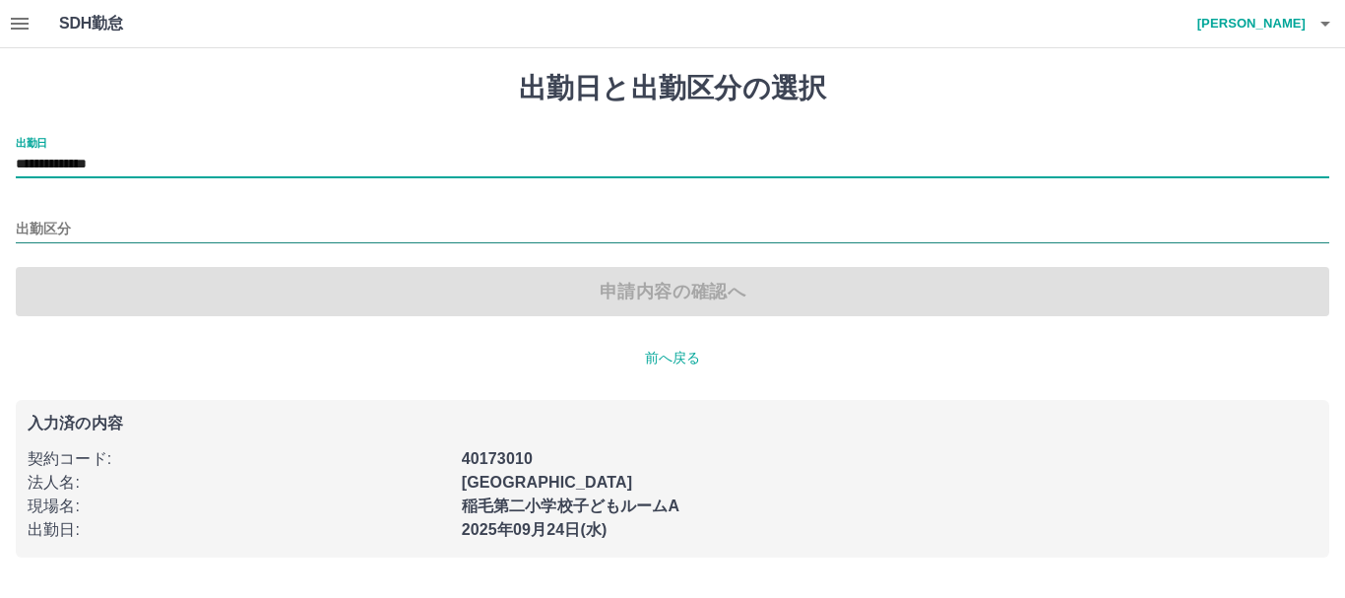
click at [67, 225] on input "出勤区分" at bounding box center [673, 230] width 1314 height 25
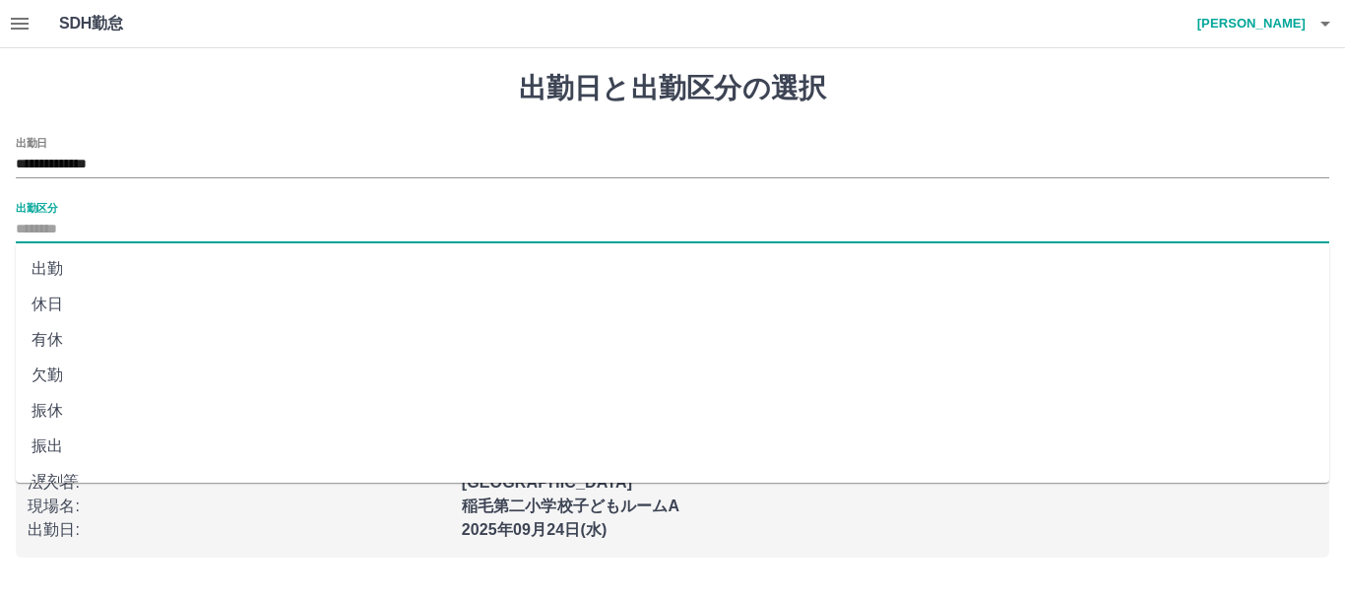
click at [65, 299] on li "休日" at bounding box center [673, 304] width 1314 height 35
type input "**"
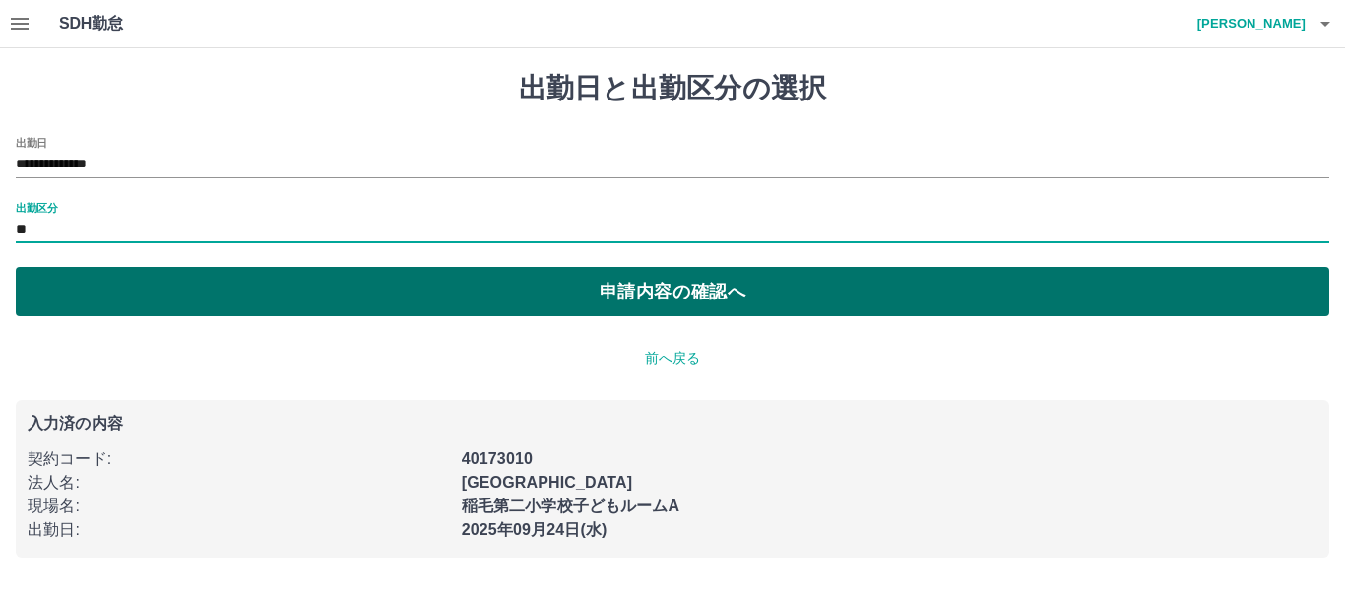
click at [156, 291] on button "申請内容の確認へ" at bounding box center [673, 291] width 1314 height 49
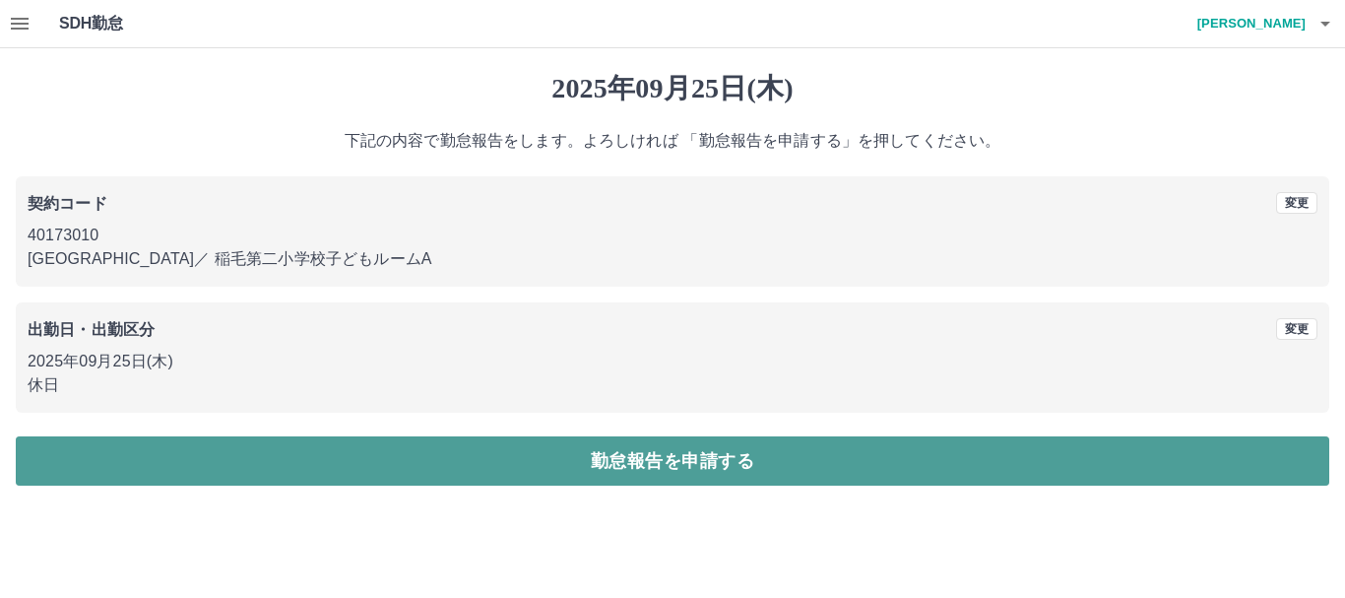
click at [237, 464] on button "勤怠報告を申請する" at bounding box center [673, 460] width 1314 height 49
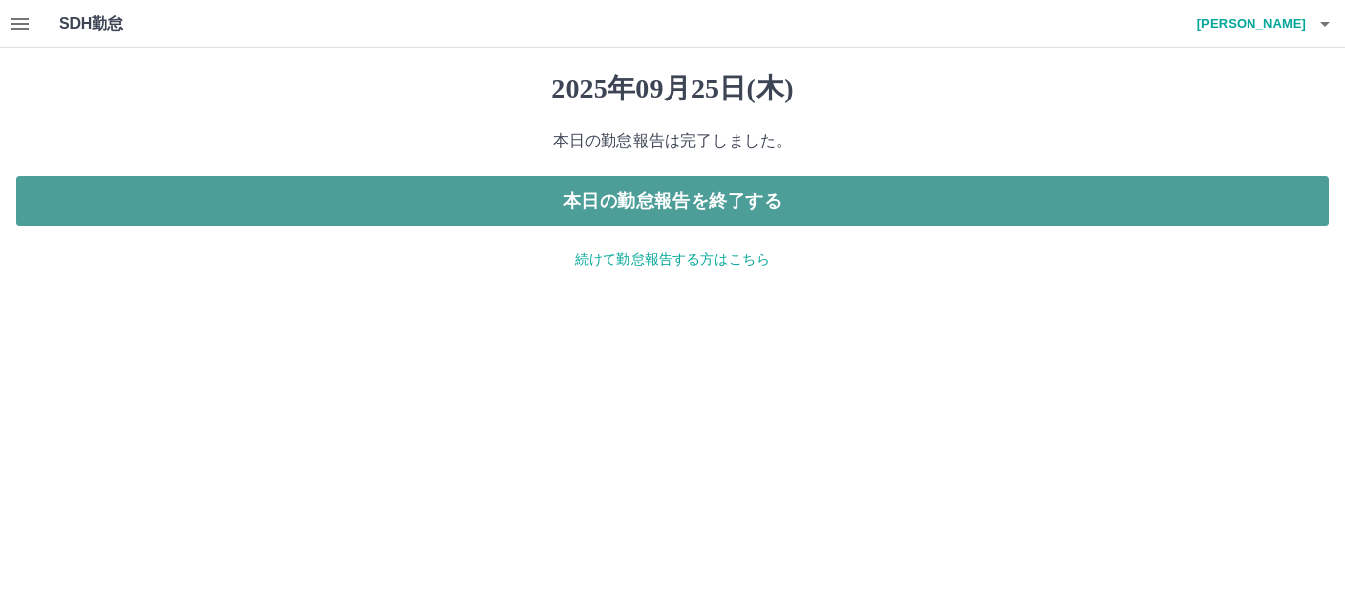
click at [685, 198] on button "本日の勤怠報告を終了する" at bounding box center [673, 200] width 1314 height 49
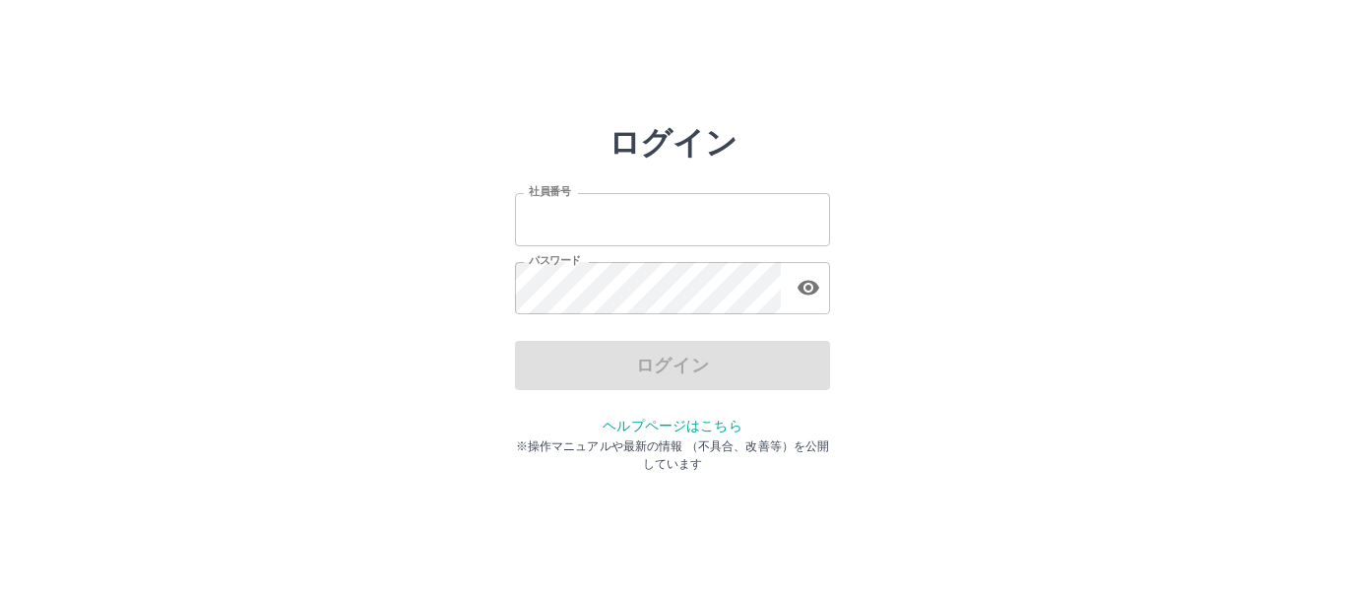
type input "*******"
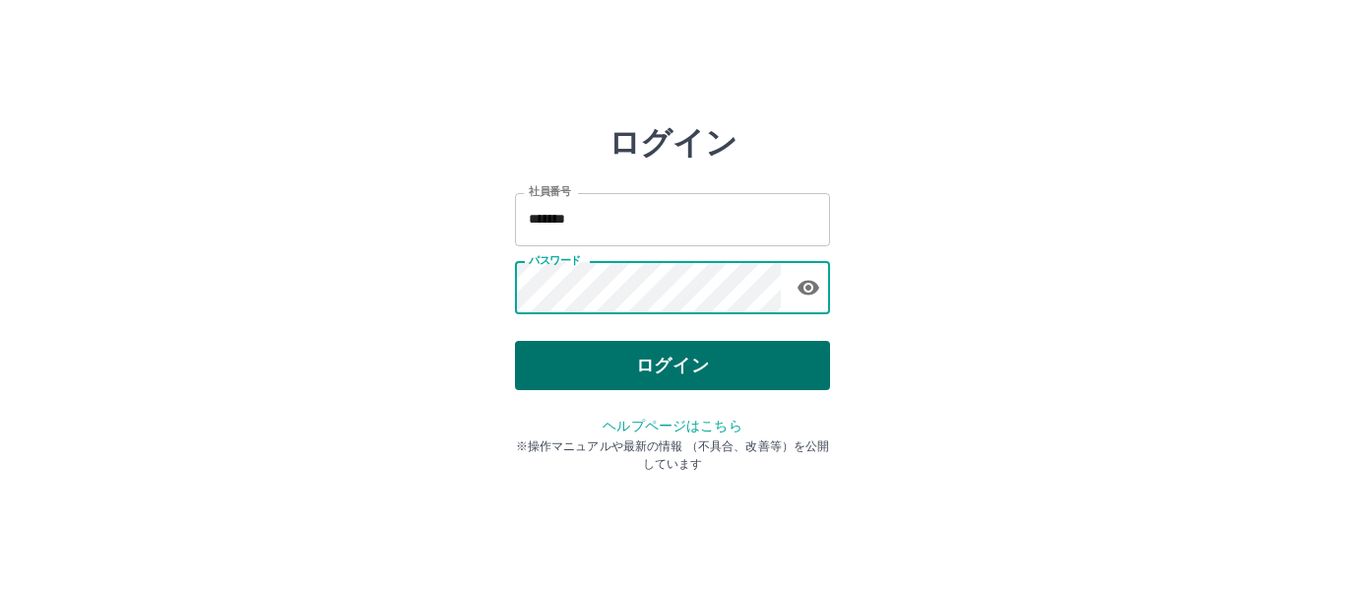
click at [577, 368] on button "ログイン" at bounding box center [672, 365] width 315 height 49
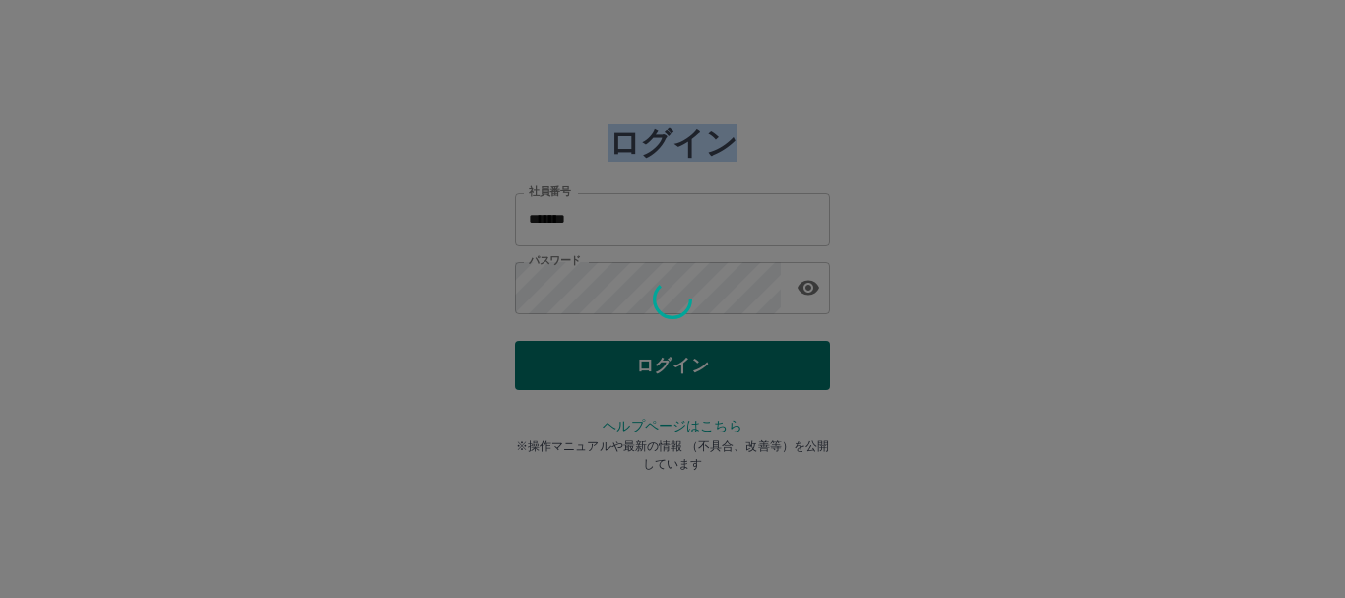
click at [577, 368] on div at bounding box center [672, 299] width 1345 height 598
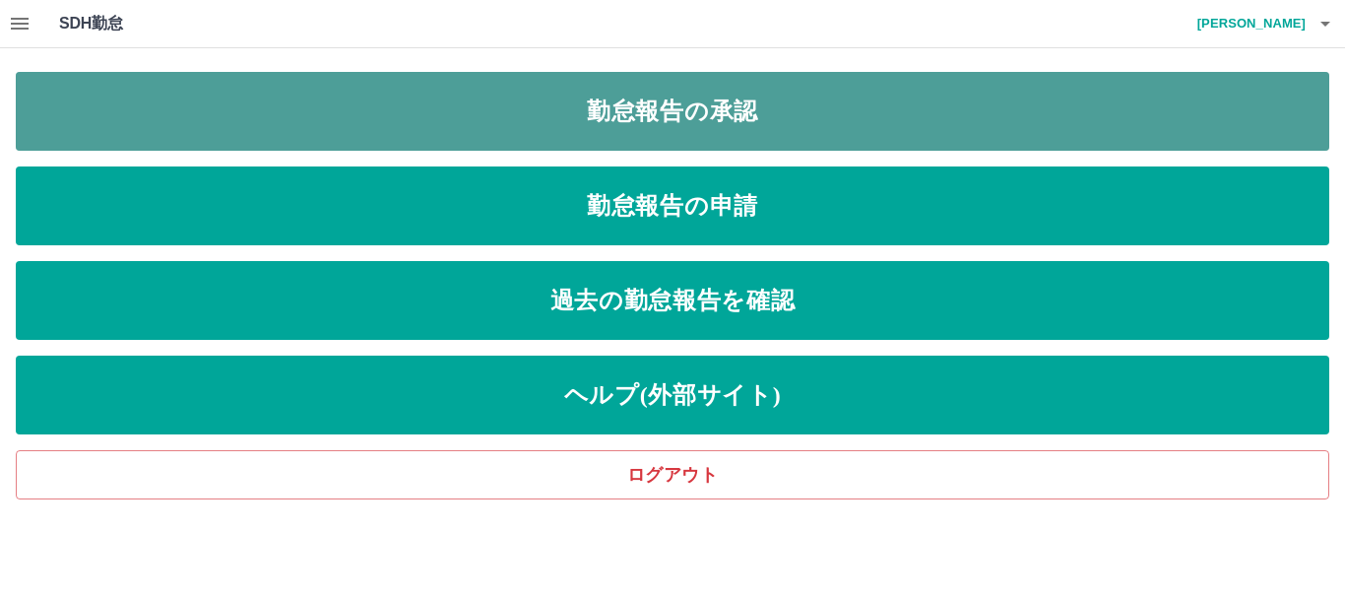
click at [760, 115] on link "勤怠報告の承認" at bounding box center [673, 111] width 1314 height 79
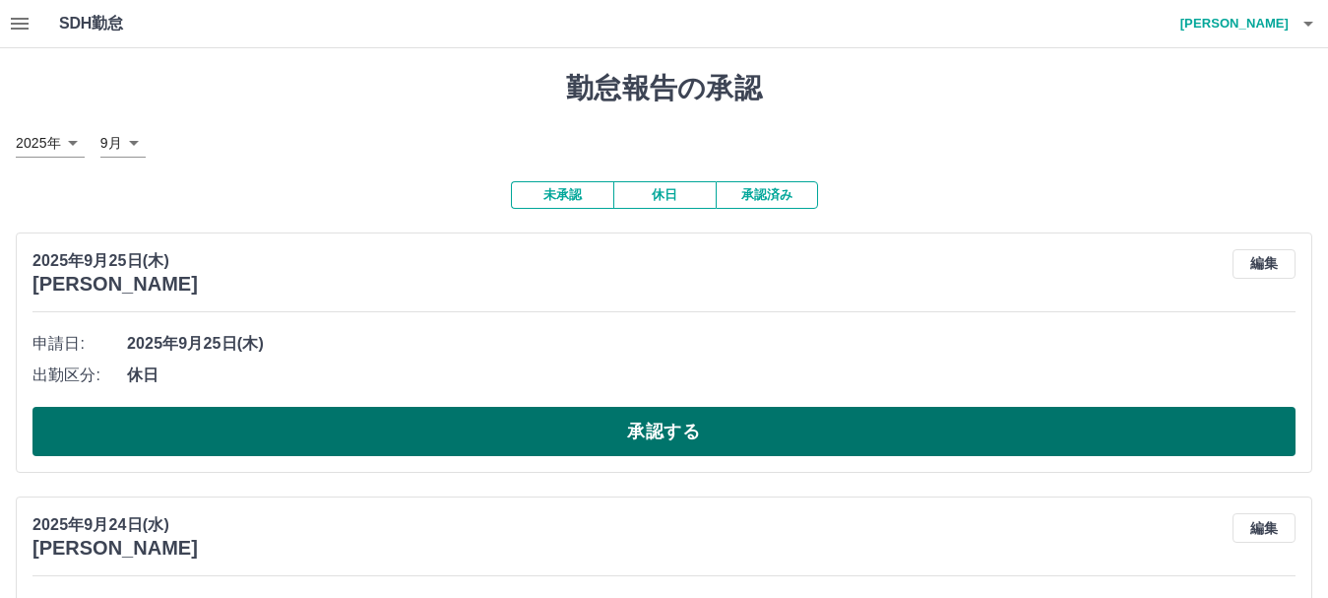
click at [137, 422] on button "承認する" at bounding box center [663, 431] width 1263 height 49
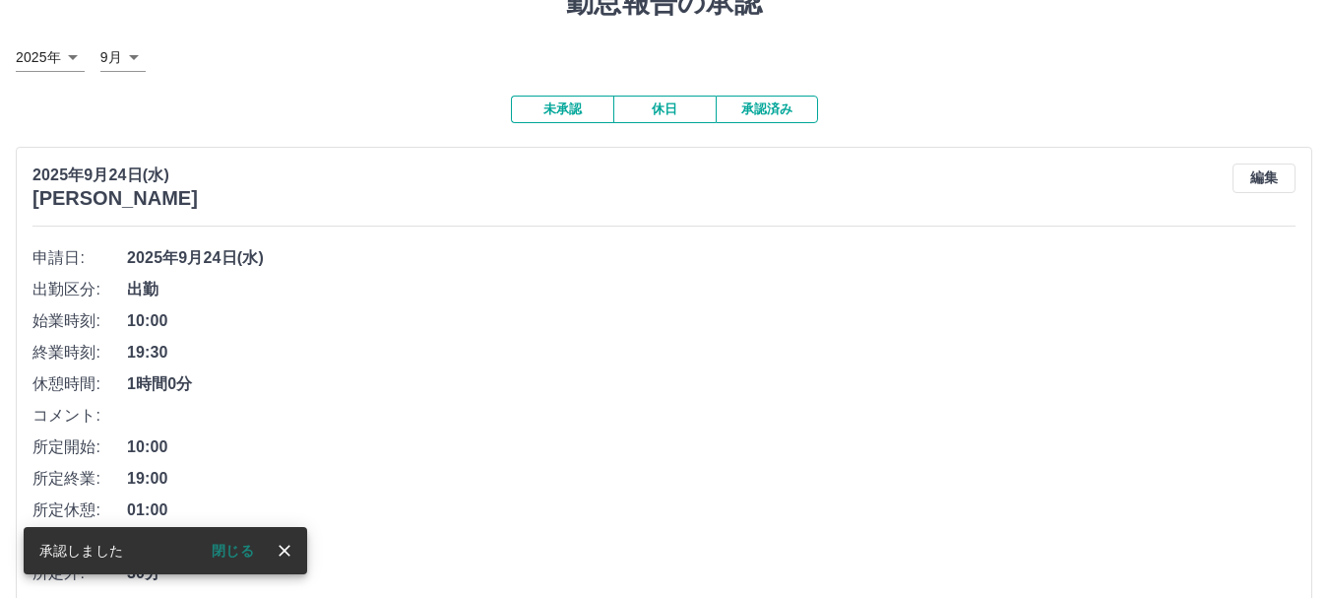
scroll to position [184, 0]
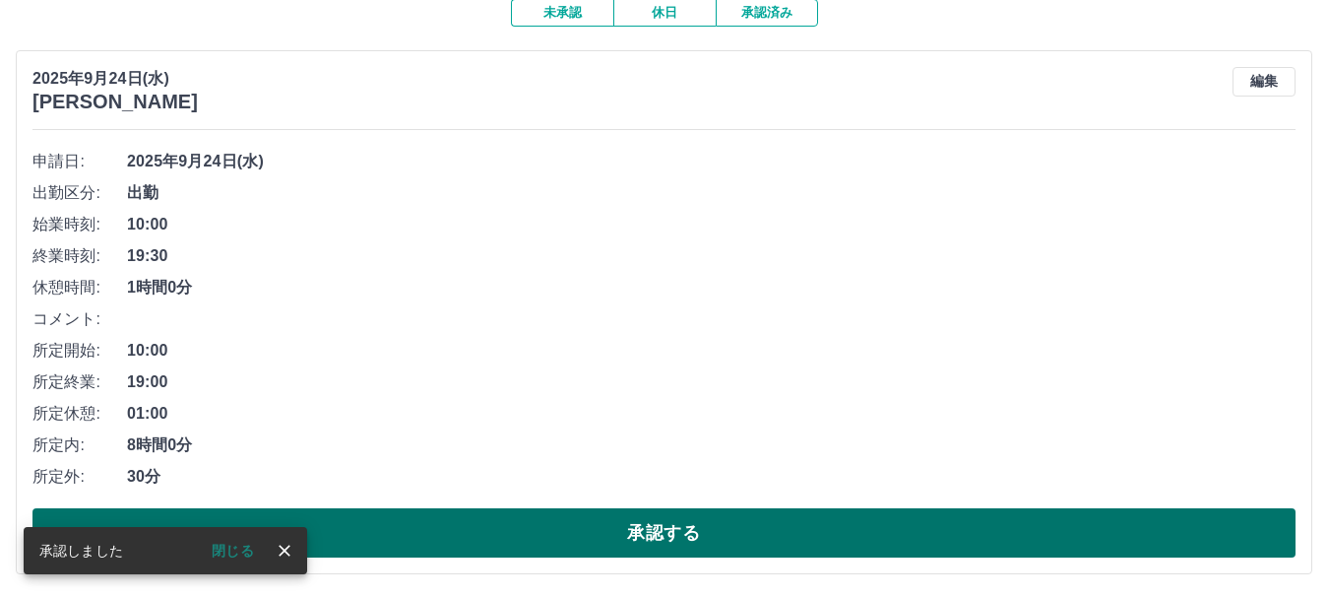
click at [450, 519] on button "承認する" at bounding box center [663, 532] width 1263 height 49
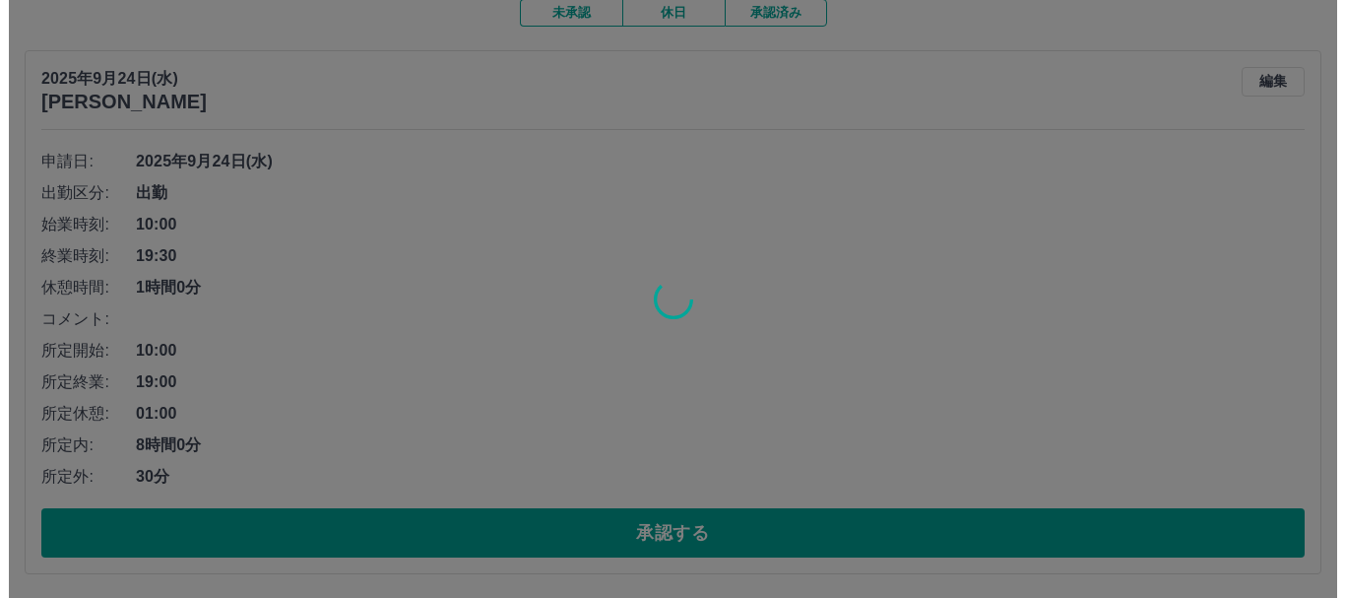
scroll to position [0, 0]
